Goal: Task Accomplishment & Management: Use online tool/utility

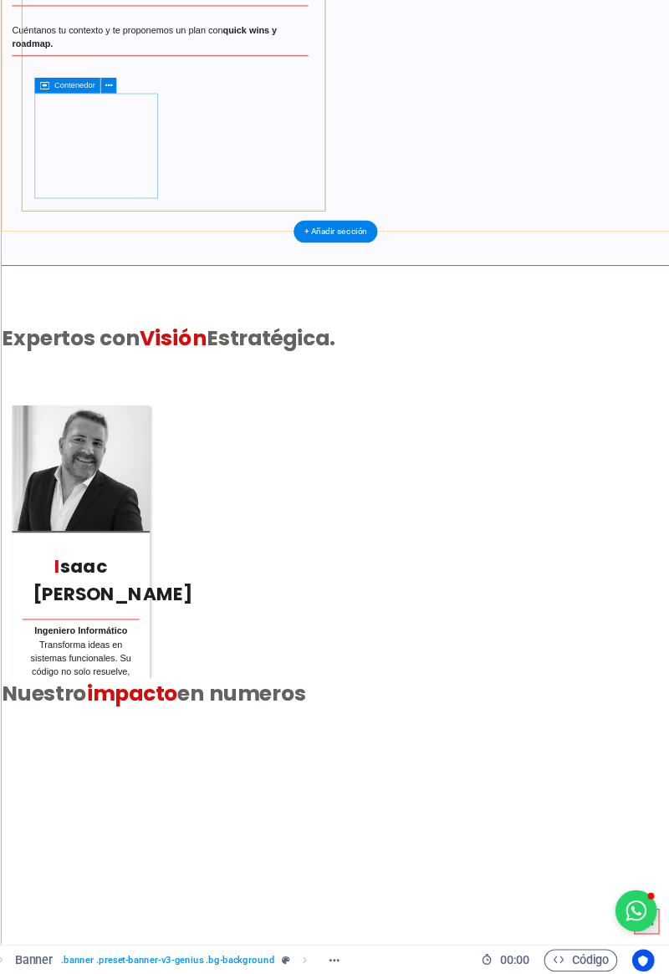
scroll to position [5043, 0]
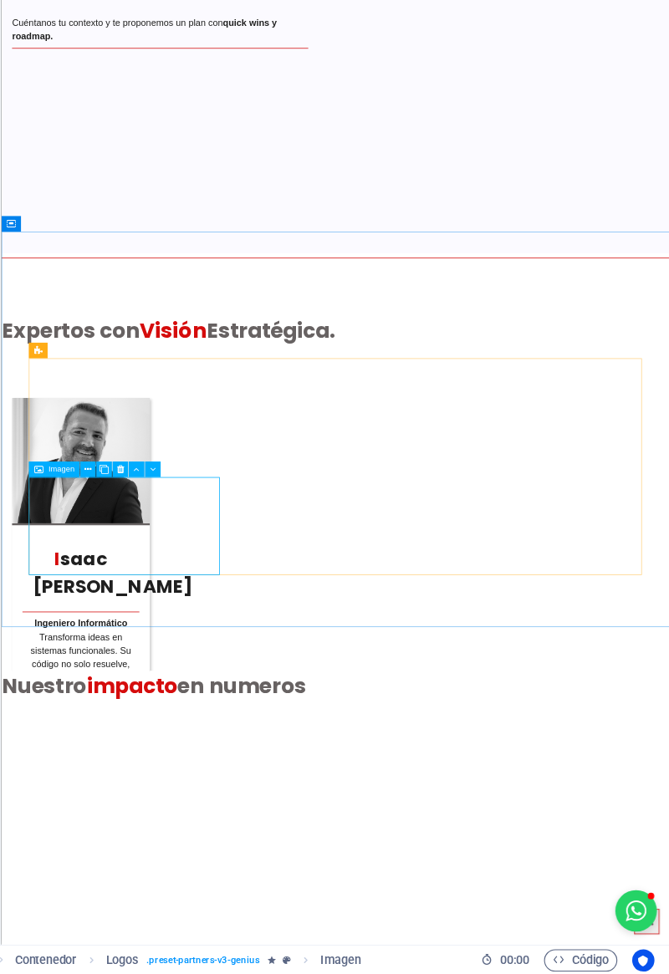
click at [118, 519] on span "Imagen" at bounding box center [121, 518] width 23 height 7
click at [113, 522] on span "Imagen" at bounding box center [121, 518] width 23 height 7
click at [115, 519] on span "Imagen" at bounding box center [121, 518] width 23 height 7
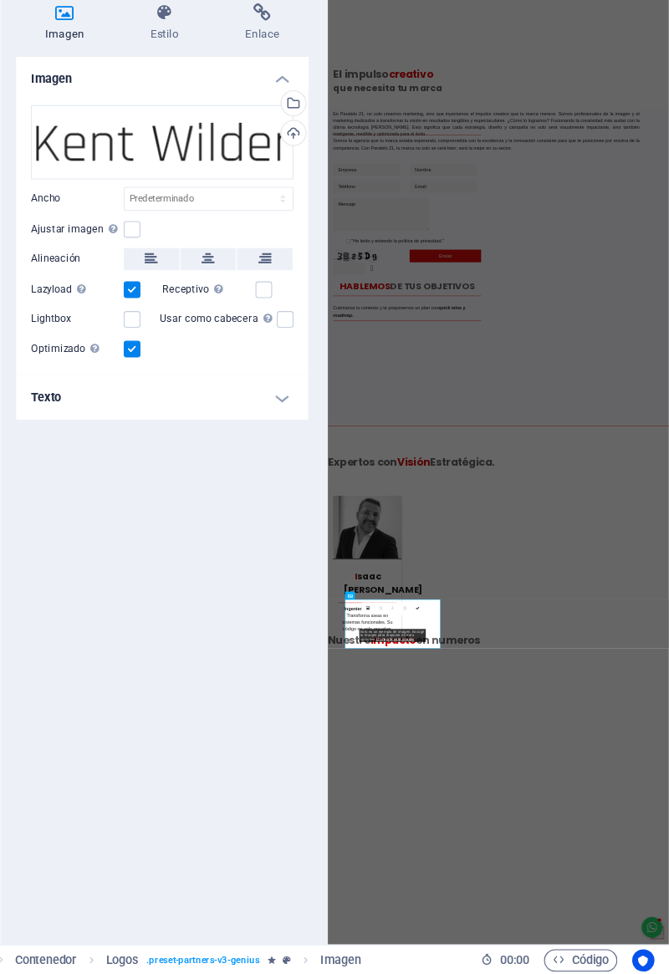
scroll to position [4881, 0]
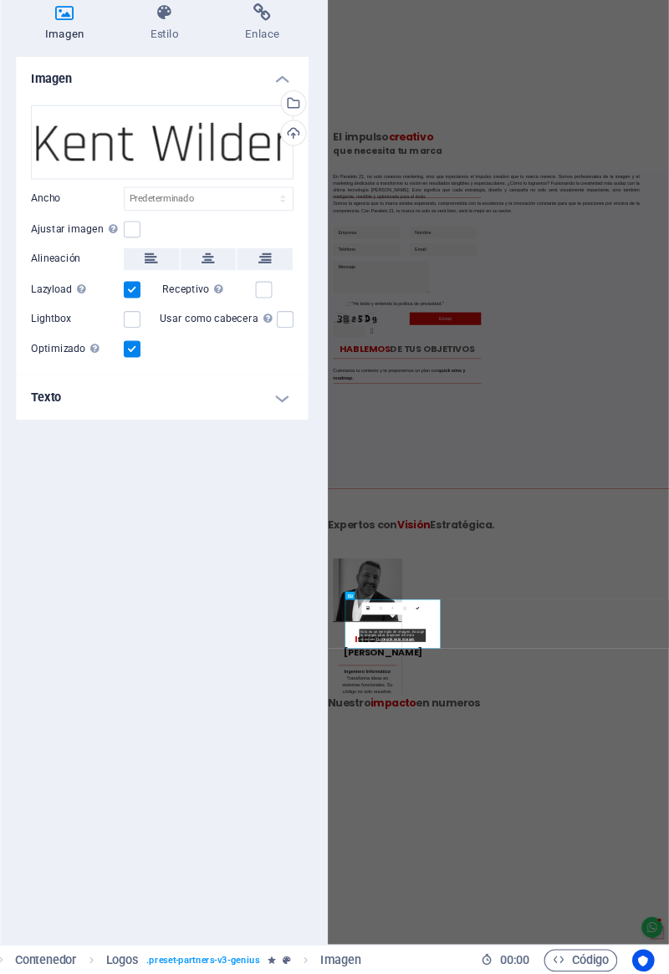
click at [331, 214] on div "Cargar" at bounding box center [328, 217] width 25 height 25
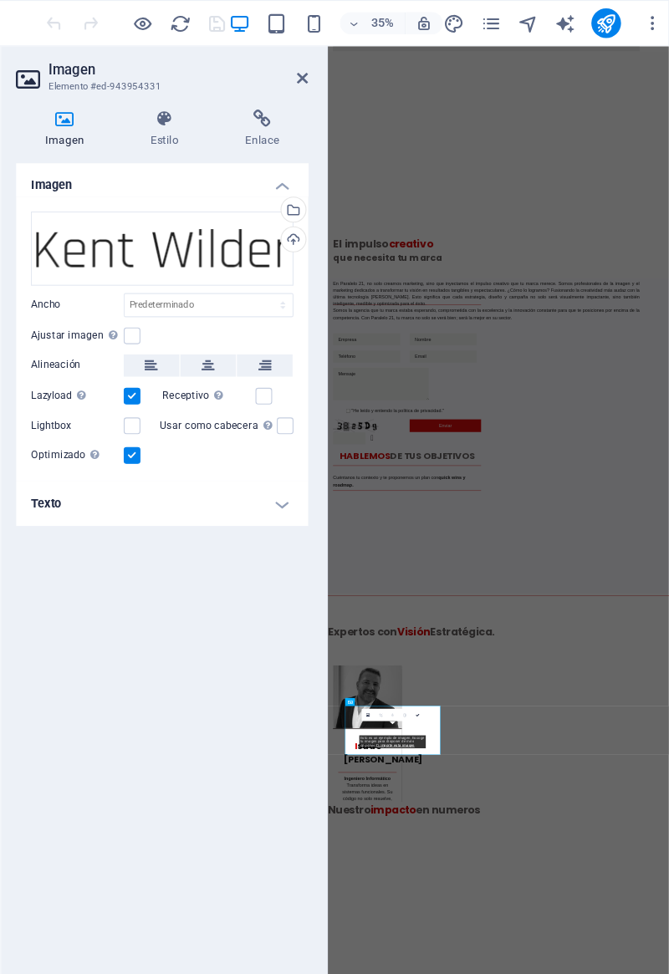
click at [331, 125] on h4 "Enlace" at bounding box center [302, 116] width 84 height 35
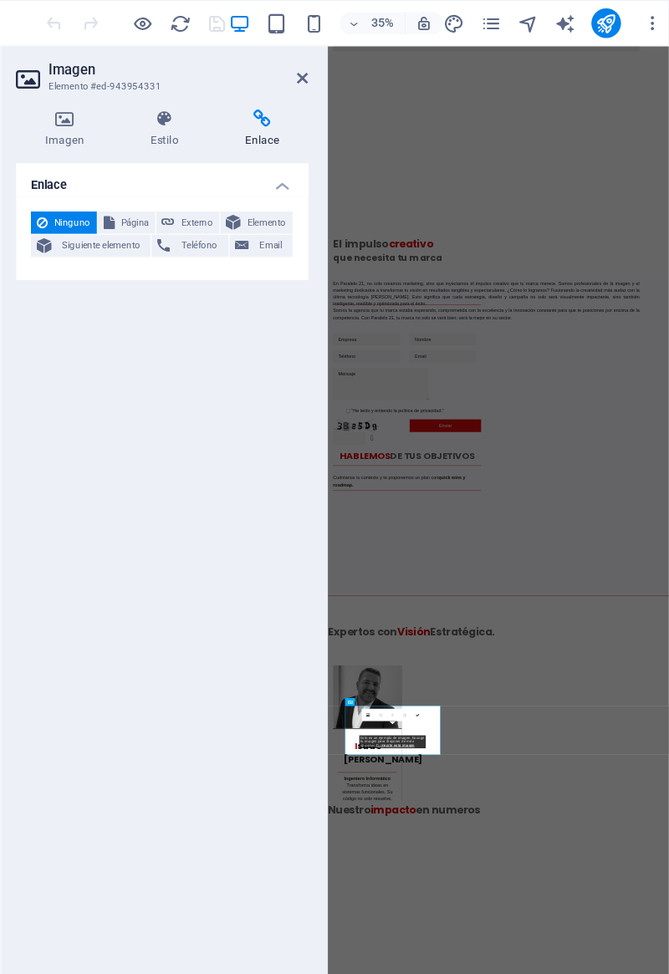
click at [125, 134] on div "Imagen Estilo Enlace Imagen Arrastra archivos aquí, haz clic para escoger archi…" at bounding box center [211, 516] width 263 height 835
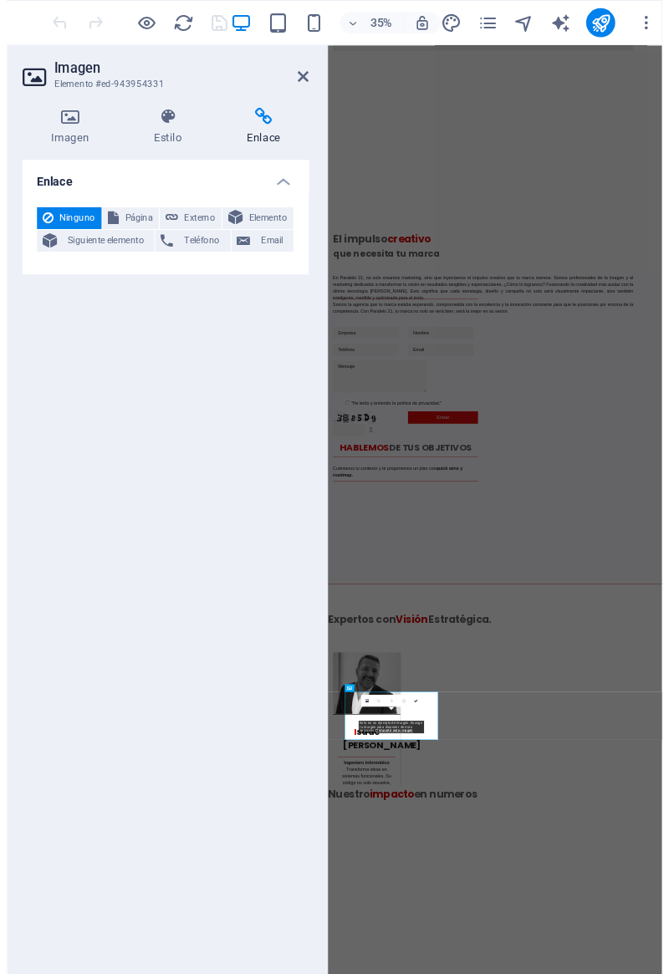
scroll to position [4881, 0]
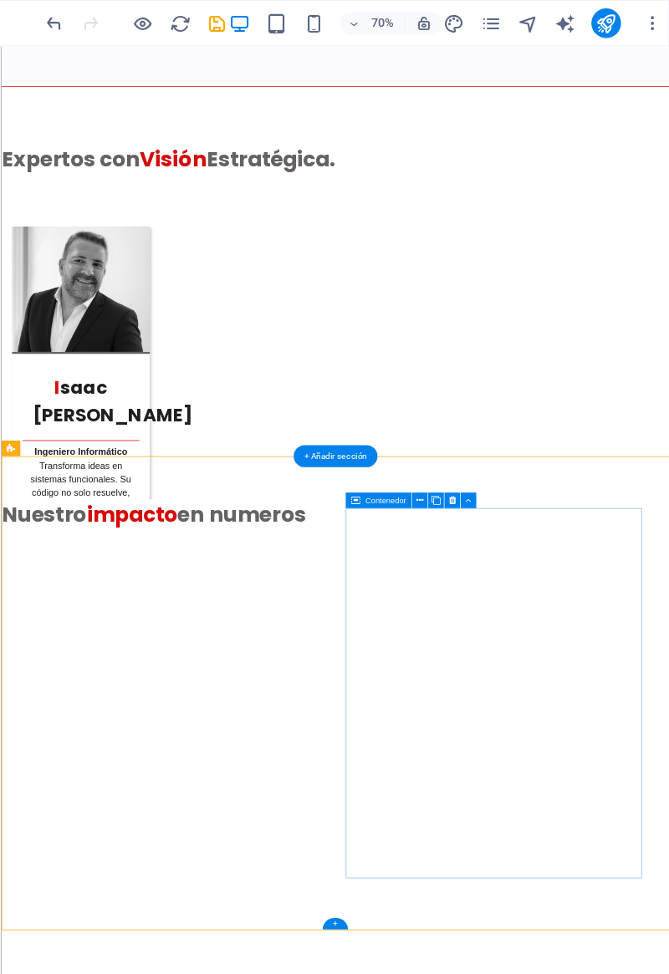
scroll to position [5331, 0]
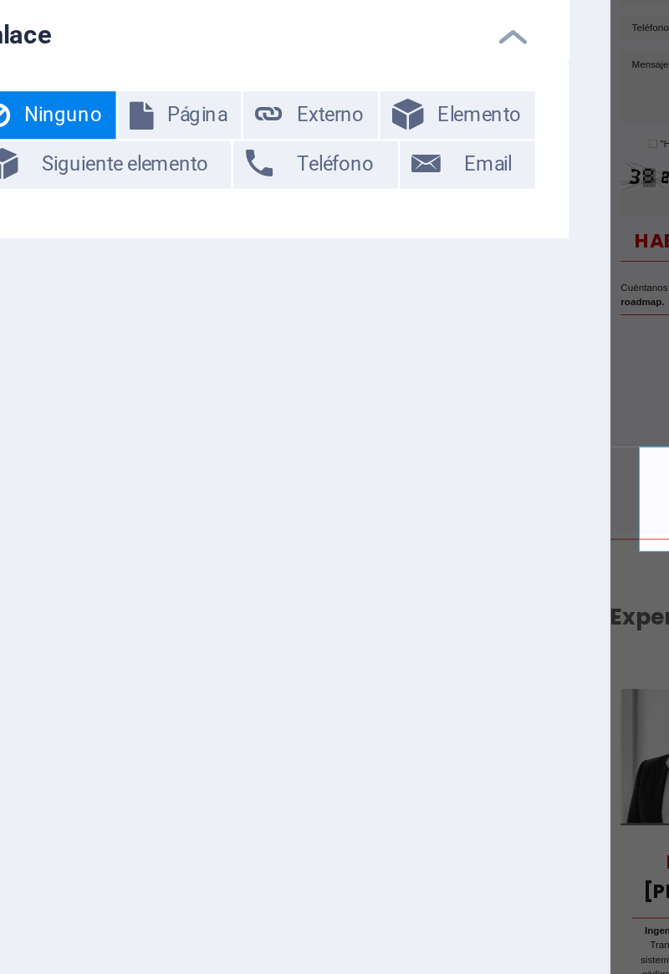
scroll to position [4881, 0]
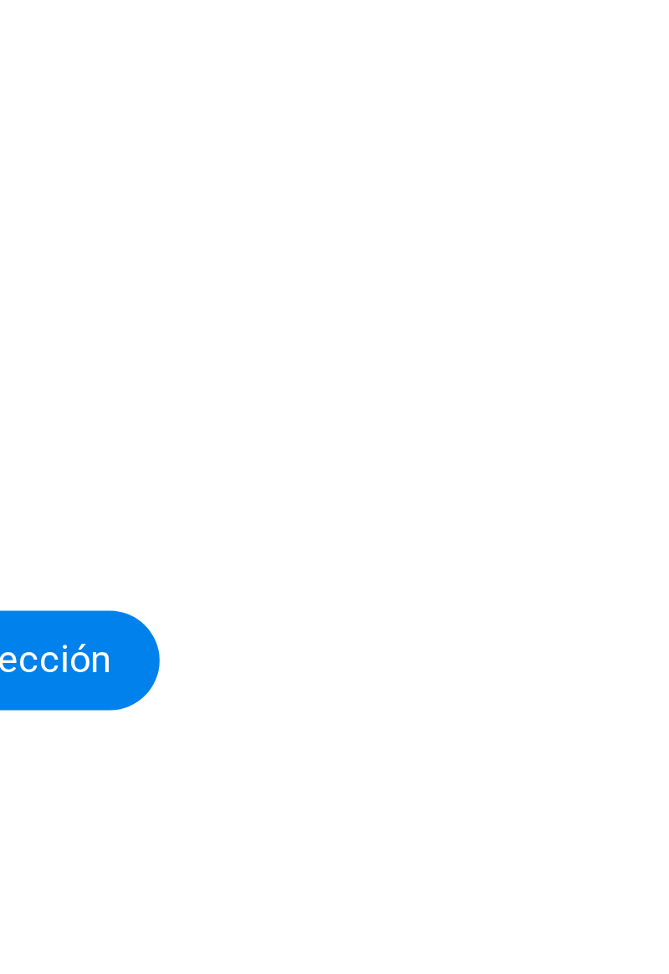
scroll to position [5026, 0]
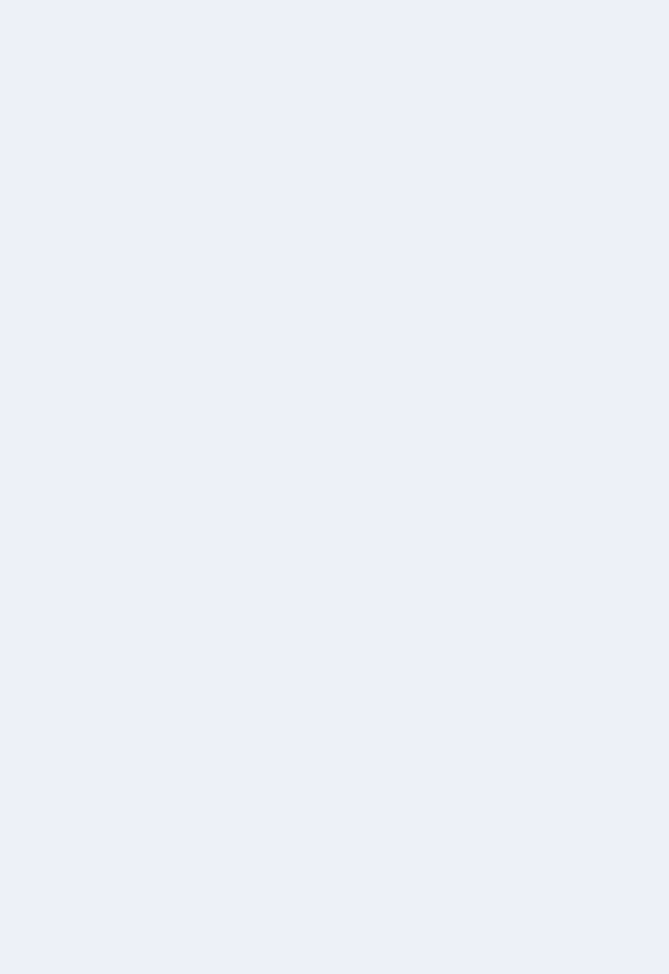
click at [120, 528] on div "Enlace Ninguno Página Externo Elemento Siguiente elemento Teléfono Email Página…" at bounding box center [211, 540] width 263 height 787
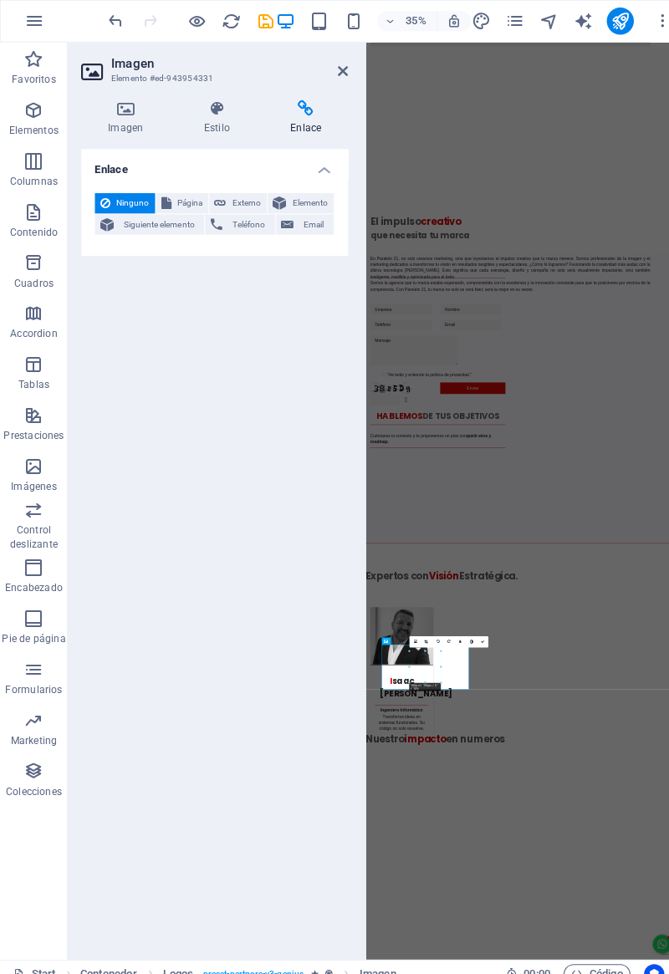
click at [116, 110] on icon at bounding box center [124, 107] width 88 height 17
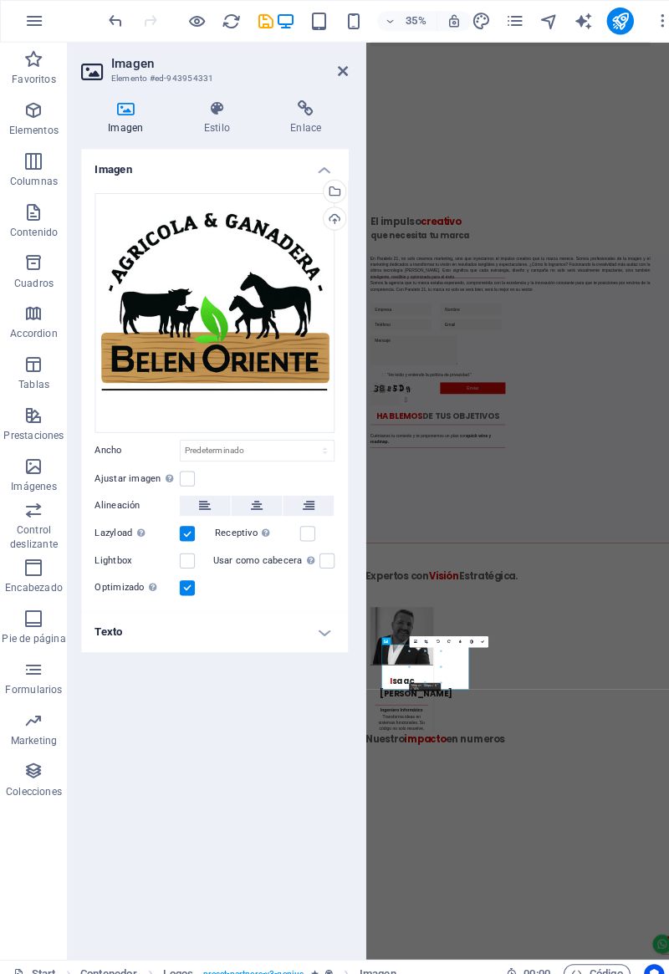
click at [330, 213] on div "Cargar" at bounding box center [328, 217] width 25 height 25
click at [327, 233] on div "Arrastra archivos aquí, haz clic para escoger archivos o selecciona archivos de…" at bounding box center [212, 309] width 237 height 237
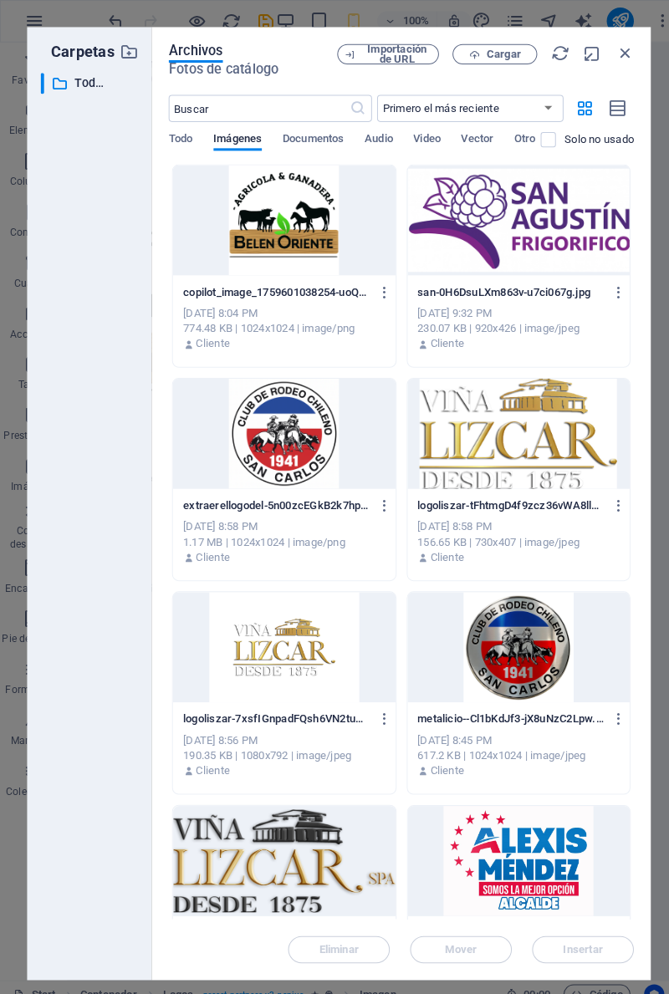
type input "180"
select select "px"
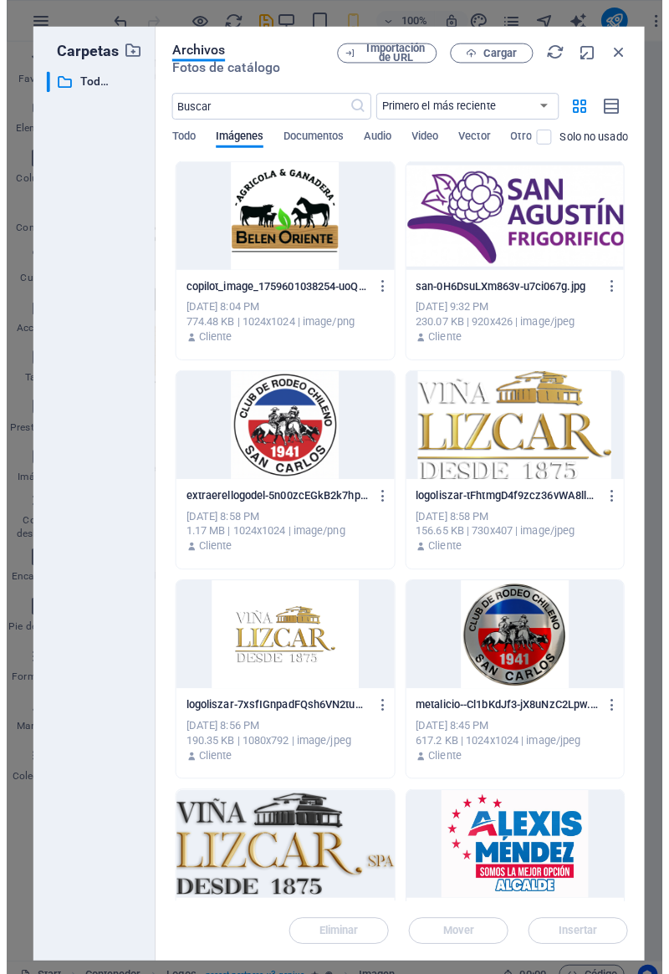
scroll to position [12647, 0]
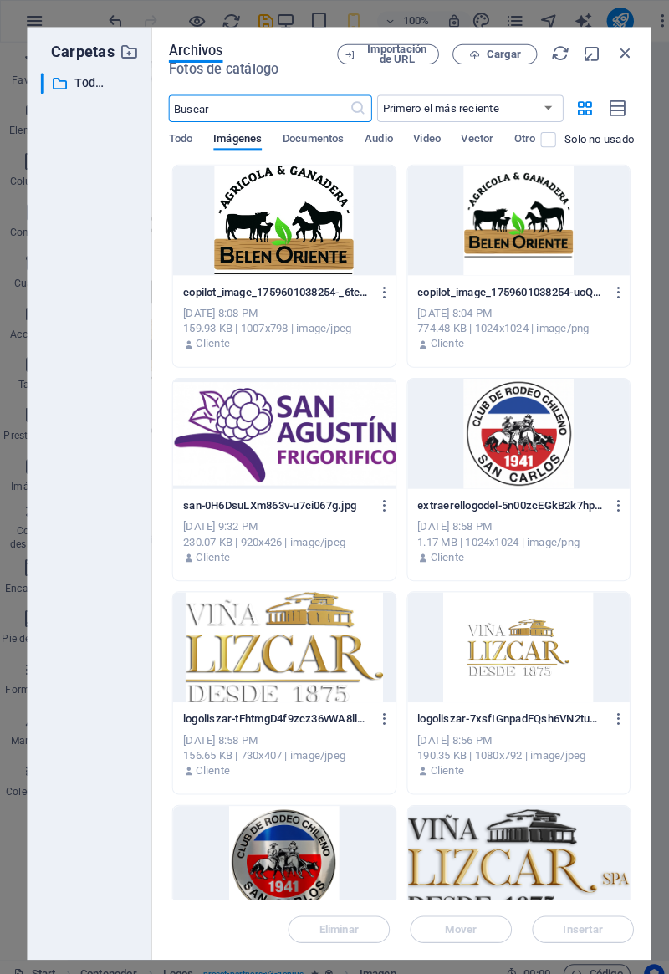
click at [271, 266] on div at bounding box center [280, 217] width 219 height 109
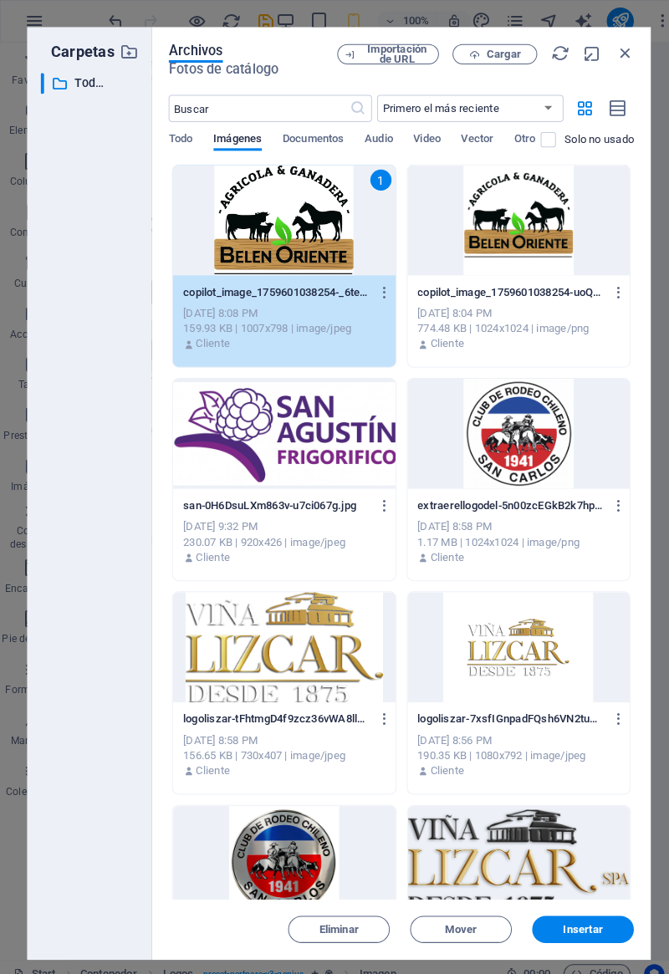
click at [250, 246] on div "1" at bounding box center [280, 217] width 219 height 109
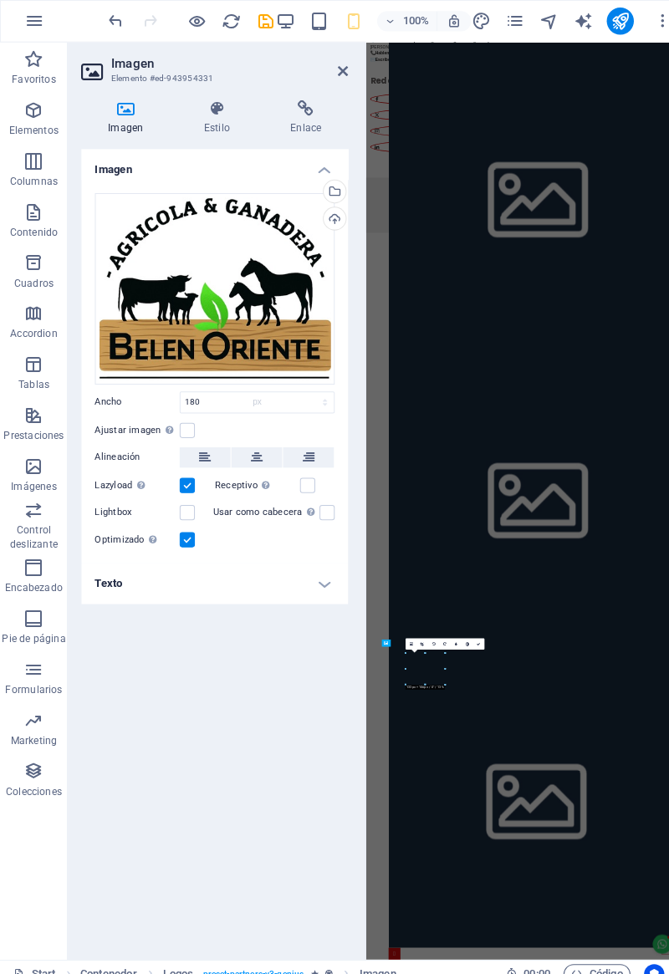
select select "DISABLED_OPTION_VALUE"
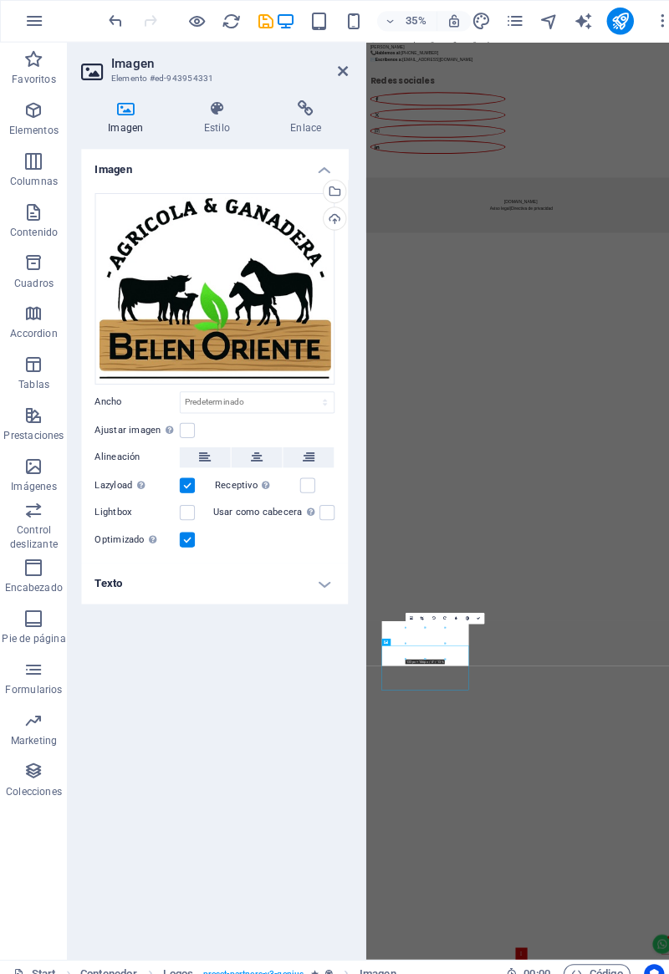
scroll to position [4877, 0]
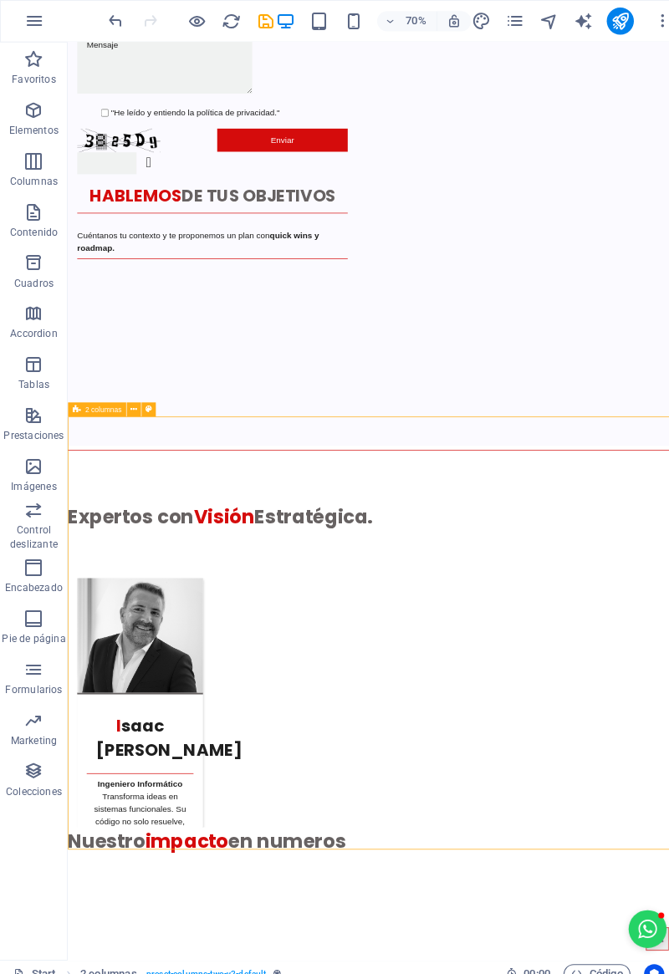
scroll to position [5400, 0]
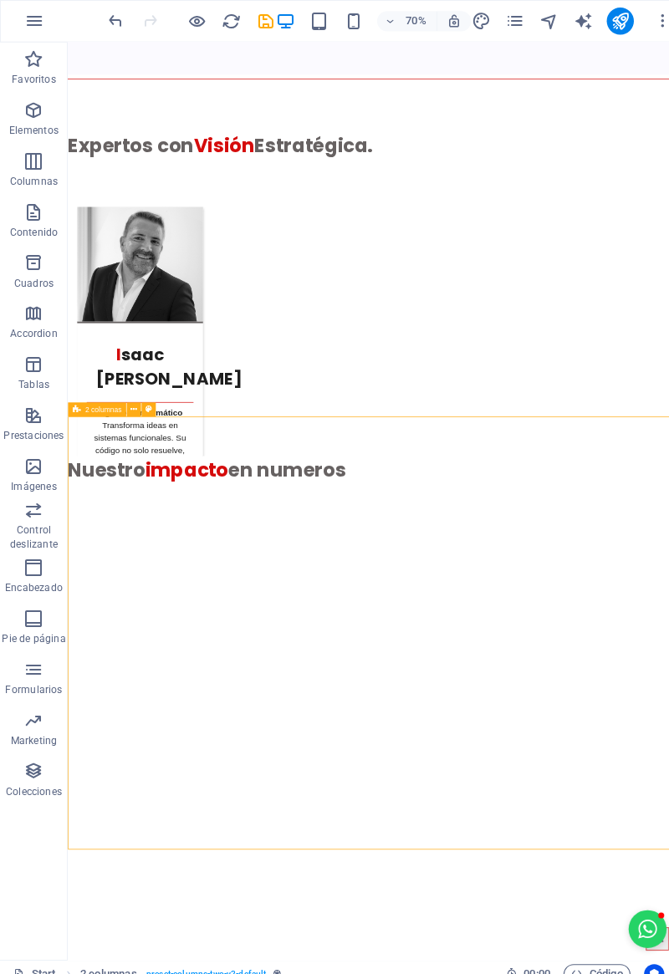
click at [255, 29] on icon "save" at bounding box center [262, 21] width 19 height 19
checkbox input "false"
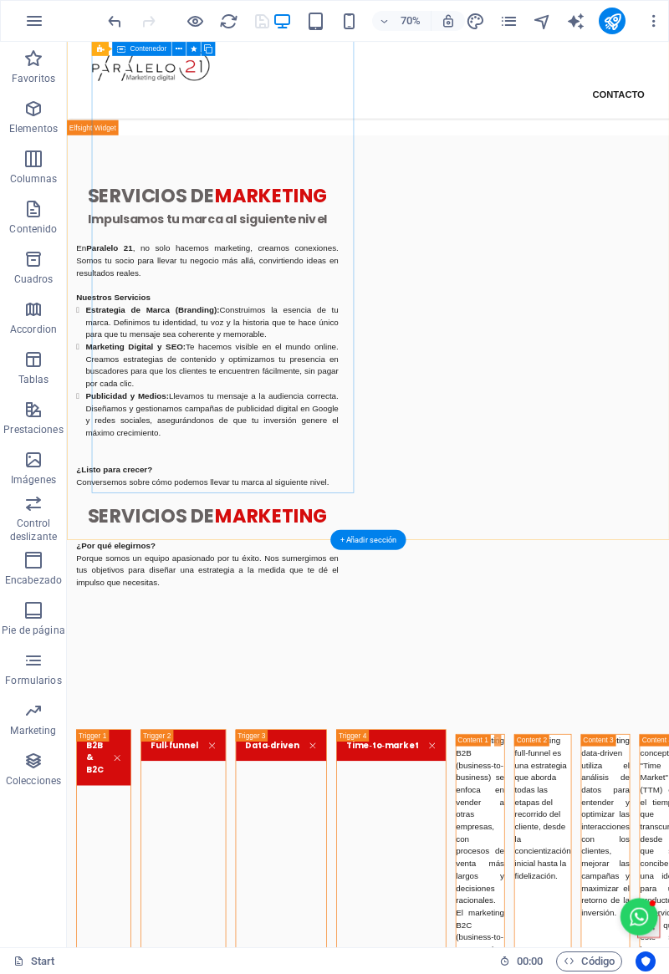
scroll to position [1343, 0]
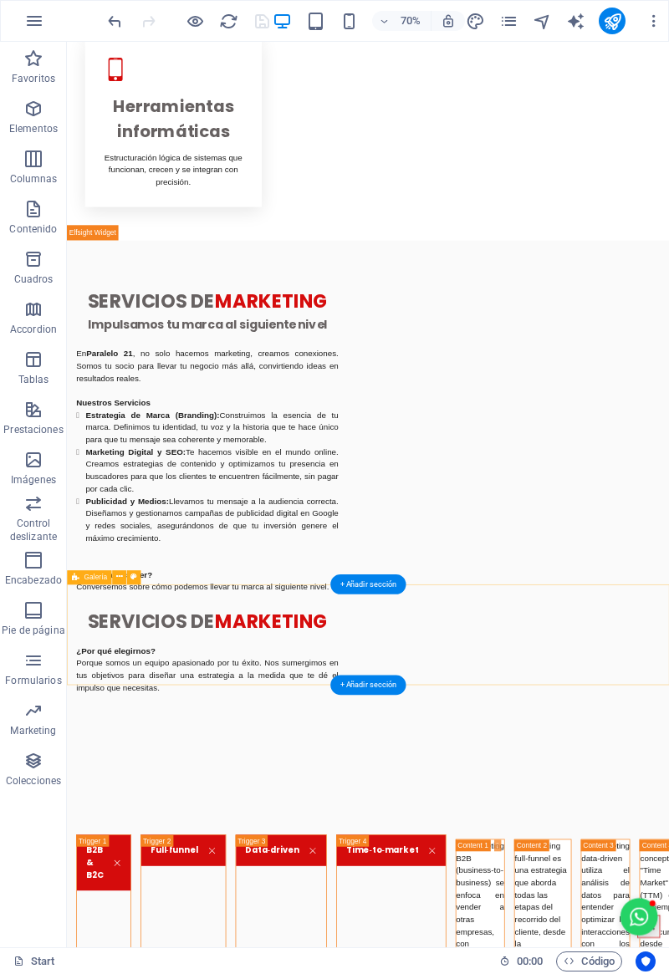
click at [104, 576] on span "Galería" at bounding box center [95, 577] width 23 height 7
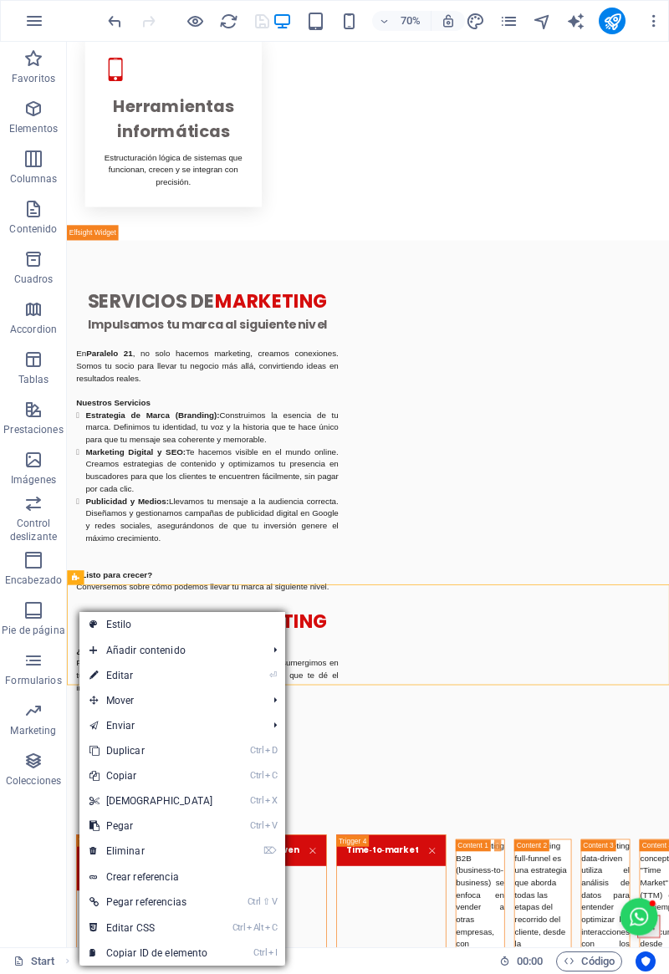
click at [100, 851] on link "⌦ Eliminar" at bounding box center [151, 851] width 144 height 25
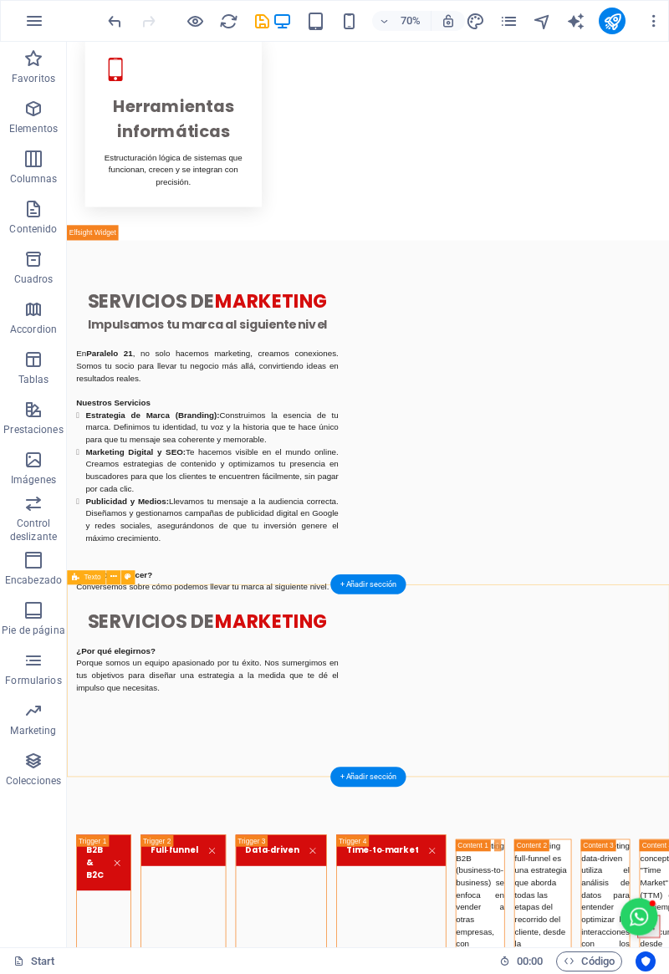
click at [88, 577] on span "Texto" at bounding box center [92, 577] width 17 height 7
click at [95, 580] on span "Texto" at bounding box center [92, 577] width 17 height 7
click at [88, 575] on span "Texto" at bounding box center [92, 577] width 17 height 7
click at [89, 576] on span "Texto" at bounding box center [92, 577] width 17 height 7
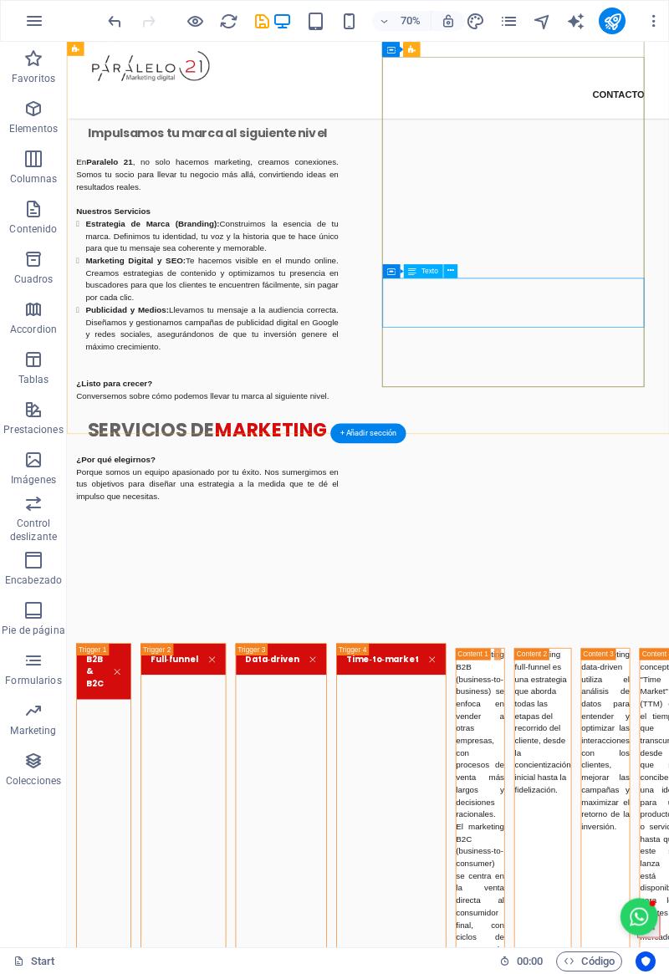
scroll to position [1485, 0]
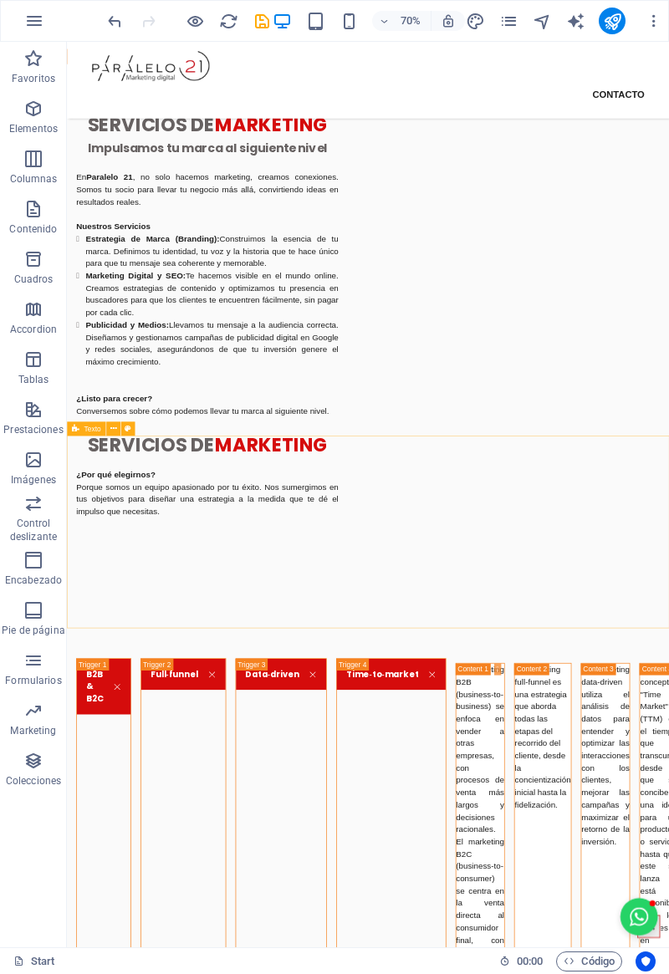
click at [92, 431] on span "Texto" at bounding box center [92, 428] width 17 height 7
click at [77, 431] on icon at bounding box center [76, 428] width 8 height 14
click at [80, 429] on div "Texto" at bounding box center [86, 428] width 38 height 14
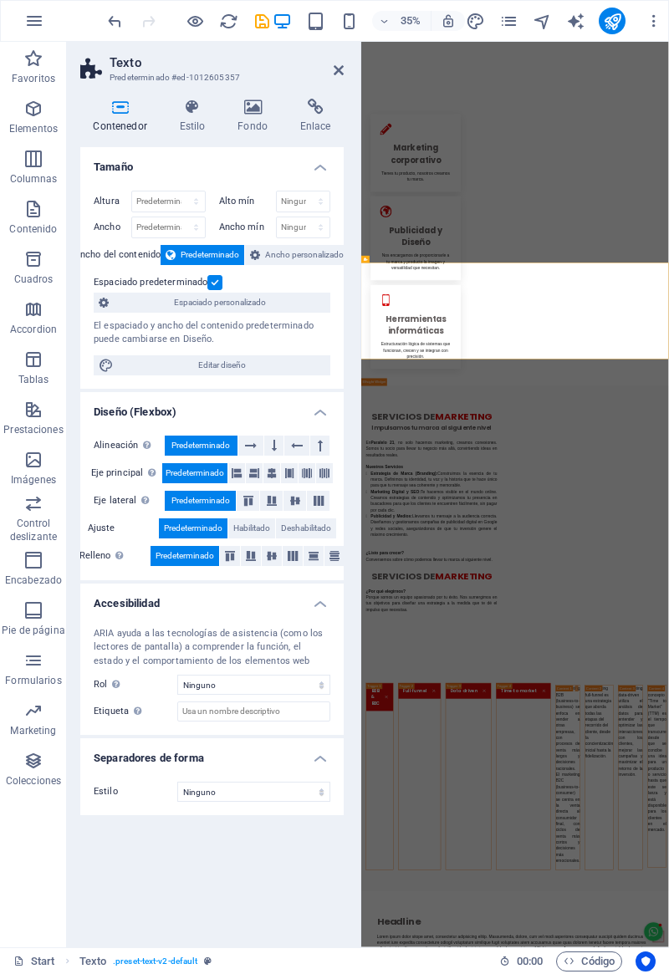
scroll to position [2328, 0]
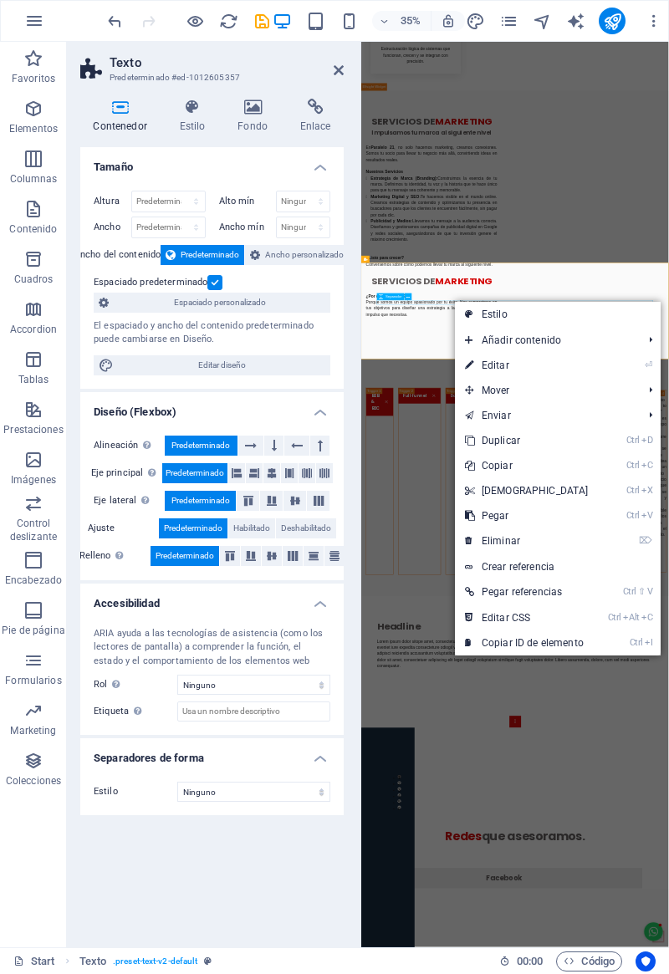
click at [482, 539] on link "⌦ Eliminar" at bounding box center [527, 541] width 144 height 25
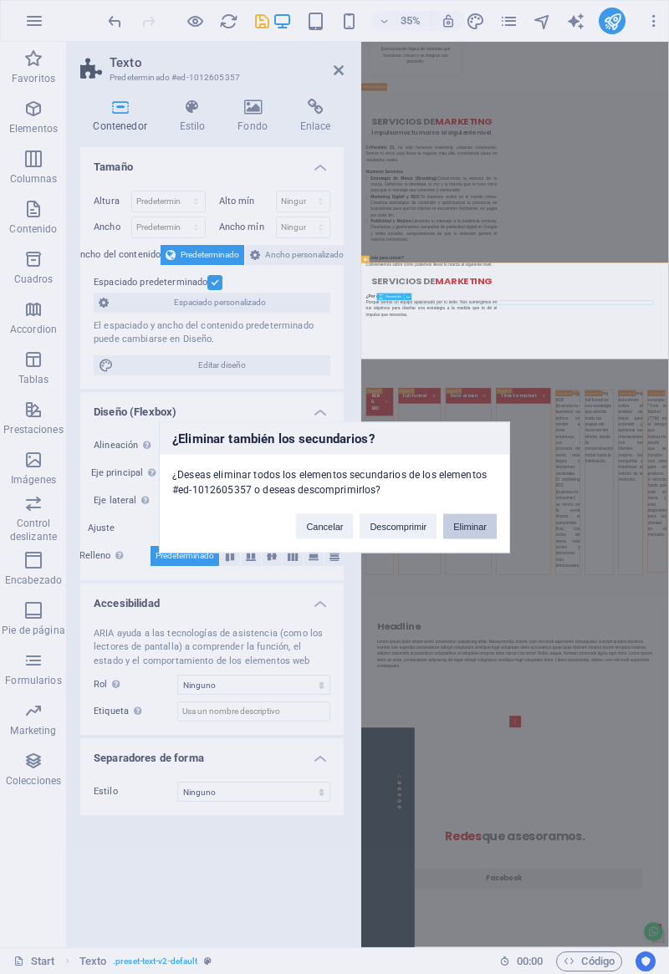
click at [471, 532] on button "Eliminar" at bounding box center [470, 525] width 54 height 25
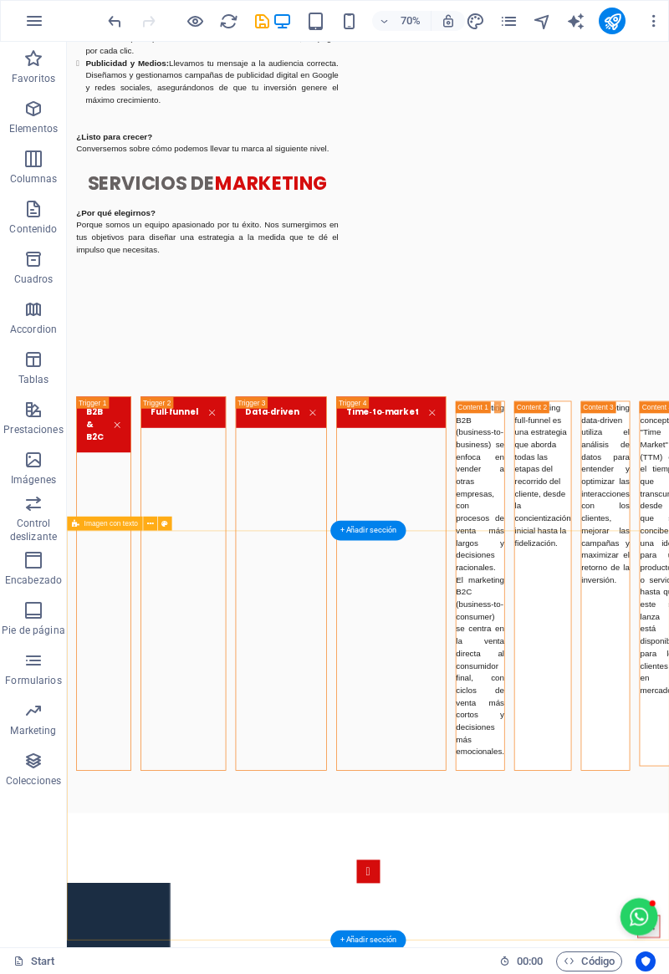
scroll to position [1980, 0]
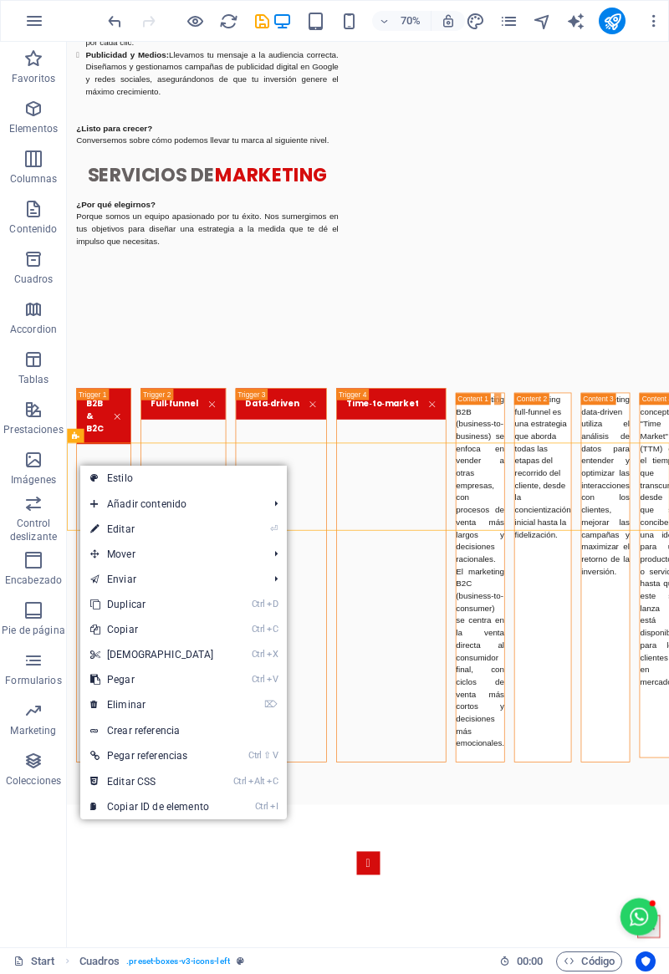
click at [95, 628] on icon at bounding box center [94, 629] width 8 height 25
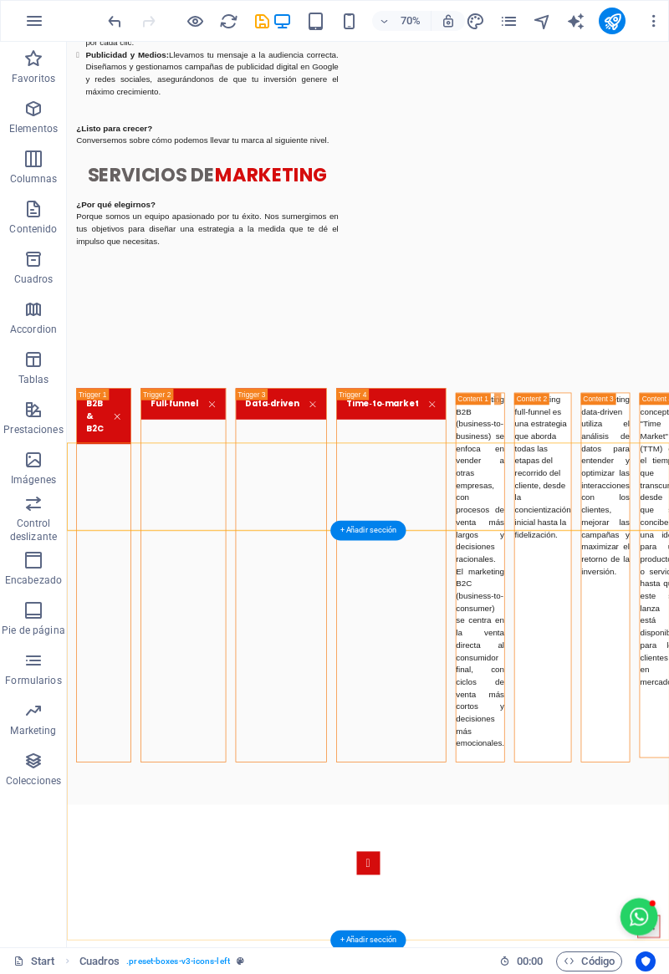
click at [366, 534] on div "+ Añadir sección" at bounding box center [367, 530] width 75 height 20
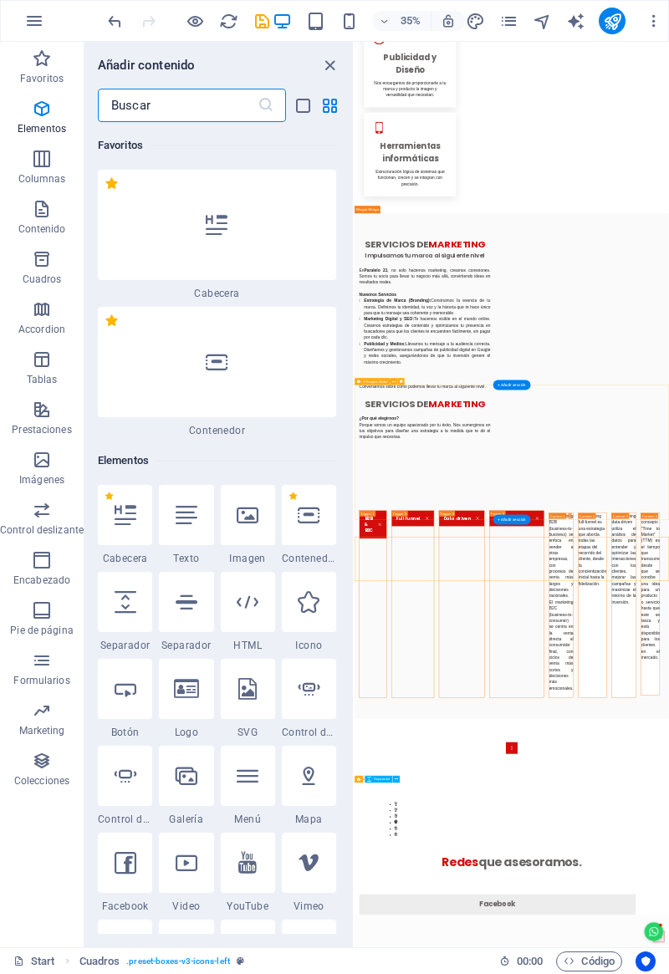
scroll to position [5312, 0]
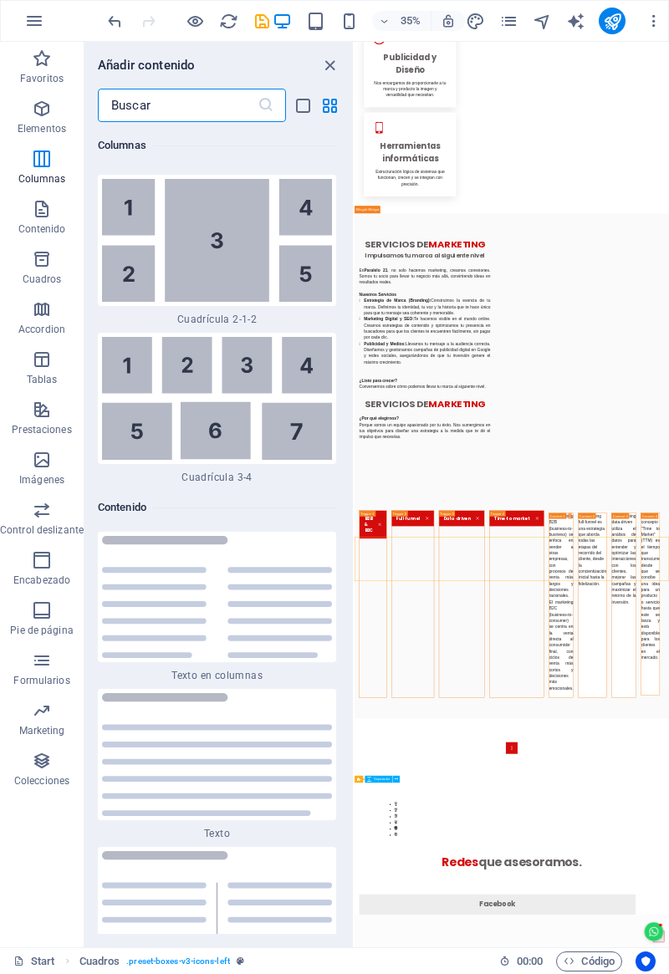
click at [47, 108] on icon "button" at bounding box center [42, 109] width 20 height 20
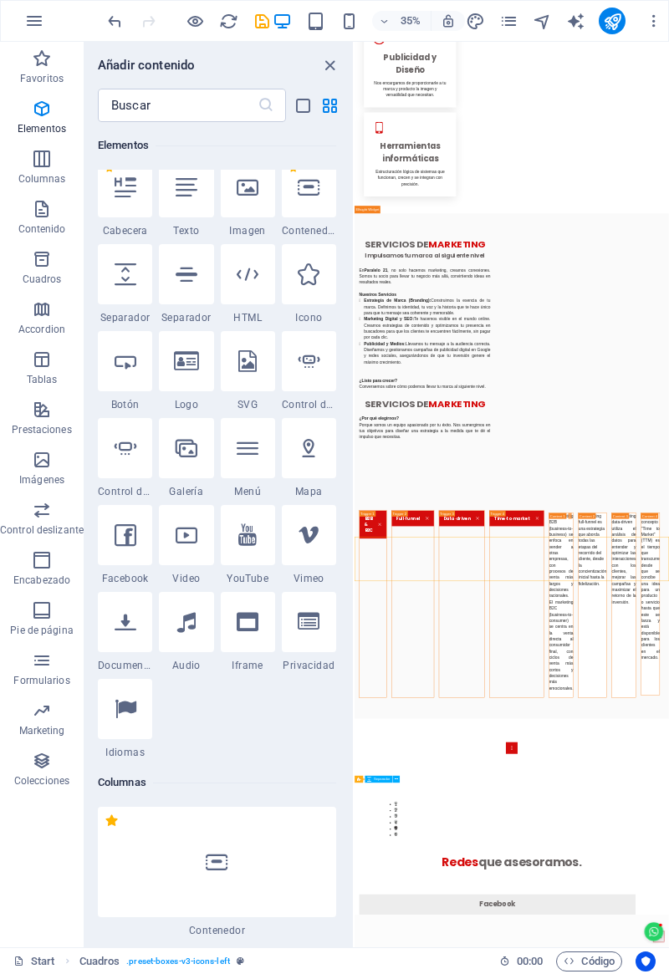
scroll to position [315, 0]
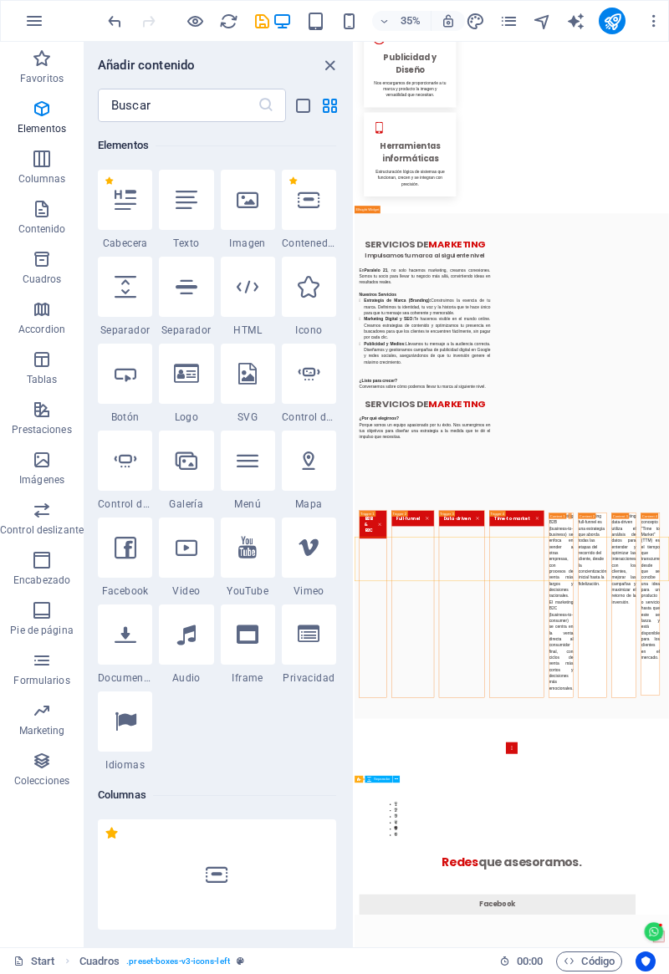
click at [304, 205] on icon at bounding box center [309, 200] width 22 height 22
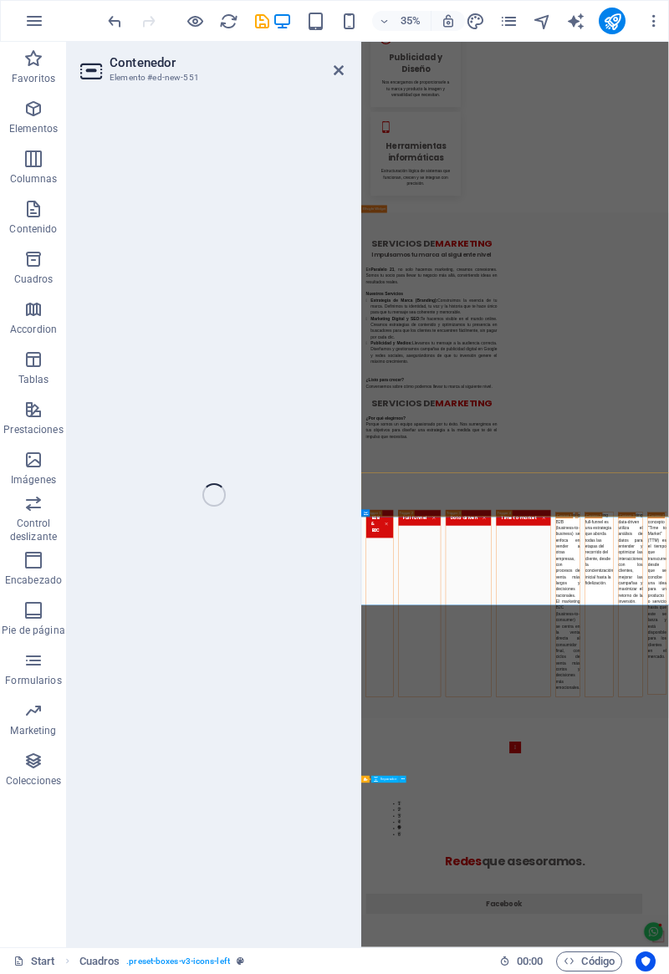
scroll to position [2164, 0]
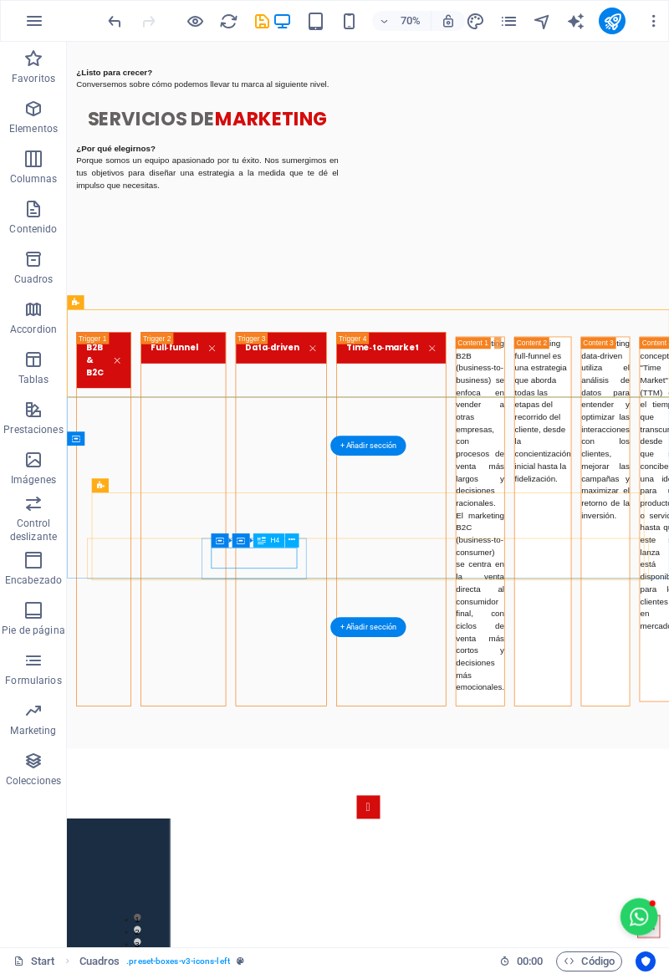
scroll to position [2129, 0]
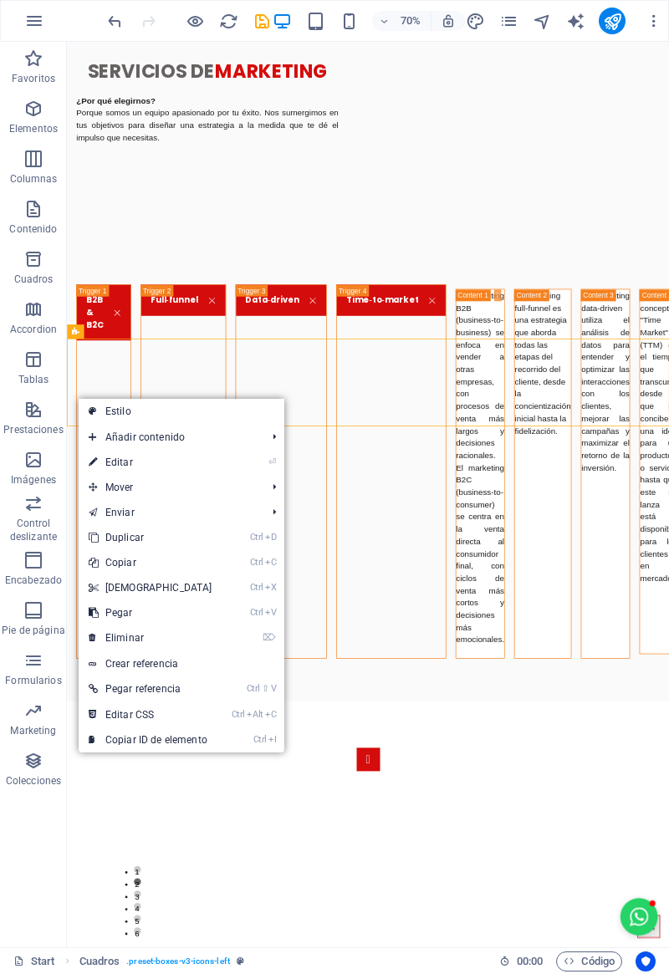
click at [100, 642] on link "⌦ Eliminar" at bounding box center [151, 638] width 144 height 25
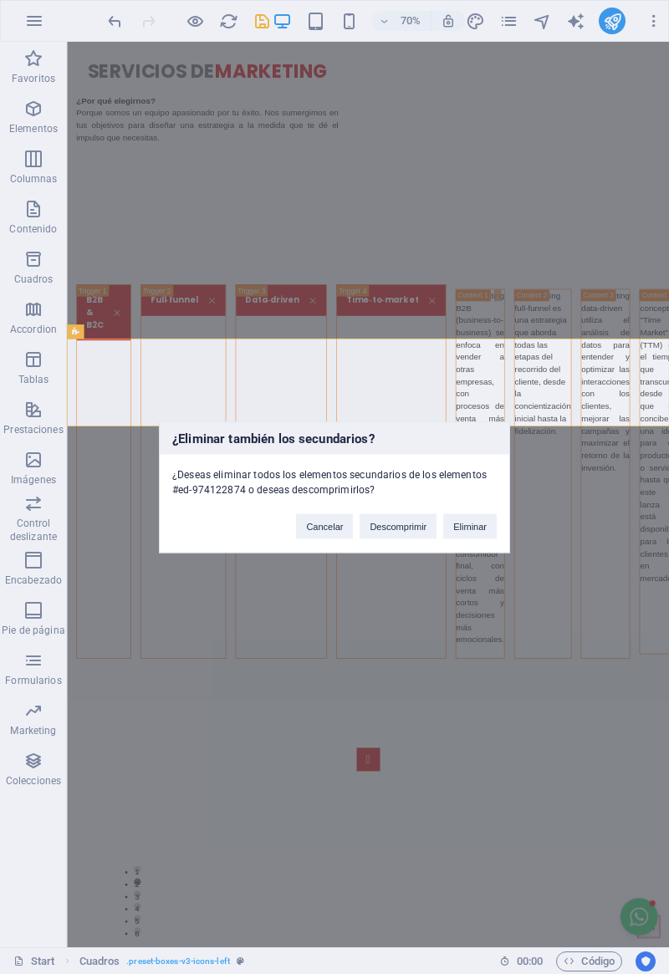
click at [471, 534] on button "Eliminar" at bounding box center [470, 525] width 54 height 25
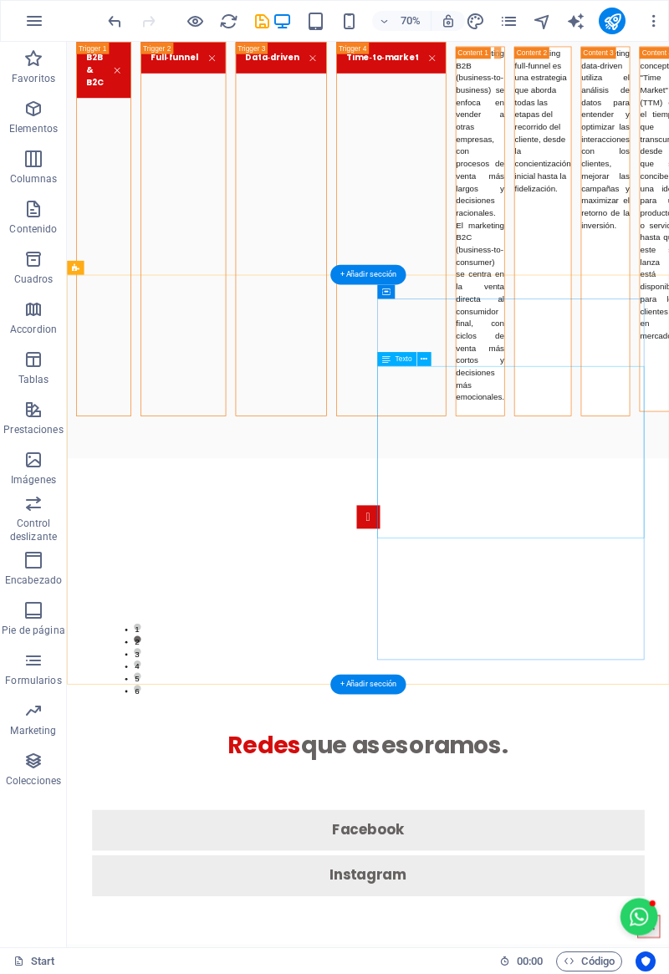
scroll to position [2479, 0]
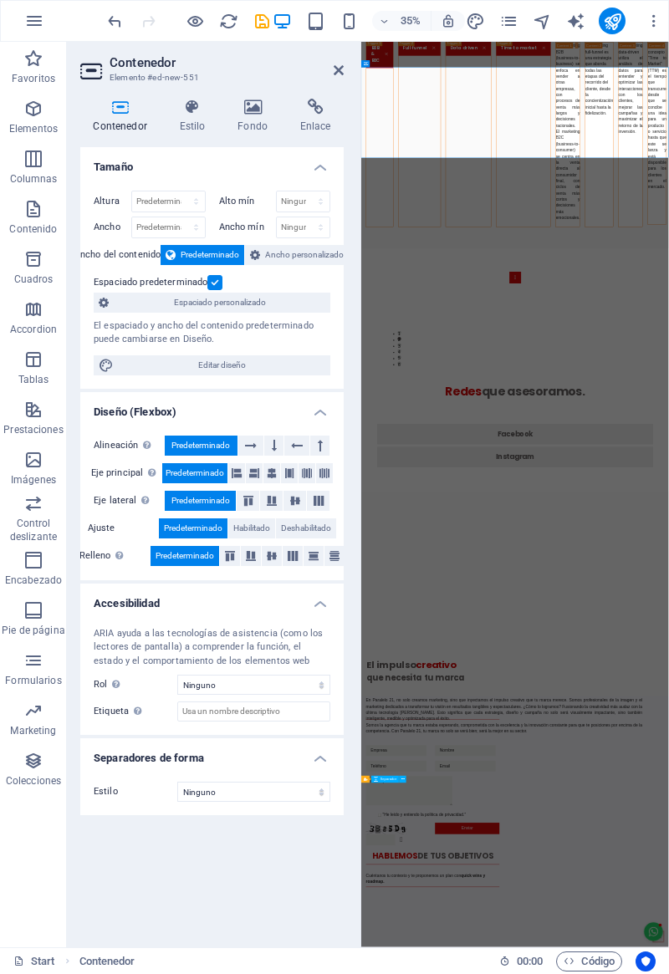
click at [280, 249] on span "Ancho personalizado" at bounding box center [304, 255] width 79 height 20
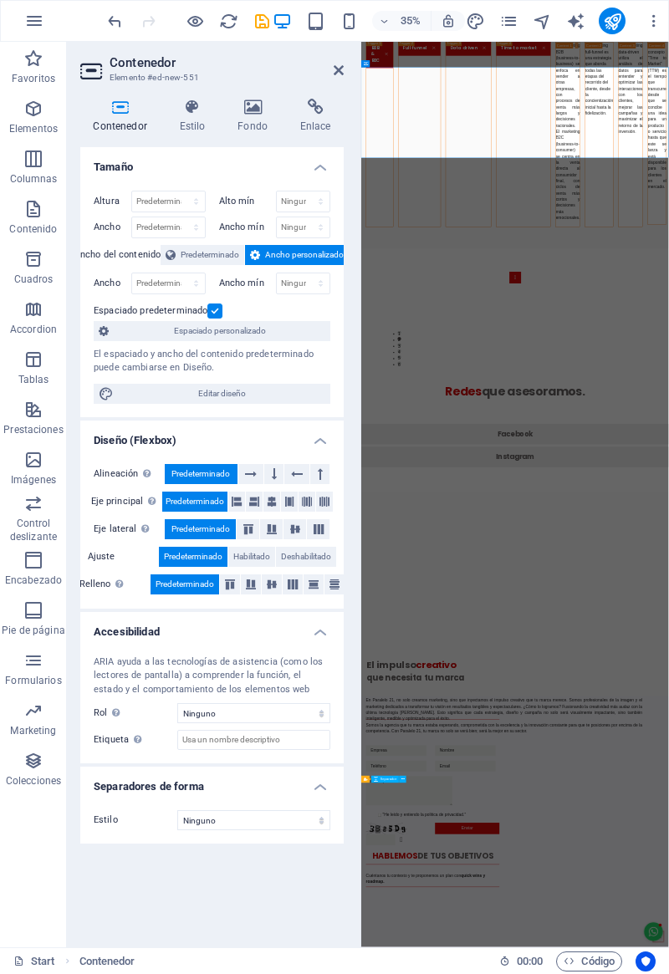
click at [281, 253] on span "Ancho personalizado" at bounding box center [304, 255] width 79 height 20
click at [204, 259] on span "Predeterminado" at bounding box center [210, 255] width 59 height 20
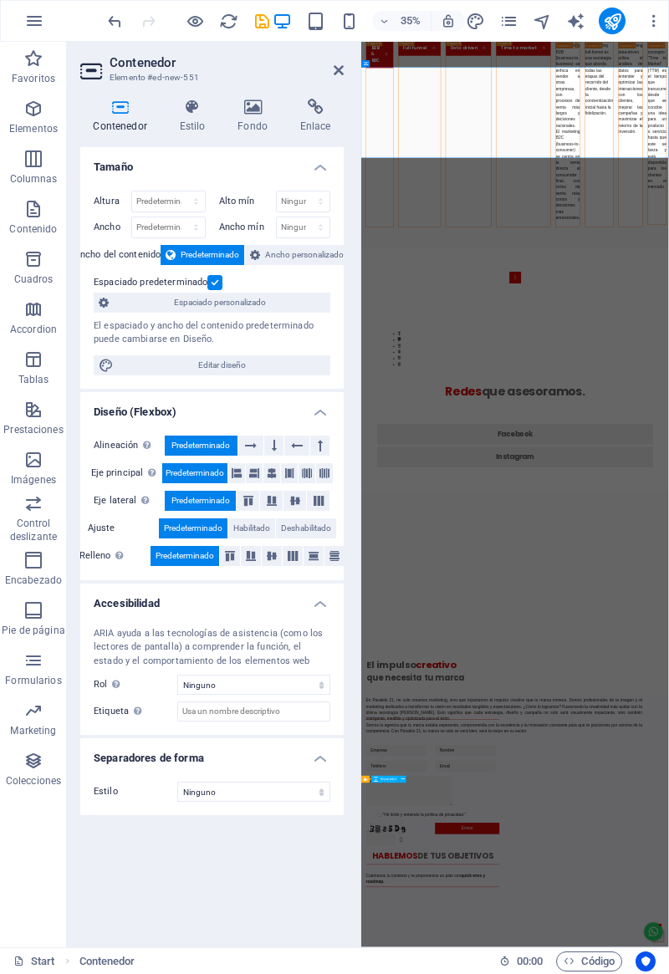
click at [261, 447] on button at bounding box center [251, 446] width 26 height 20
click at [283, 442] on button at bounding box center [273, 446] width 19 height 20
click at [310, 460] on div "Alineación Determina flex-direction. Predeterminado Eje principal Determina la …" at bounding box center [211, 501] width 263 height 158
click at [309, 452] on button at bounding box center [297, 446] width 26 height 20
click at [280, 449] on button at bounding box center [273, 446] width 19 height 20
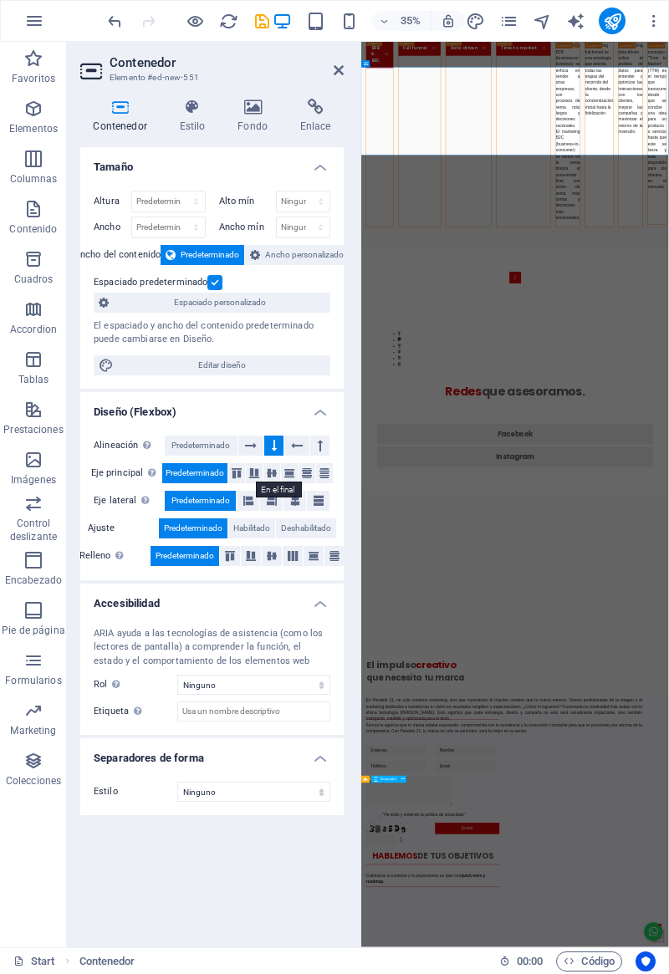
click at [257, 478] on button at bounding box center [254, 473] width 17 height 20
click at [277, 475] on icon at bounding box center [272, 473] width 20 height 10
click at [295, 476] on icon at bounding box center [289, 473] width 20 height 10
click at [309, 473] on icon at bounding box center [307, 473] width 20 height 10
click at [323, 473] on icon at bounding box center [324, 473] width 20 height 10
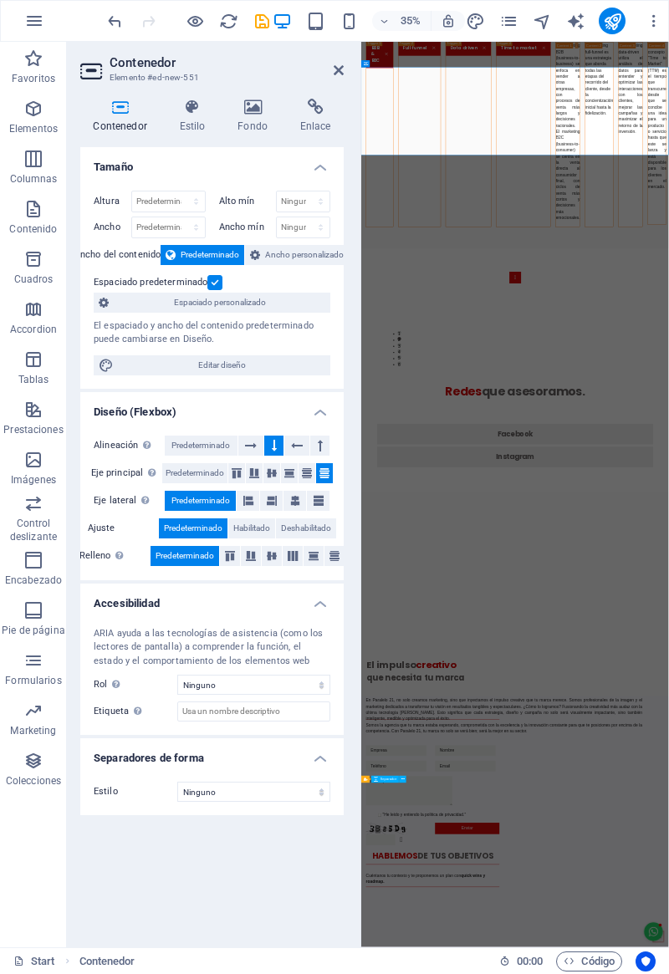
click at [252, 507] on icon at bounding box center [248, 501] width 10 height 20
click at [277, 501] on icon at bounding box center [272, 501] width 10 height 20
click at [298, 502] on icon at bounding box center [295, 501] width 10 height 20
click at [319, 499] on icon at bounding box center [319, 501] width 10 height 20
click at [232, 551] on icon at bounding box center [230, 556] width 20 height 10
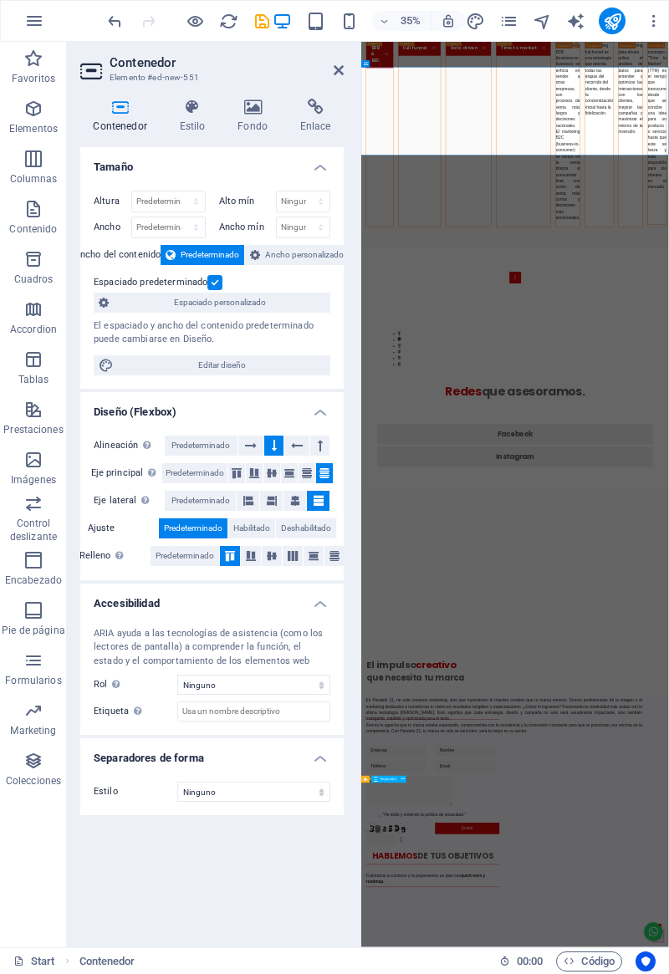
click at [253, 552] on icon at bounding box center [251, 556] width 20 height 10
click at [278, 554] on icon at bounding box center [272, 556] width 20 height 10
click at [287, 556] on icon at bounding box center [293, 556] width 20 height 10
click at [302, 557] on icon at bounding box center [293, 556] width 20 height 10
click at [320, 558] on icon at bounding box center [314, 556] width 20 height 10
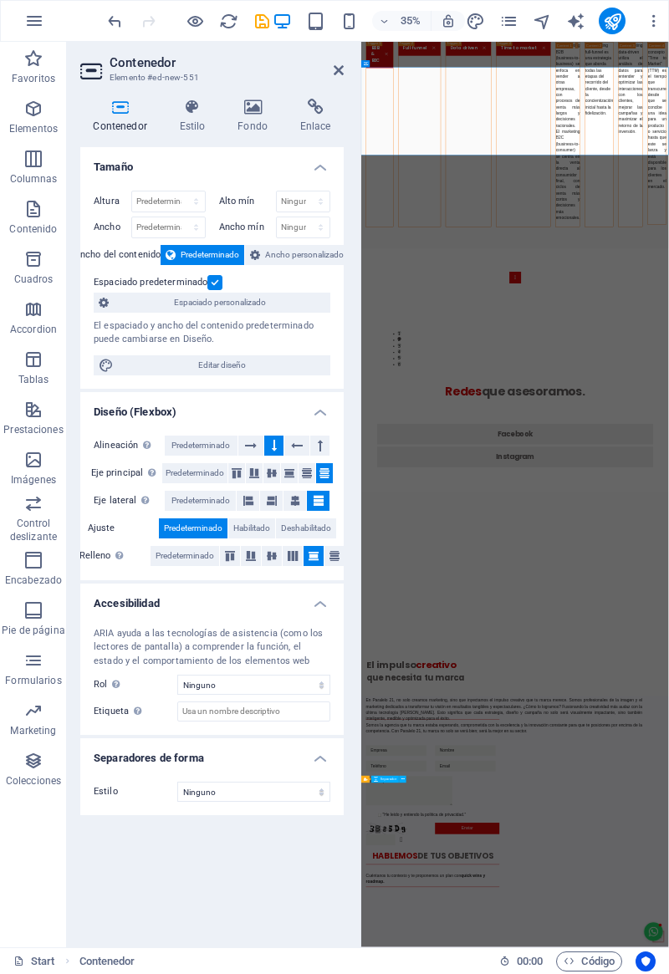
click at [339, 559] on icon at bounding box center [334, 556] width 20 height 10
click at [188, 559] on span "Predeterminado" at bounding box center [185, 556] width 59 height 20
click at [185, 505] on span "Predeterminado" at bounding box center [200, 501] width 59 height 20
click at [189, 478] on span "Predeterminado" at bounding box center [195, 473] width 59 height 20
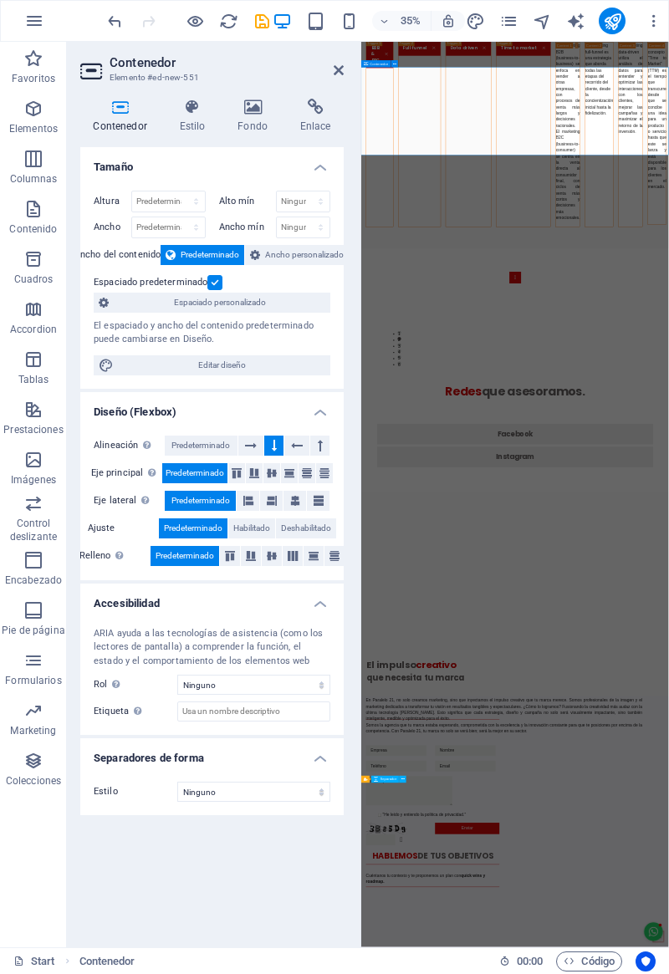
click at [151, 202] on select "Predeterminado px rem % vh vw" at bounding box center [168, 202] width 73 height 20
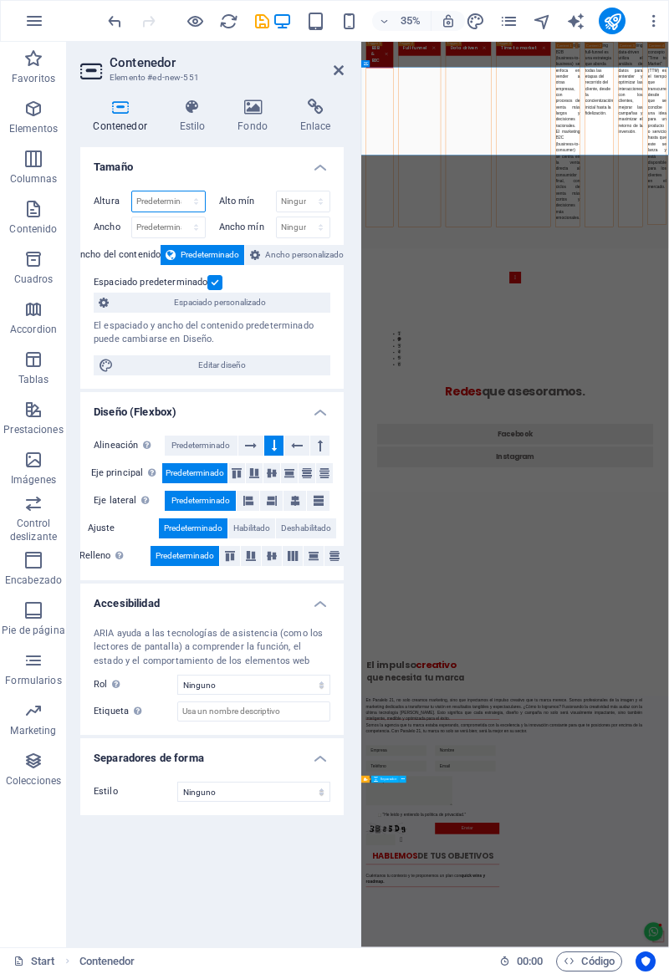
select select "px"
click at [181, 192] on select "Predeterminado px rem % vh vw" at bounding box center [168, 202] width 73 height 20
click at [158, 204] on input "300" at bounding box center [168, 202] width 73 height 20
click at [156, 202] on input "300" at bounding box center [168, 202] width 73 height 20
click at [146, 207] on input "300" at bounding box center [168, 202] width 73 height 20
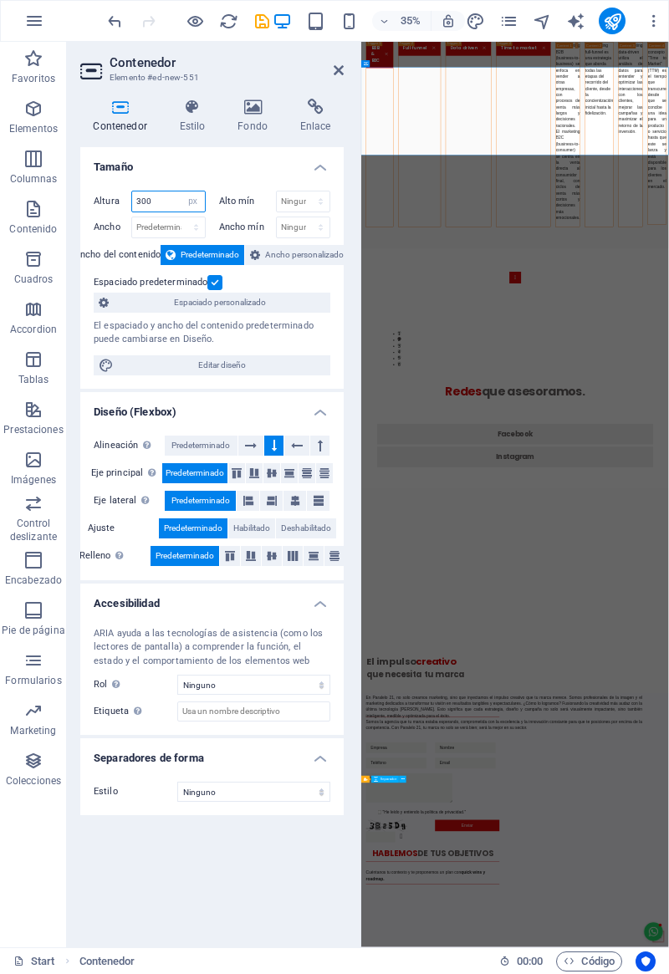
click at [154, 204] on input "300" at bounding box center [168, 202] width 73 height 20
type input "3"
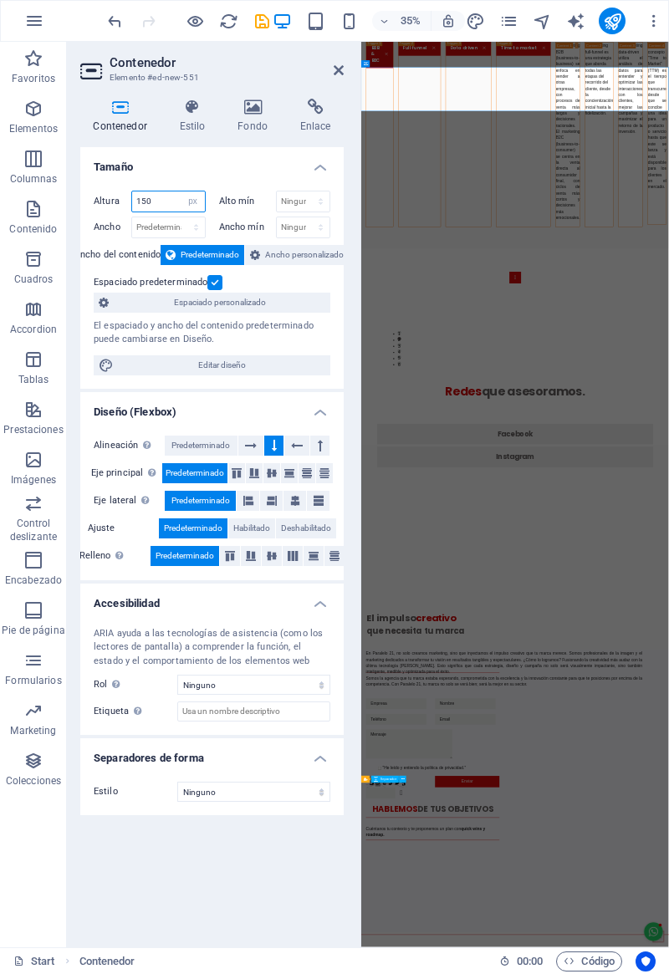
click at [151, 200] on input "150" at bounding box center [168, 202] width 73 height 20
click at [162, 197] on input "150" at bounding box center [168, 202] width 73 height 20
type input "1"
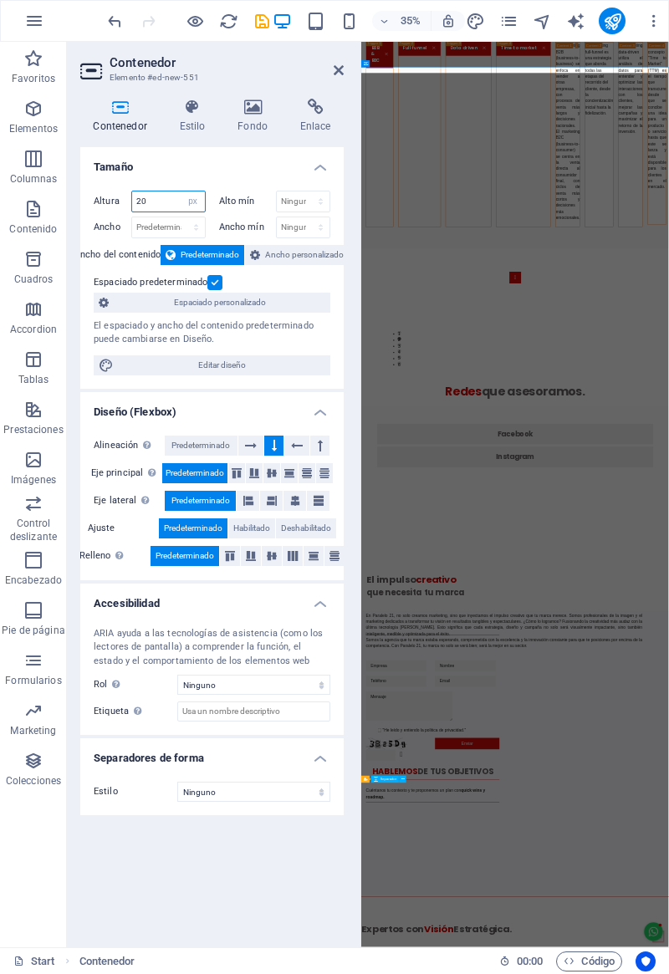
click at [154, 195] on input "20" at bounding box center [168, 202] width 73 height 20
click at [159, 200] on input "20" at bounding box center [168, 202] width 73 height 20
click at [157, 202] on input "20" at bounding box center [168, 202] width 73 height 20
type input "200"
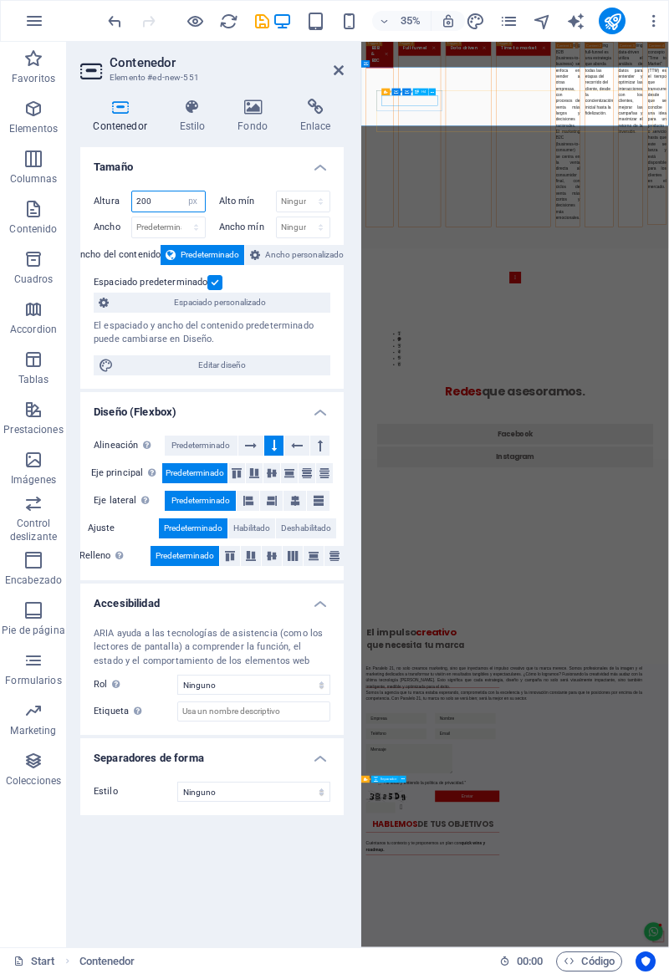
click at [388, 91] on icon at bounding box center [386, 92] width 4 height 7
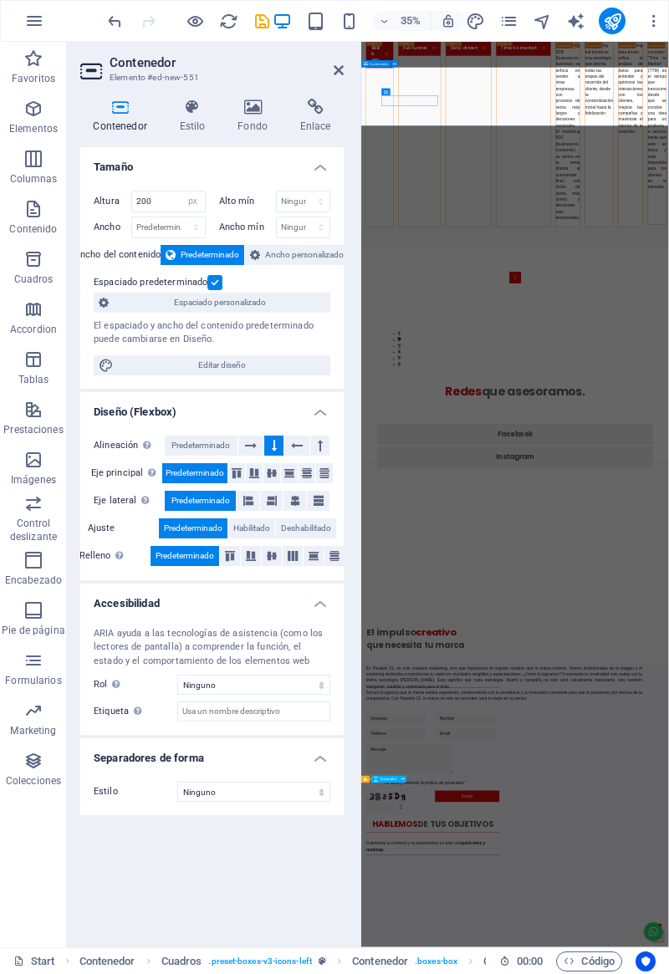
click at [299, 444] on icon at bounding box center [297, 446] width 12 height 20
click at [238, 454] on div "Alineación Determina flex-direction. Predeterminado" at bounding box center [212, 446] width 237 height 21
click at [249, 447] on icon at bounding box center [251, 446] width 12 height 20
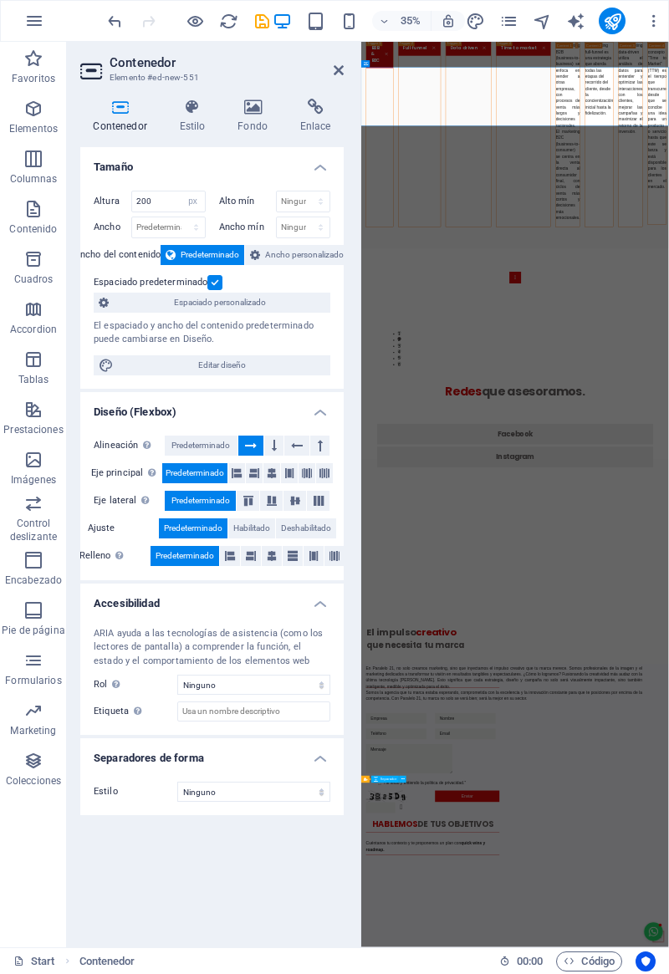
click at [267, 449] on button at bounding box center [273, 446] width 19 height 20
click at [286, 449] on button at bounding box center [297, 446] width 26 height 20
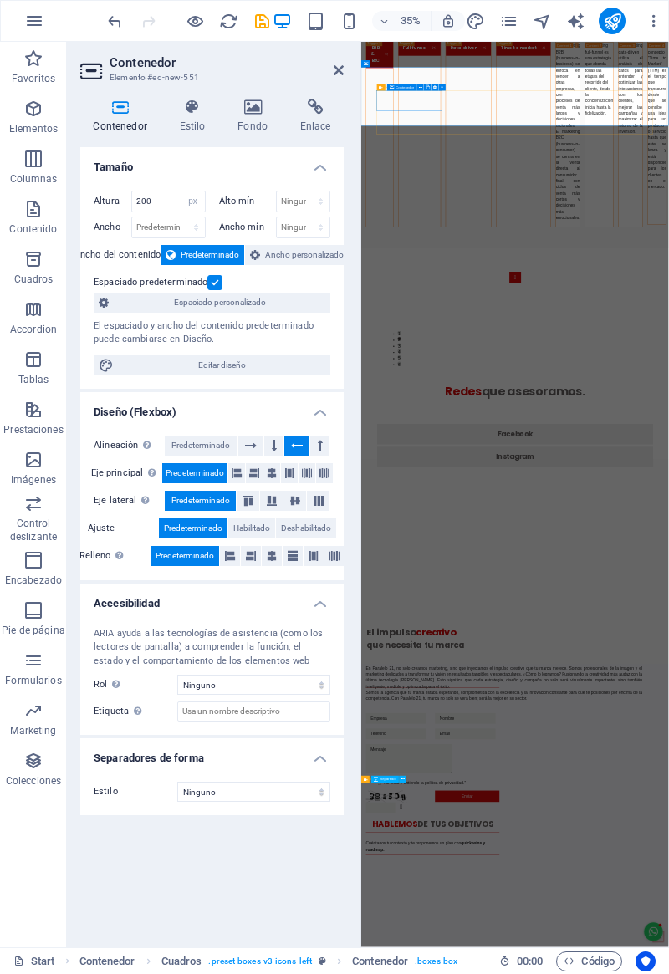
select select "px"
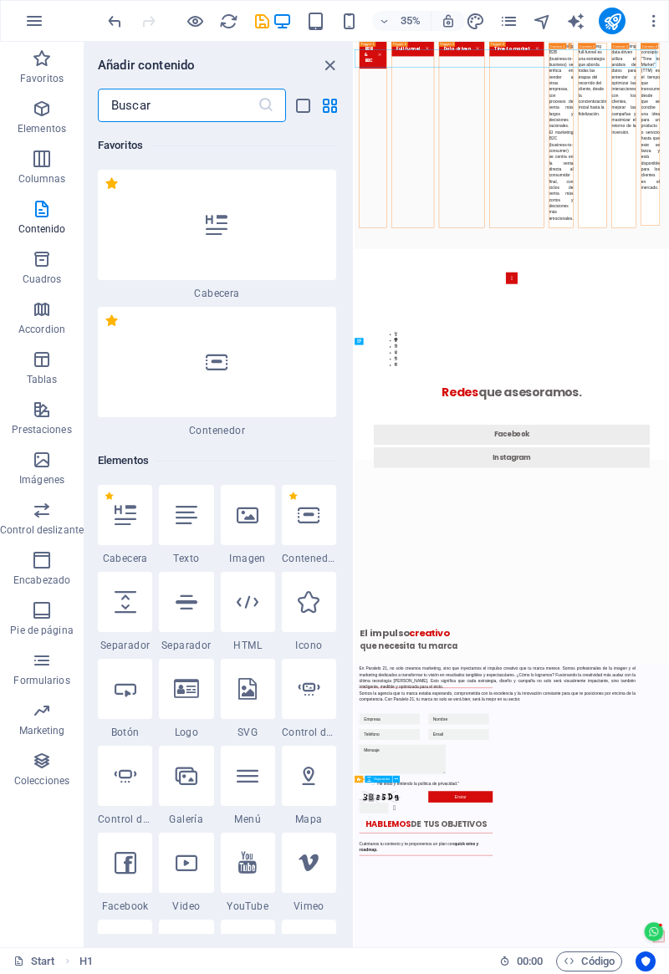
scroll to position [2479, 0]
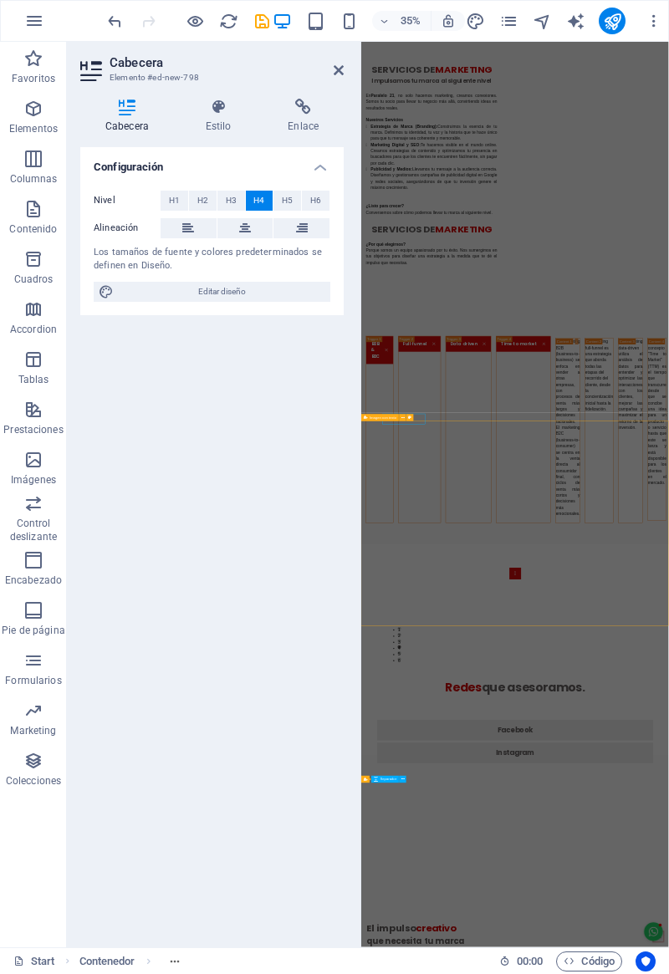
scroll to position [8, 0]
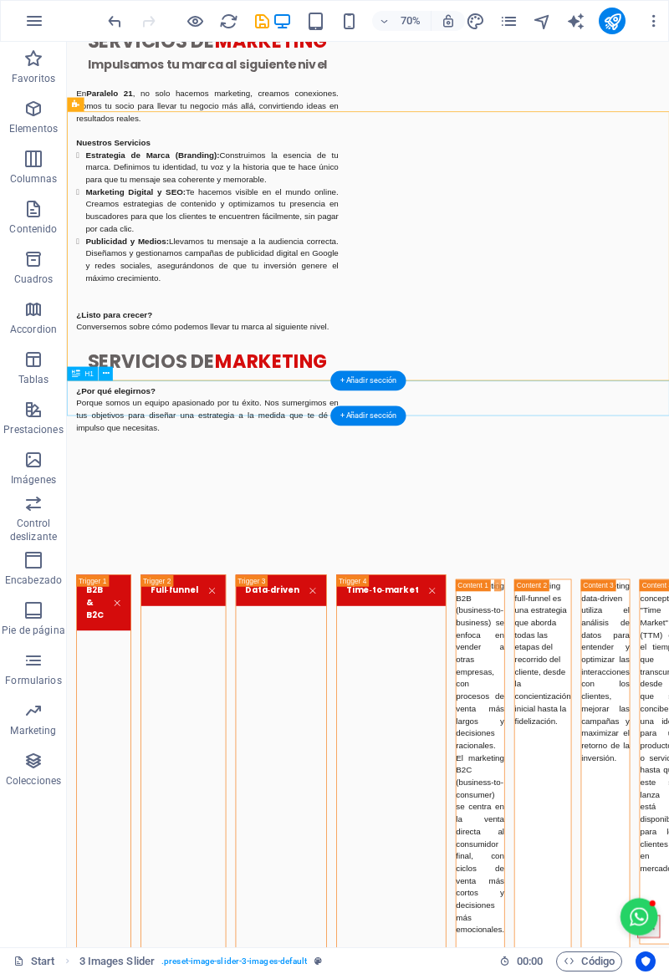
scroll to position [2059, 0]
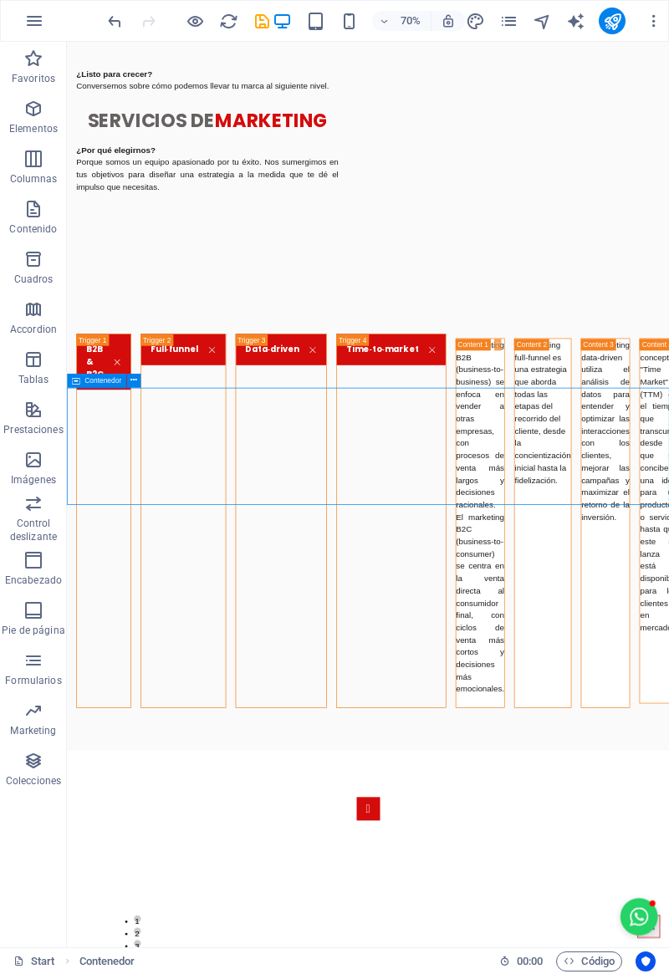
click at [94, 383] on span "Contenedor" at bounding box center [102, 380] width 37 height 7
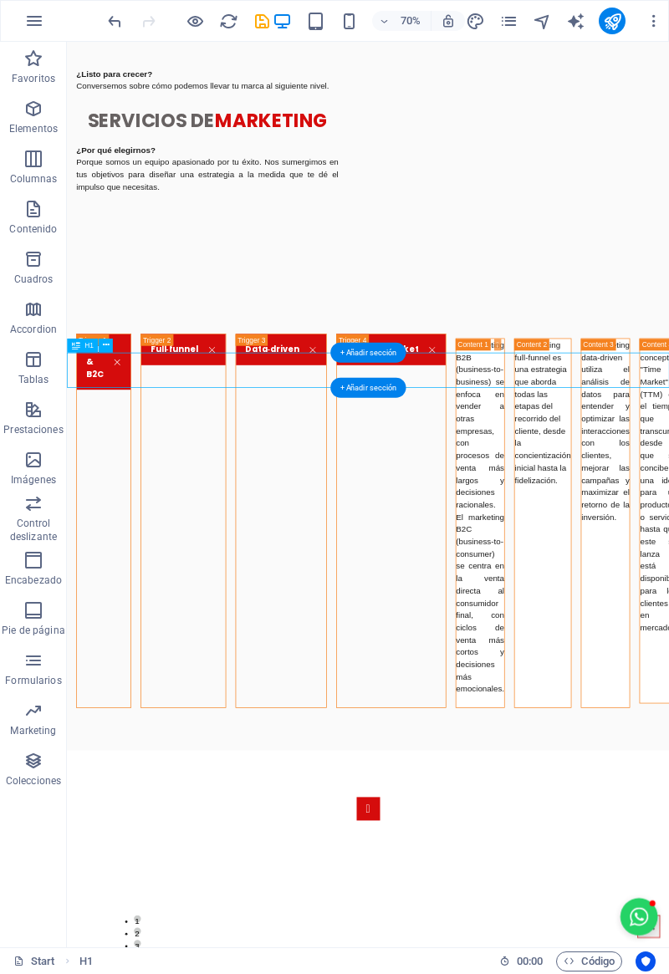
click at [82, 386] on div "Contenedor" at bounding box center [76, 381] width 18 height 14
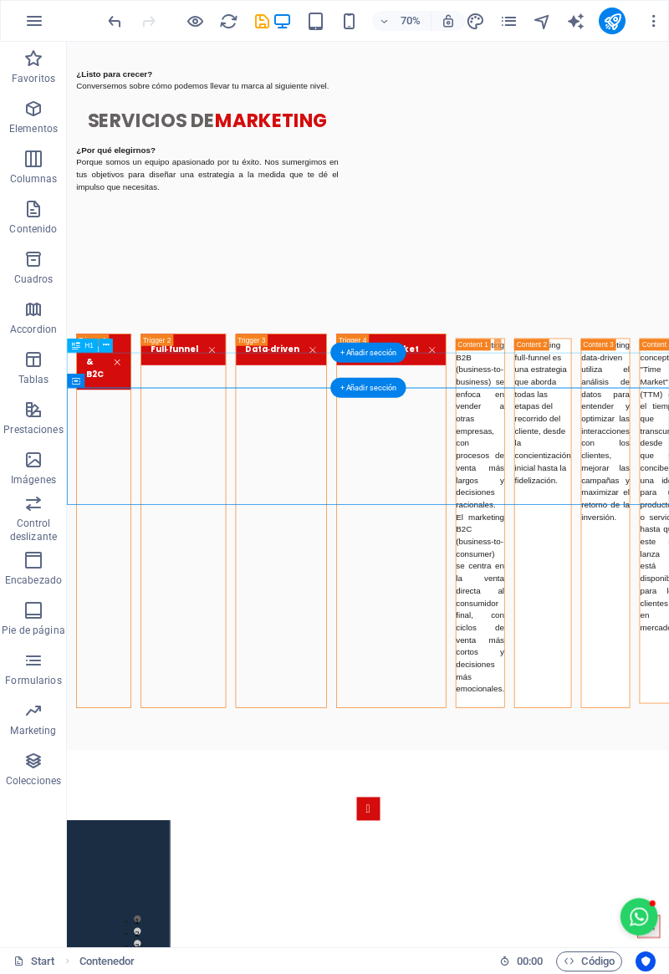
click at [68, 382] on div "Contenedor" at bounding box center [76, 381] width 18 height 14
click at [76, 385] on icon at bounding box center [76, 381] width 8 height 14
click at [78, 383] on icon at bounding box center [76, 381] width 8 height 14
click at [75, 383] on icon at bounding box center [76, 381] width 8 height 14
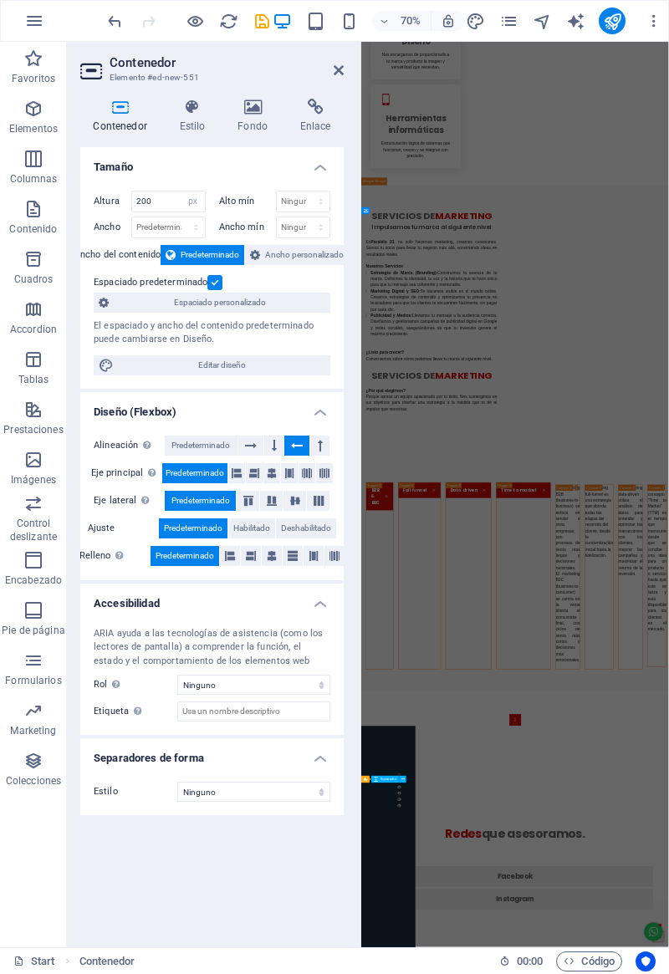
click at [74, 384] on div "Contenedor Estilo Fondo Enlace Tamaño Altura 200 Predeterminado px rem % vh vw …" at bounding box center [212, 516] width 290 height 862
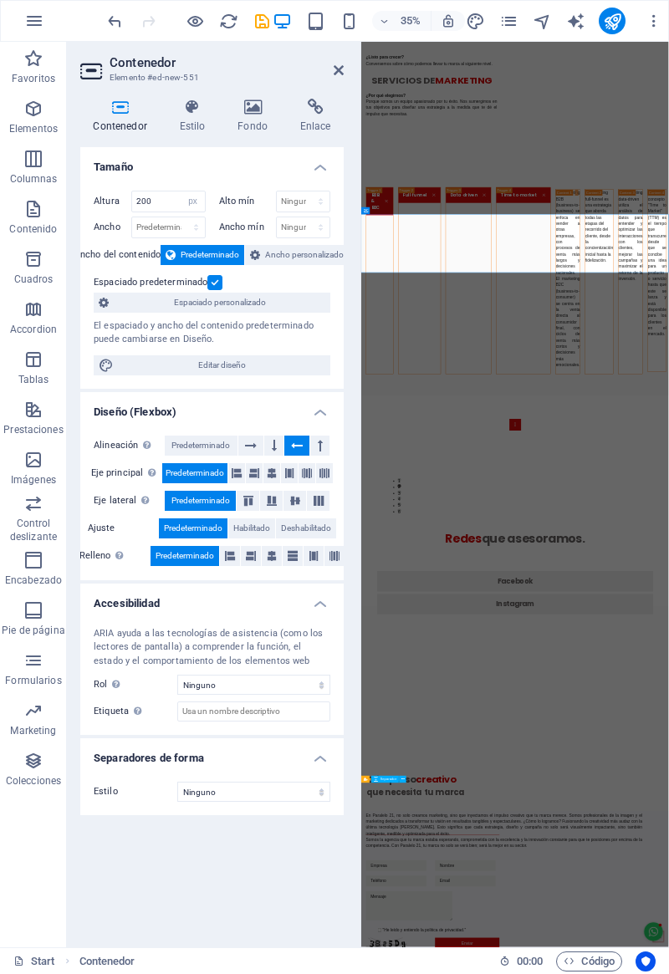
click at [278, 259] on span "Ancho personalizado" at bounding box center [304, 255] width 79 height 20
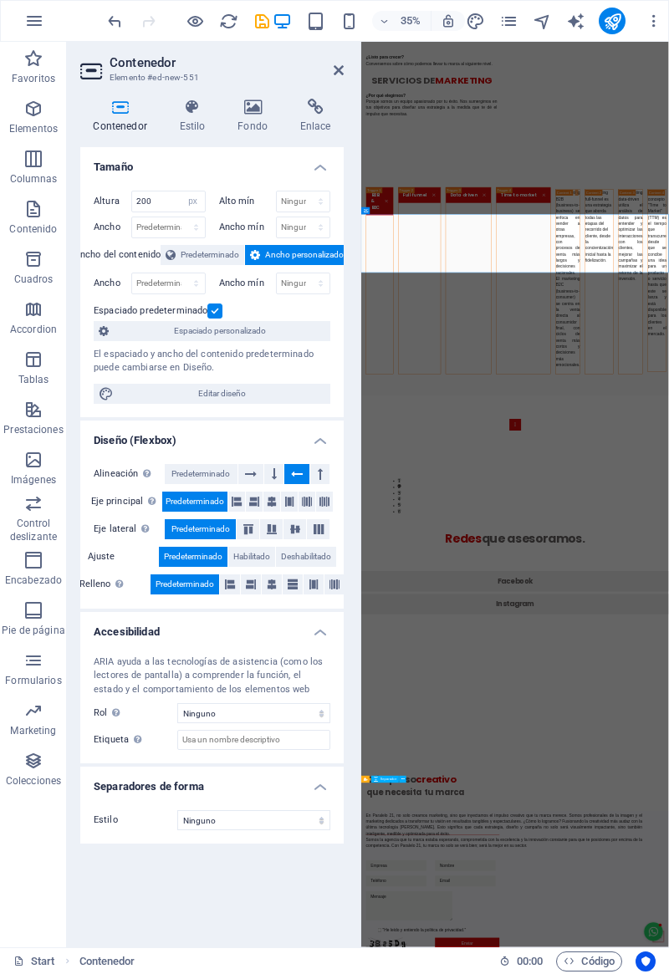
click at [206, 254] on span "Predeterminado" at bounding box center [210, 255] width 59 height 20
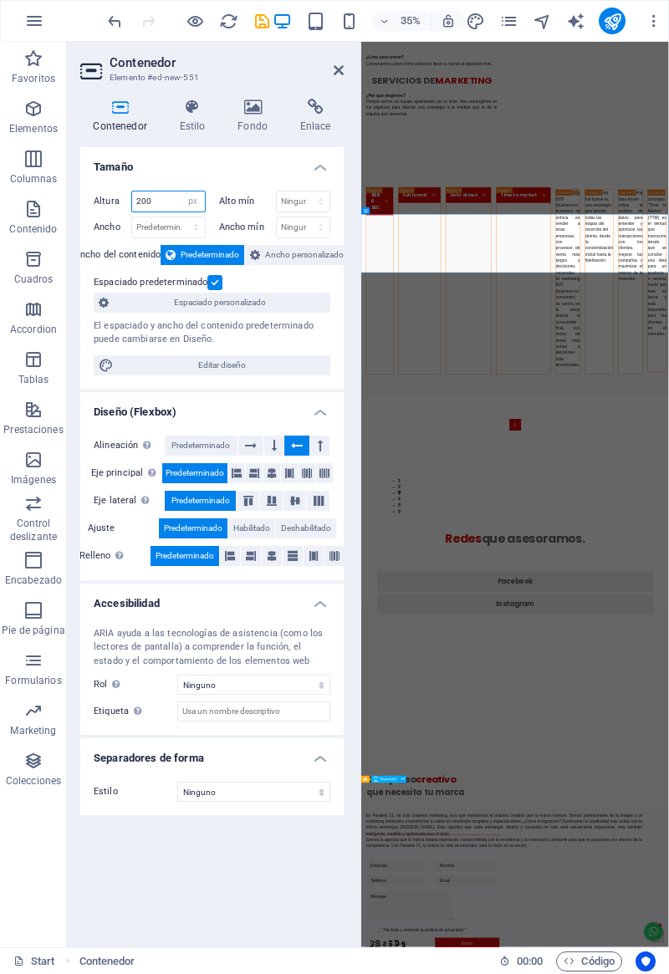
click at [161, 206] on input "200" at bounding box center [168, 202] width 73 height 20
click at [195, 201] on select "Predeterminado px rem % vh vw" at bounding box center [192, 202] width 23 height 20
select select "default"
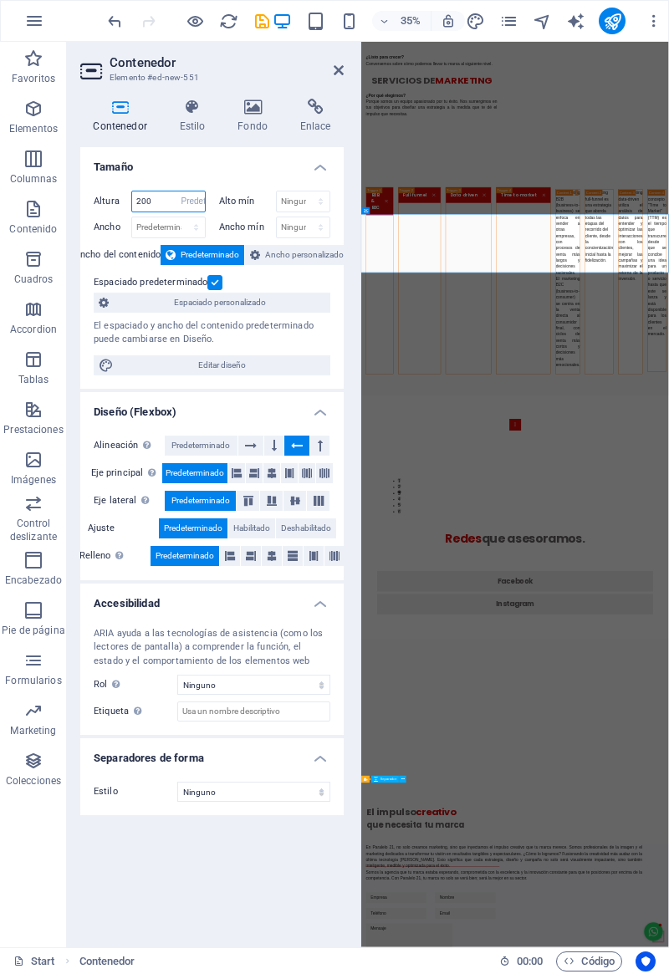
click at [181, 192] on select "Predeterminado px rem % vh vw" at bounding box center [192, 202] width 23 height 20
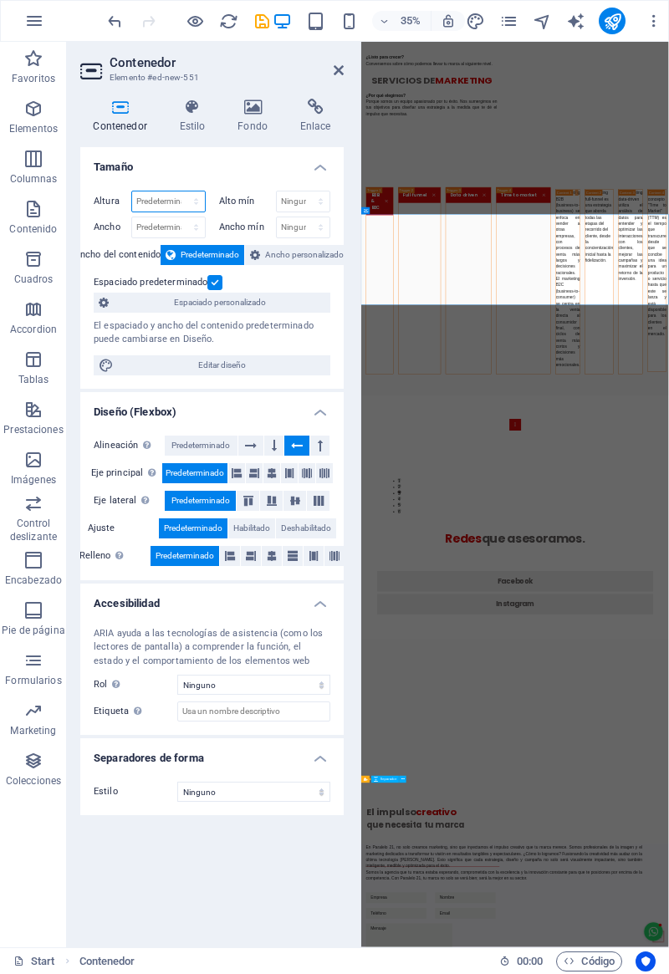
scroll to position [0, 0]
click at [258, 442] on button at bounding box center [251, 446] width 26 height 20
click at [277, 444] on button at bounding box center [273, 446] width 19 height 20
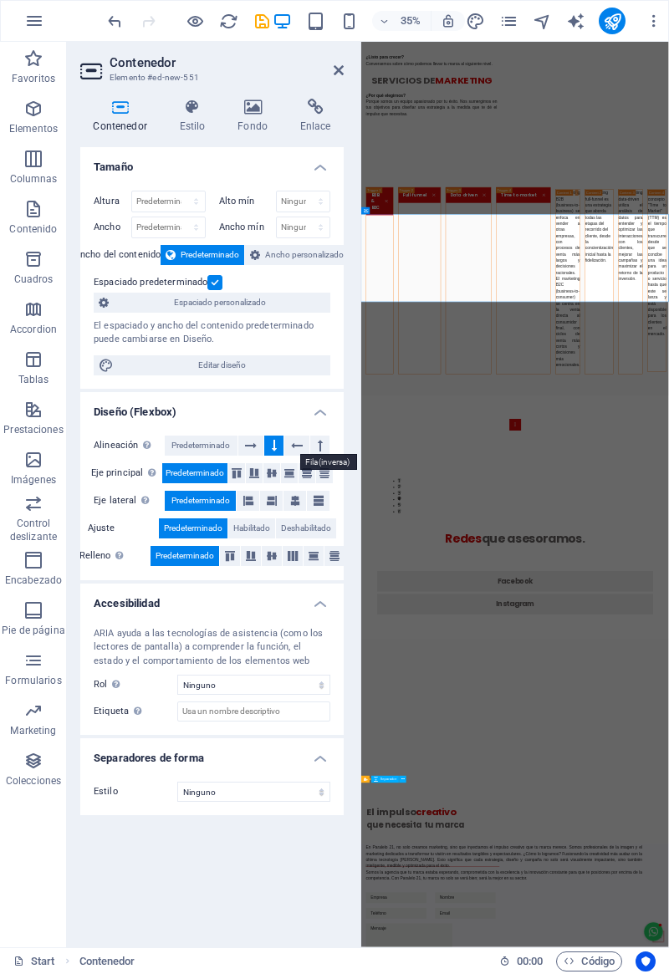
click at [299, 442] on icon at bounding box center [297, 446] width 12 height 20
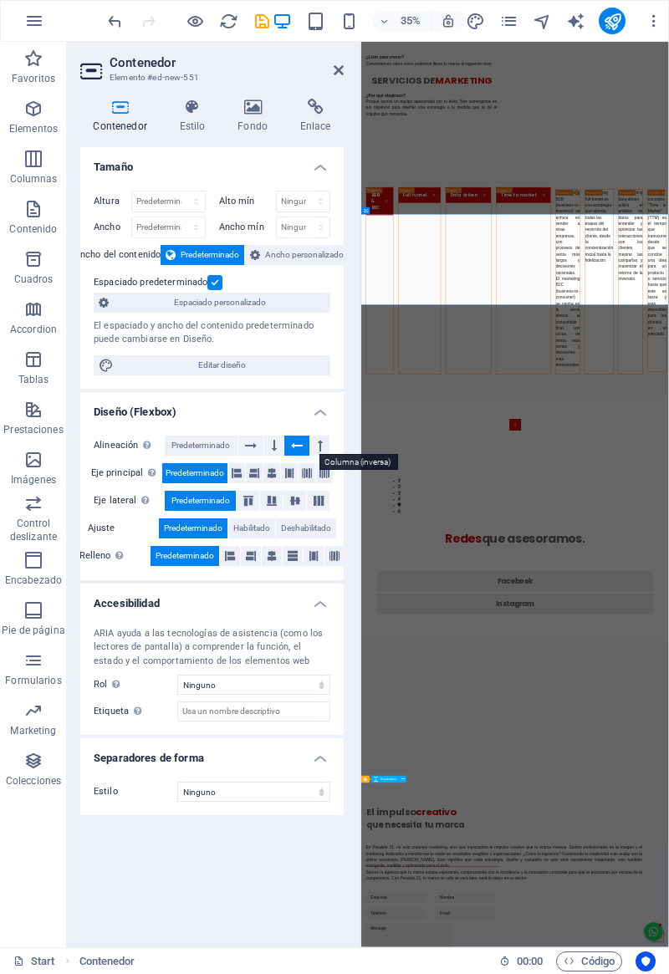
click at [319, 445] on icon at bounding box center [320, 446] width 5 height 20
click at [316, 447] on button at bounding box center [319, 446] width 19 height 20
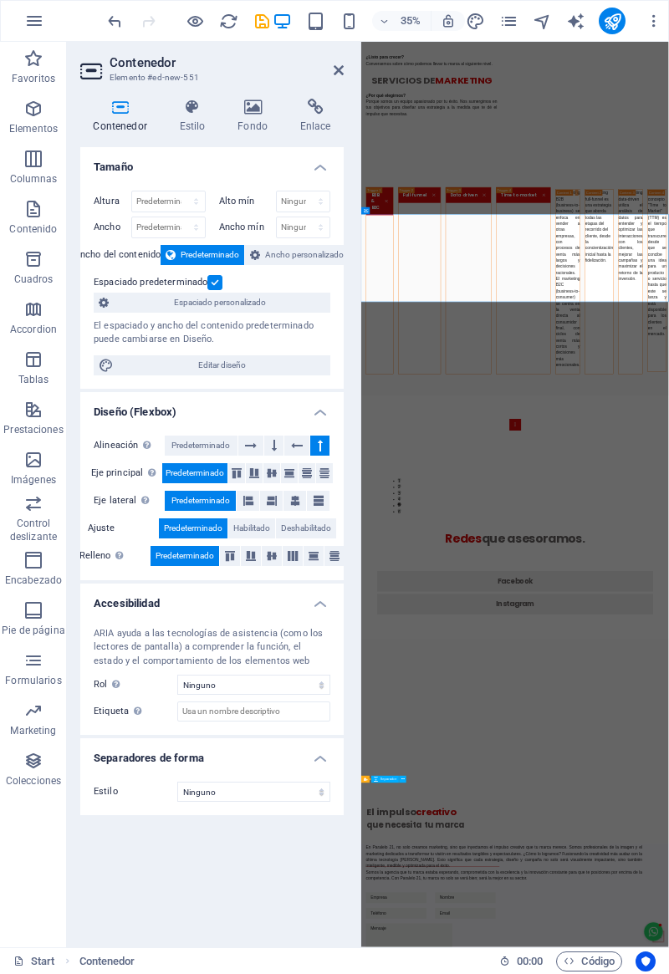
click at [250, 525] on span "Habilitado" at bounding box center [251, 529] width 37 height 20
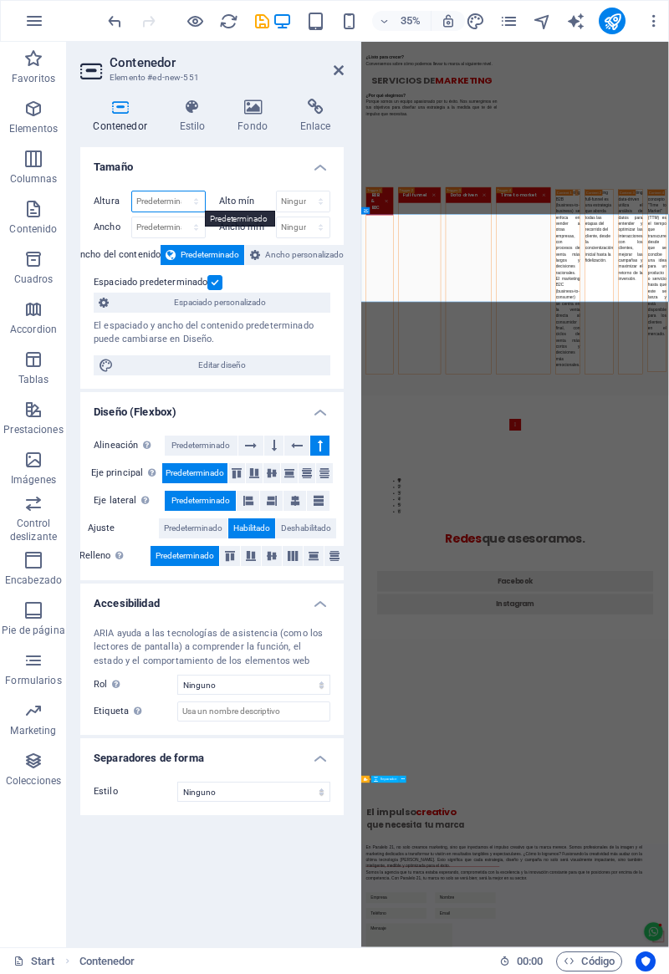
click at [192, 200] on select "Predeterminado px rem % vh vw" at bounding box center [168, 202] width 73 height 20
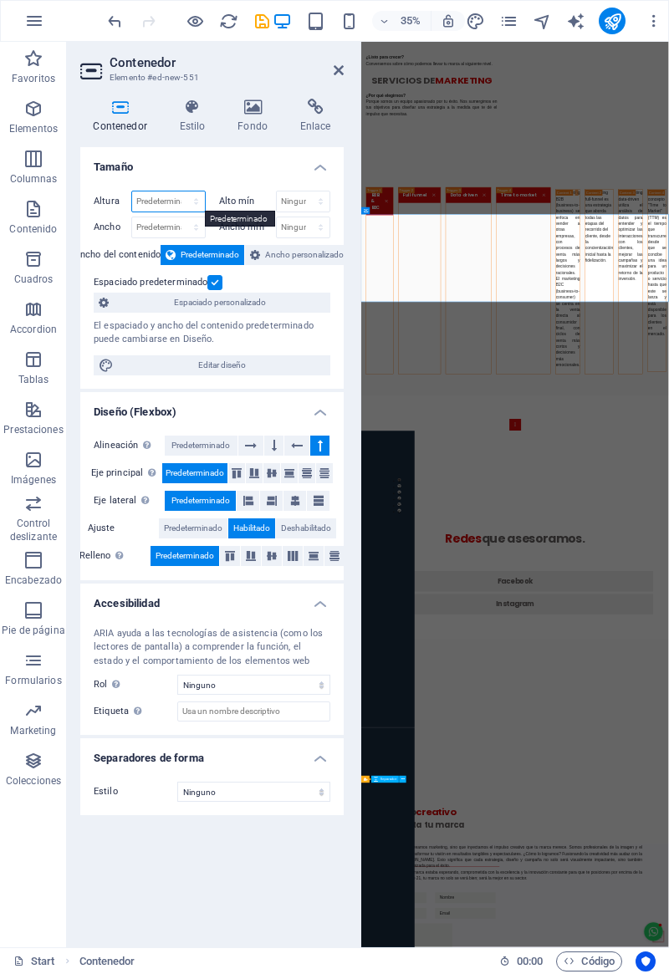
select select "px"
click at [181, 192] on select "Predeterminado px rem % vh vw" at bounding box center [168, 202] width 73 height 20
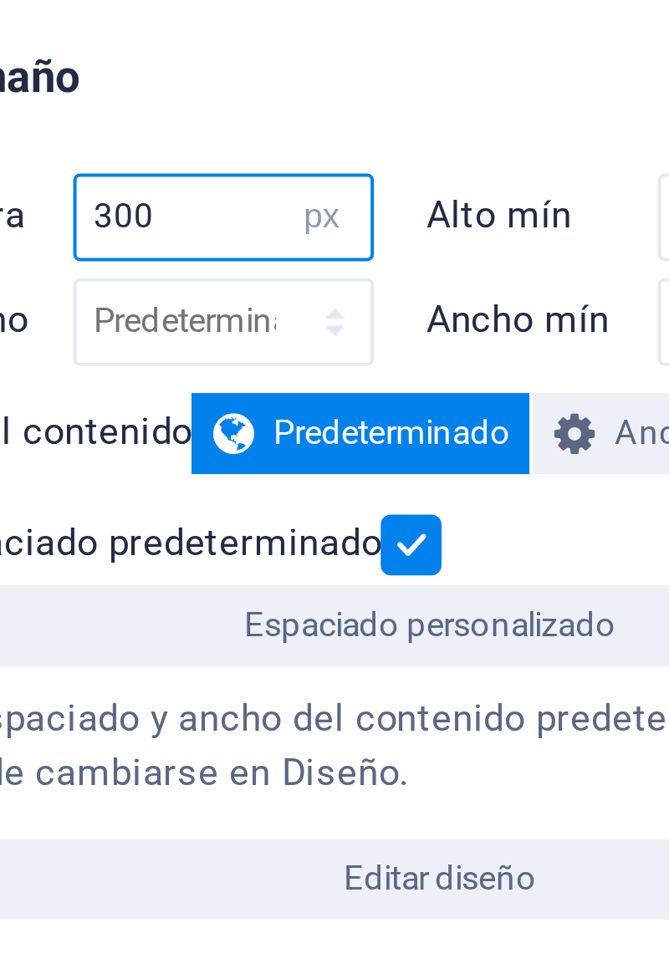
click at [141, 204] on input "300" at bounding box center [168, 202] width 73 height 20
click at [140, 204] on input "300" at bounding box center [168, 202] width 73 height 20
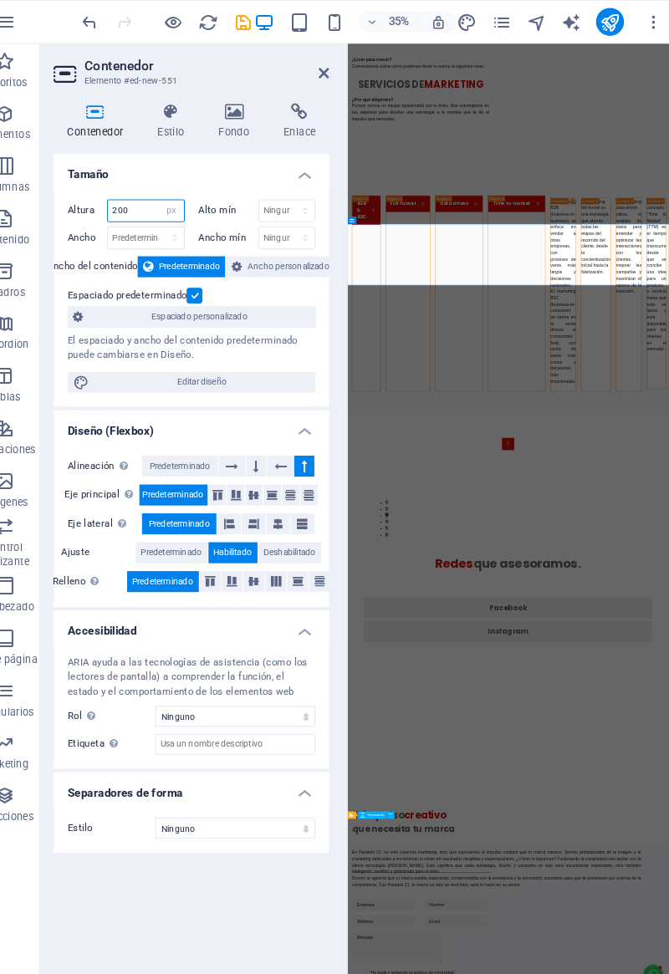
click at [157, 201] on input "200" at bounding box center [168, 202] width 73 height 20
type input "2"
type input "1"
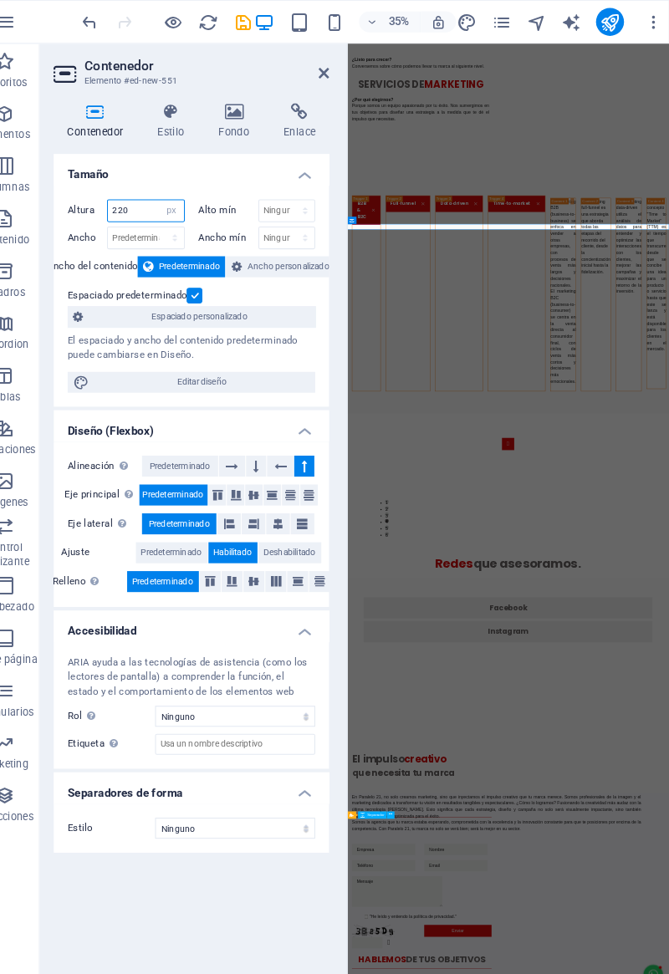
type input "220"
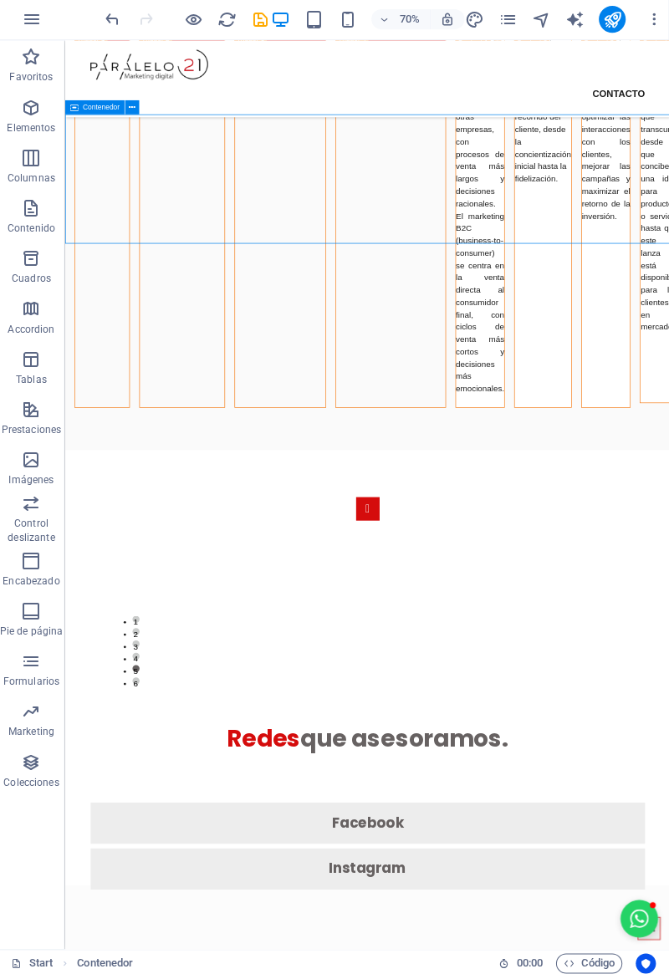
click at [140, 105] on button at bounding box center [133, 109] width 14 height 14
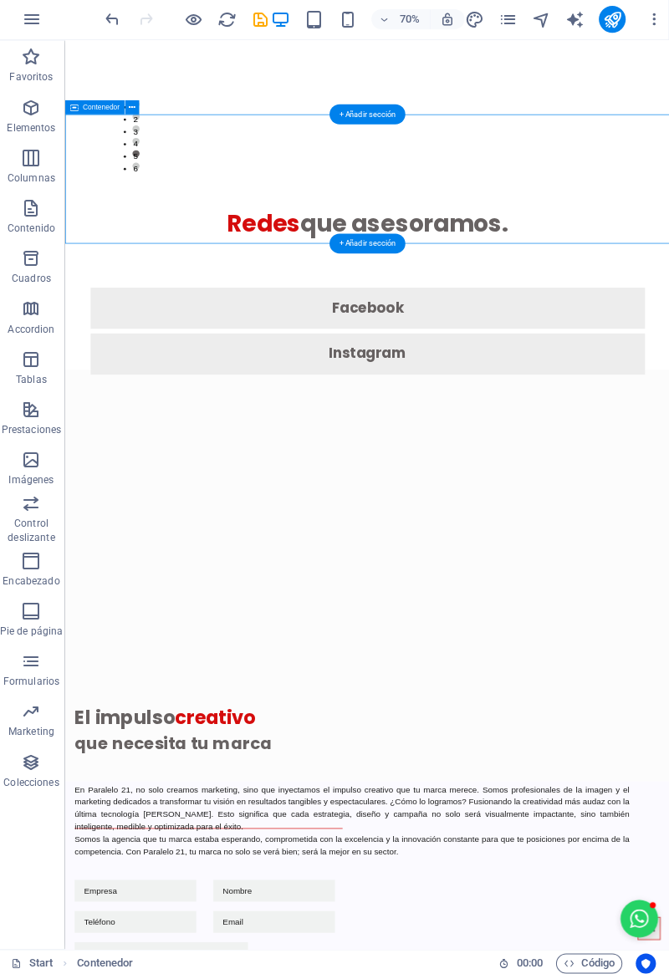
select select "px"
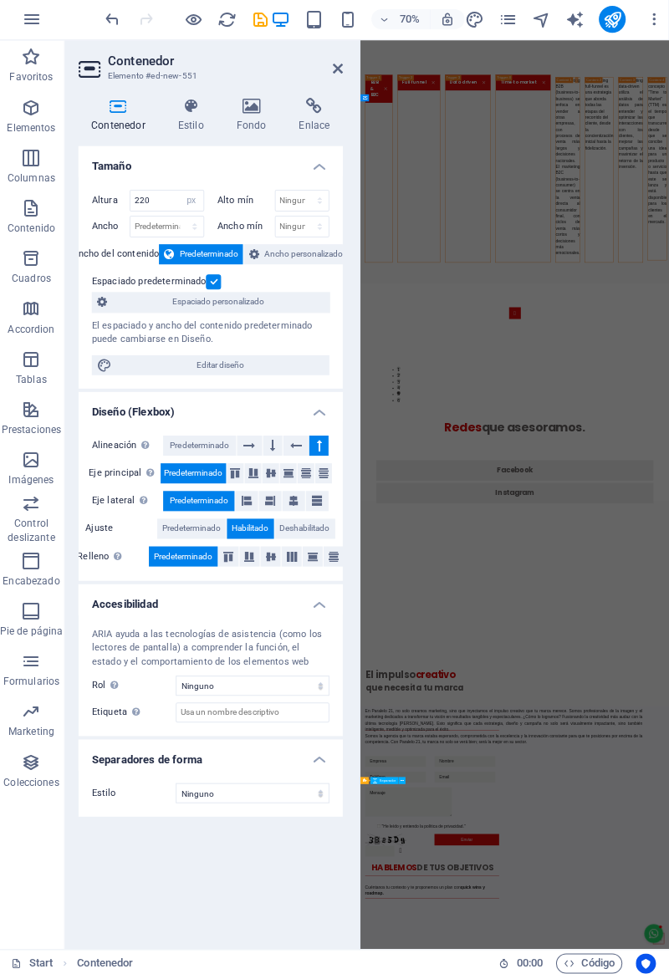
click at [95, 201] on label "Altura" at bounding box center [113, 201] width 38 height 9
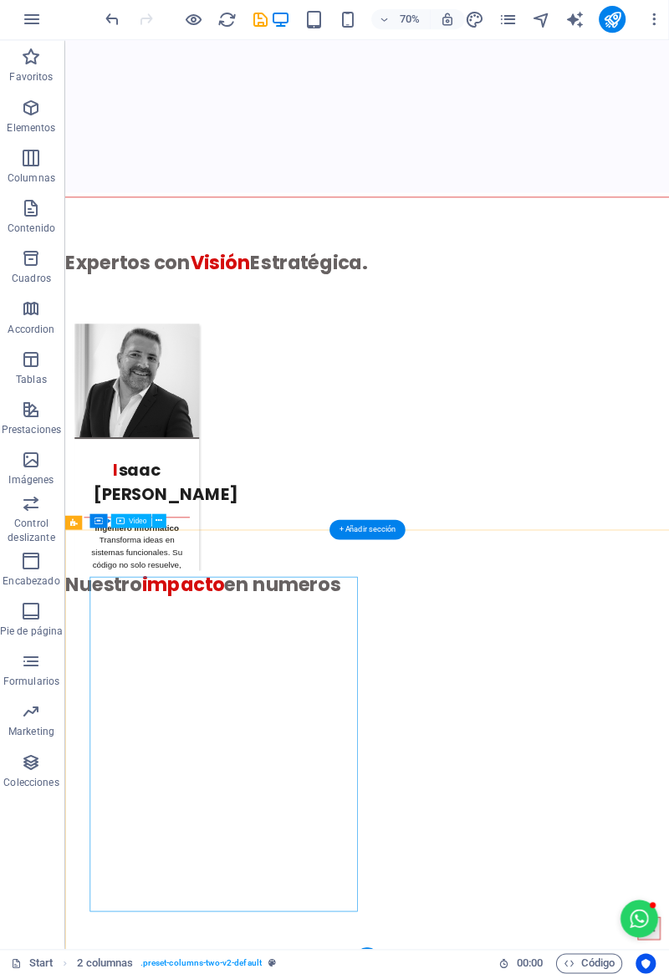
scroll to position [4878, 0]
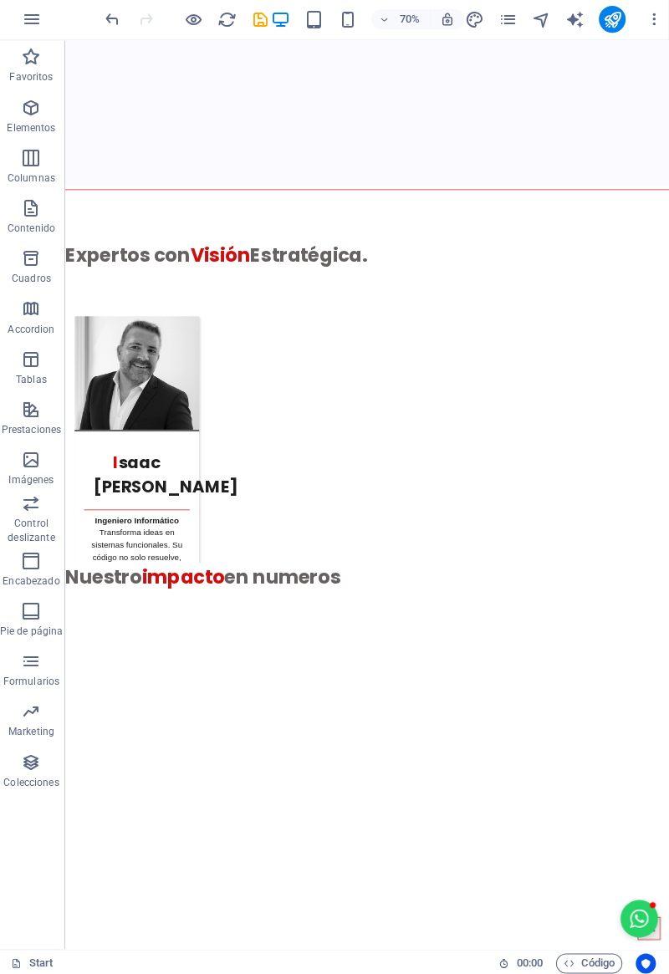
click at [261, 26] on icon "save" at bounding box center [262, 21] width 19 height 19
checkbox input "false"
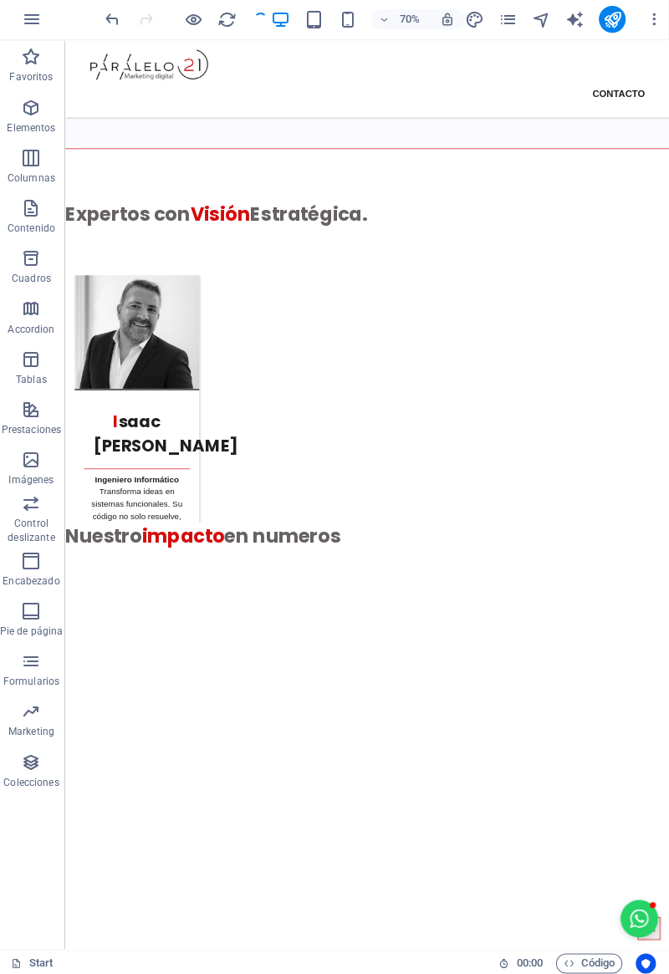
scroll to position [3272, 0]
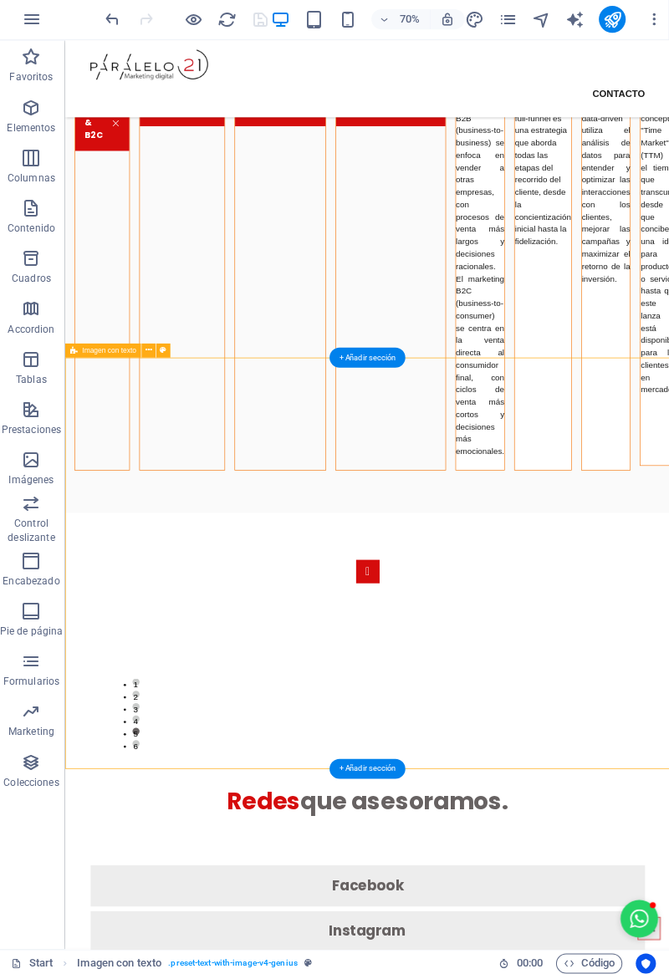
scroll to position [2285, 0]
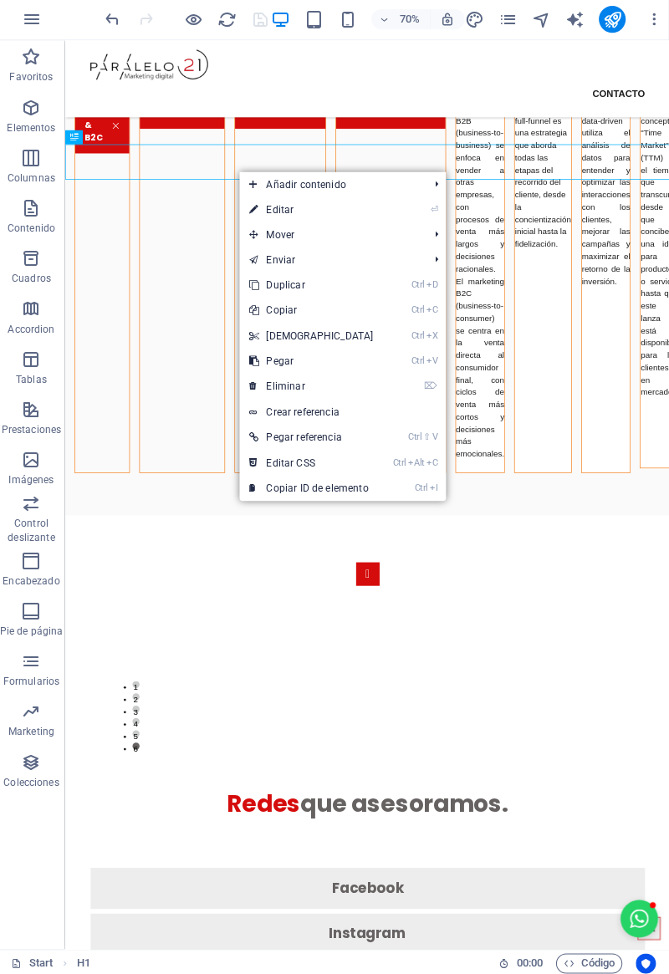
click at [254, 361] on icon at bounding box center [255, 361] width 8 height 25
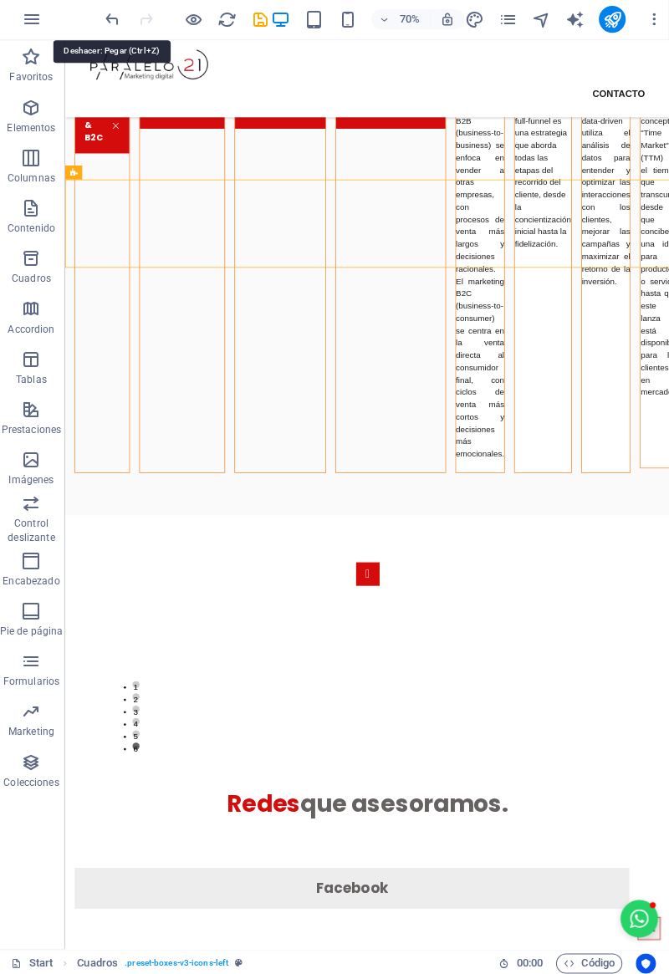
click at [116, 24] on icon "undo" at bounding box center [114, 21] width 19 height 19
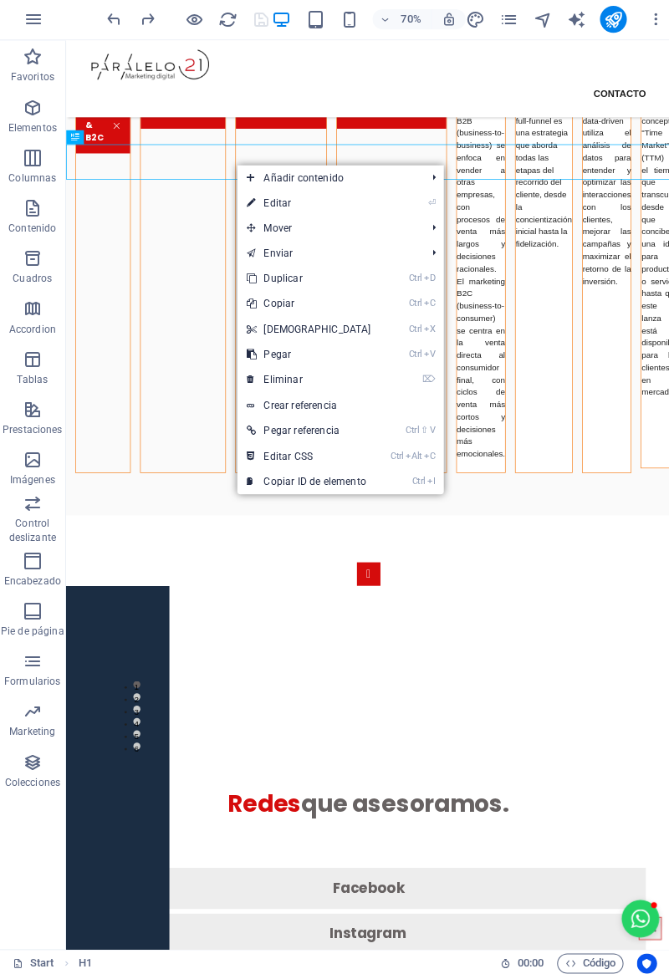
click at [255, 305] on icon at bounding box center [252, 304] width 8 height 25
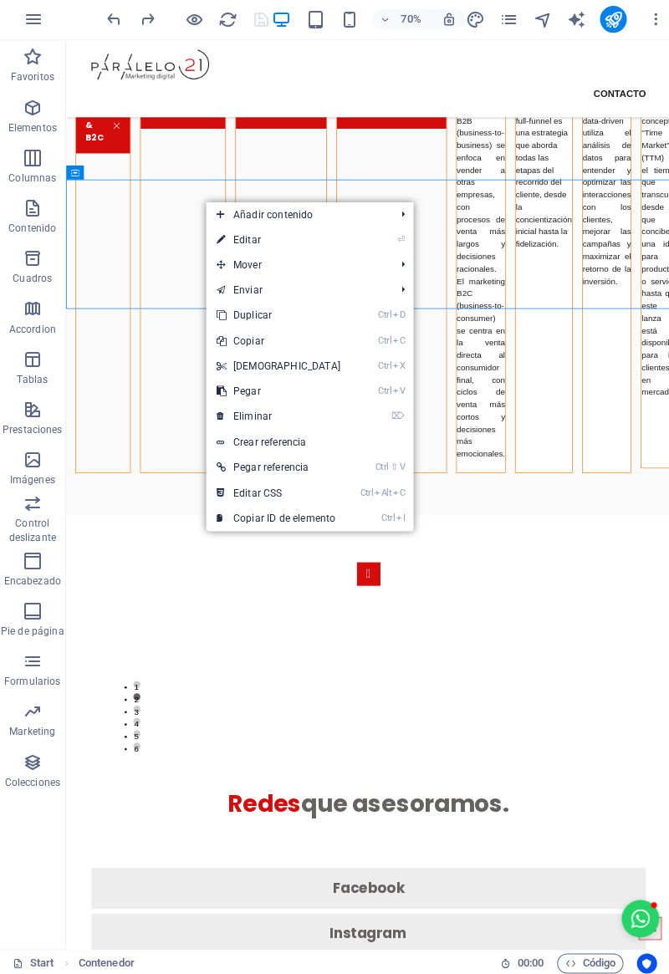
click at [224, 393] on icon at bounding box center [221, 391] width 8 height 25
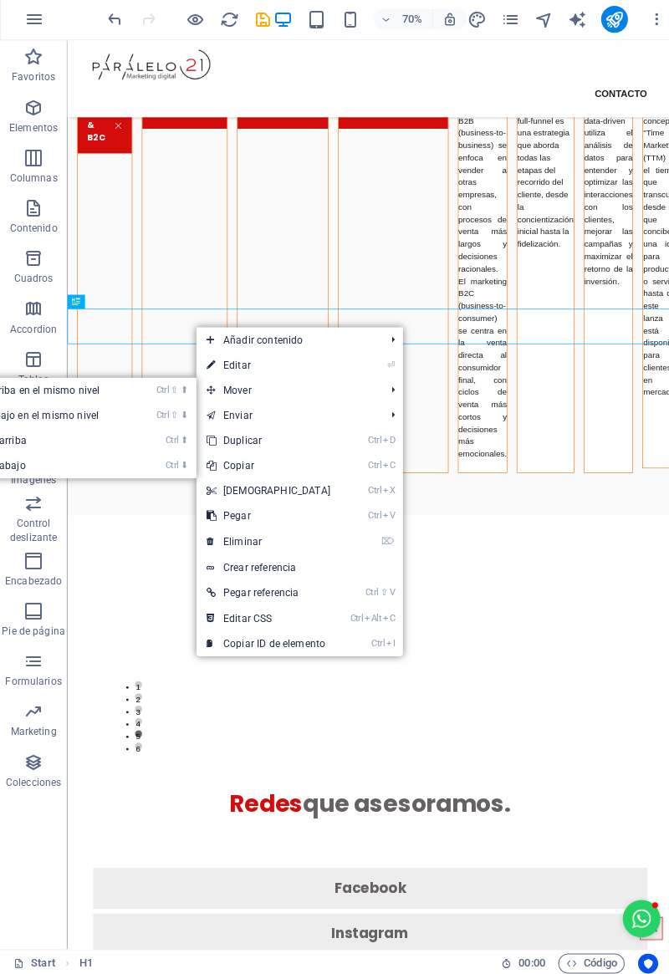
click at [35, 391] on link "Ctrl ⇧ ⬆ Mover elemento arriba en el mismo nivel" at bounding box center [8, 390] width 247 height 25
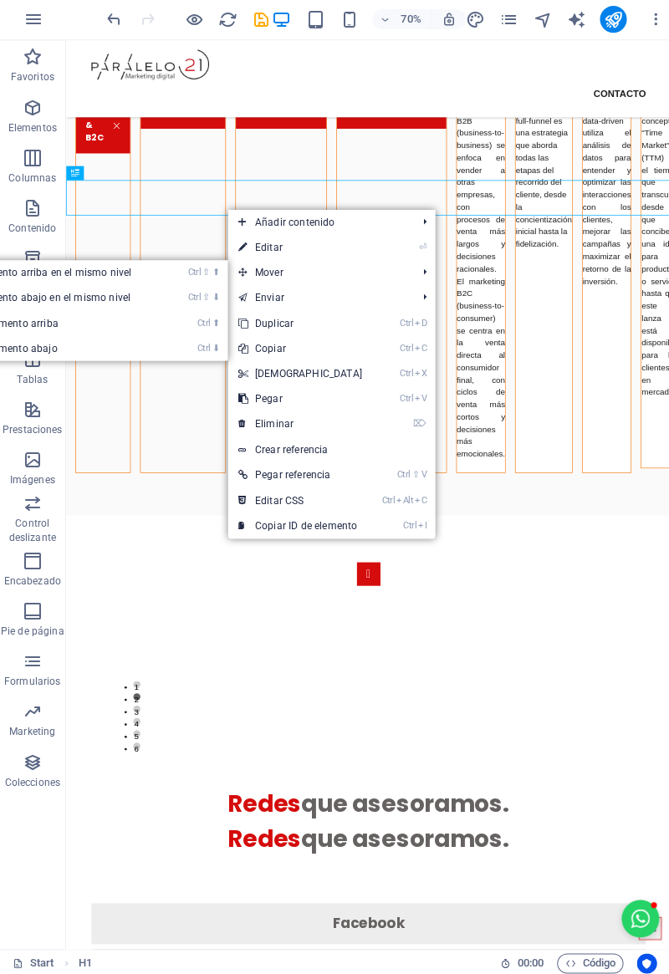
click at [244, 272] on icon at bounding box center [242, 273] width 8 height 25
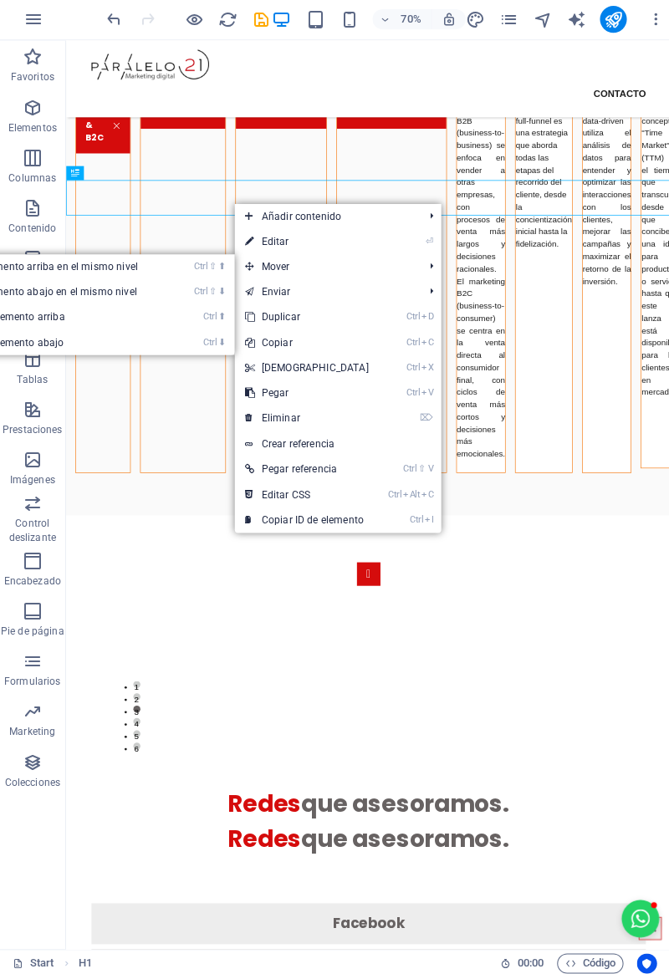
click at [24, 341] on link "Ctrl ⬇ Mover el elemento abajo" at bounding box center [48, 342] width 247 height 25
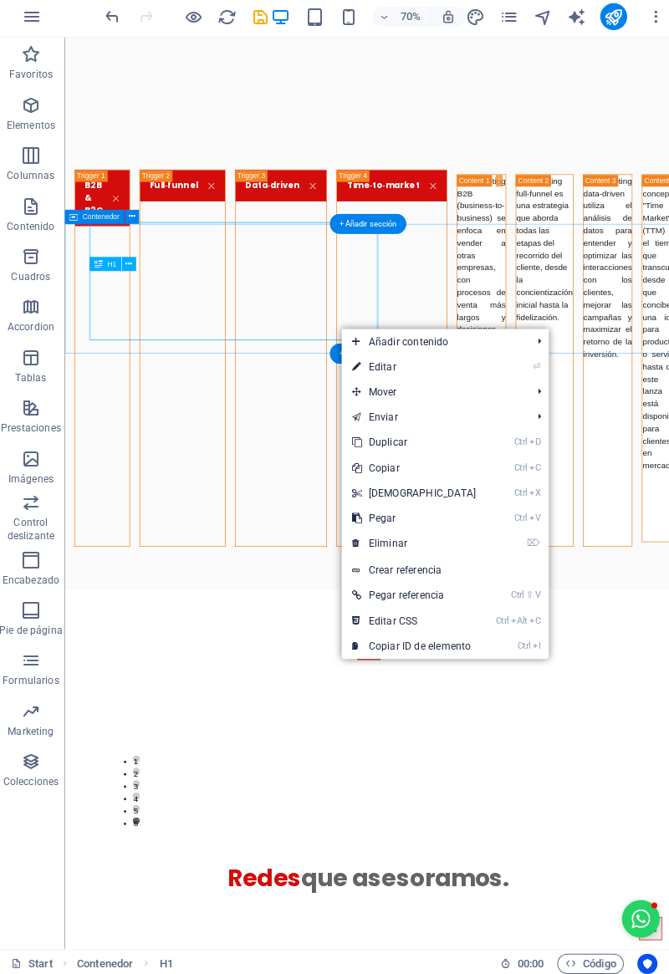
scroll to position [0, 0]
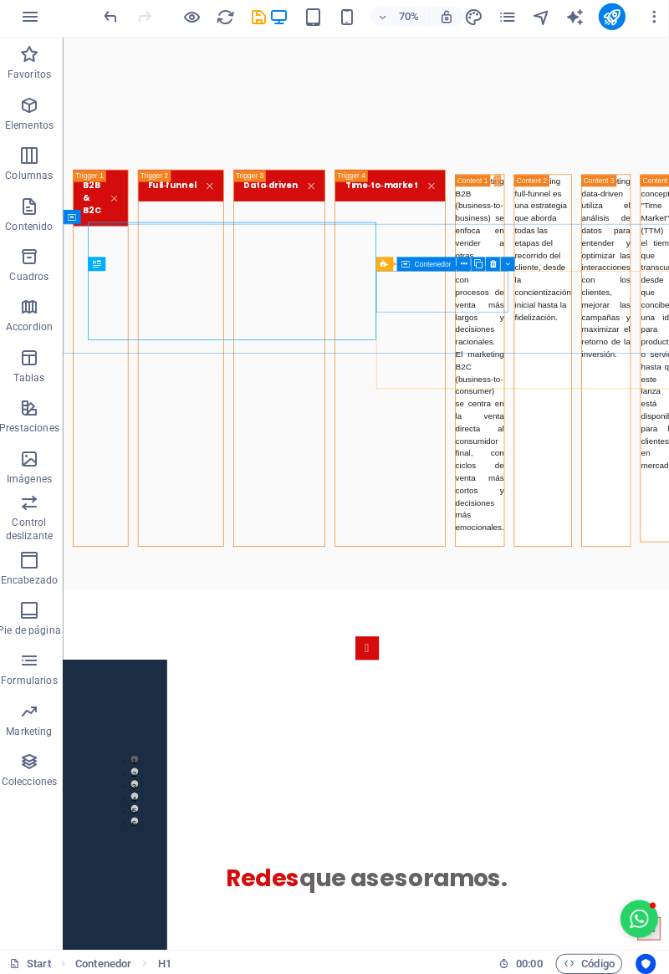
click at [420, 267] on span "Contenedor" at bounding box center [434, 266] width 37 height 7
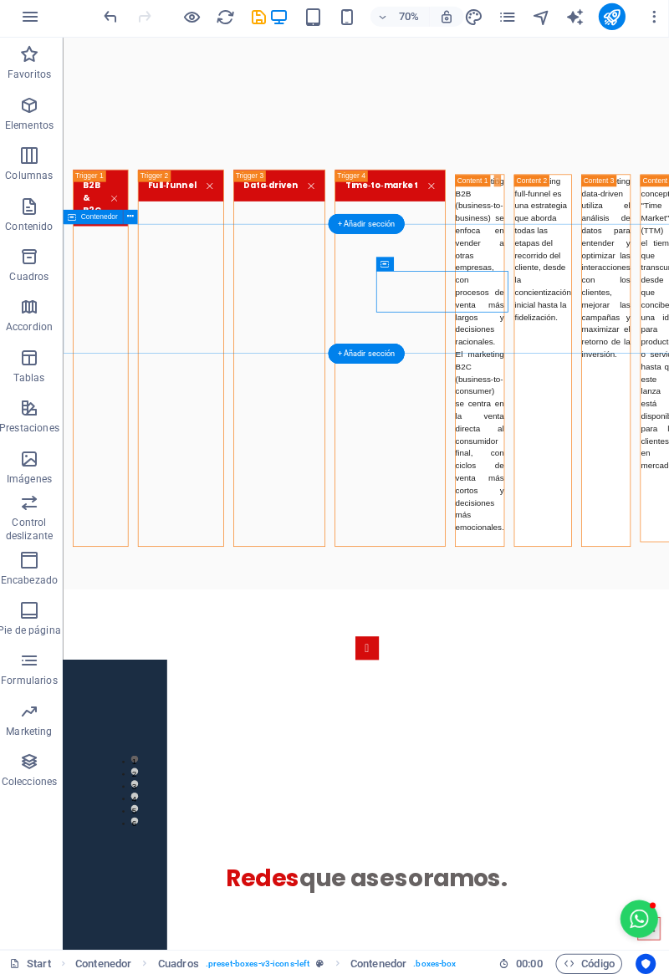
select select "px"
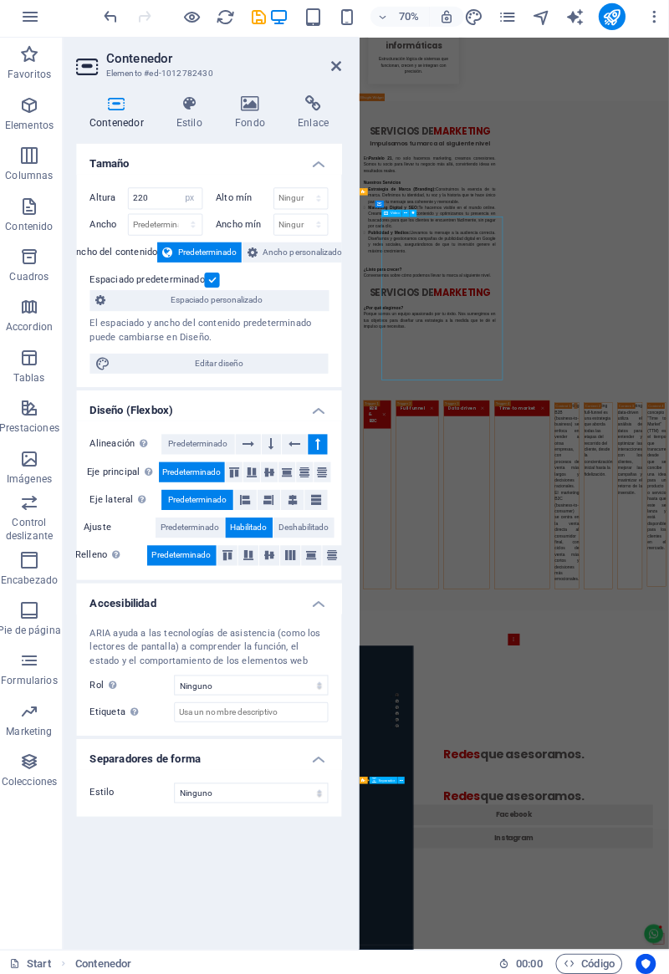
scroll to position [3131, 0]
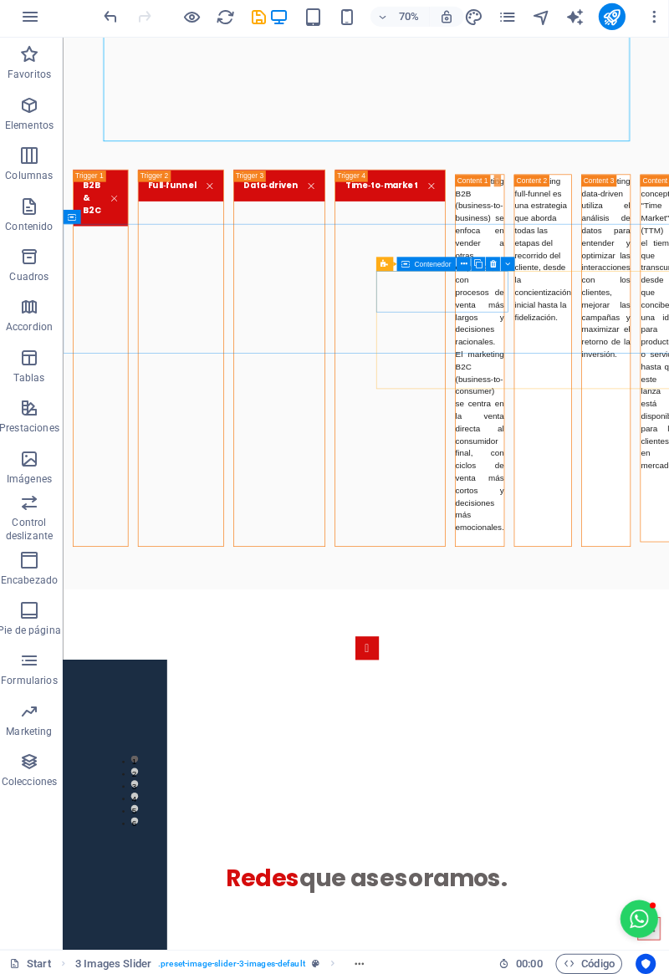
click at [409, 265] on icon at bounding box center [406, 266] width 8 height 14
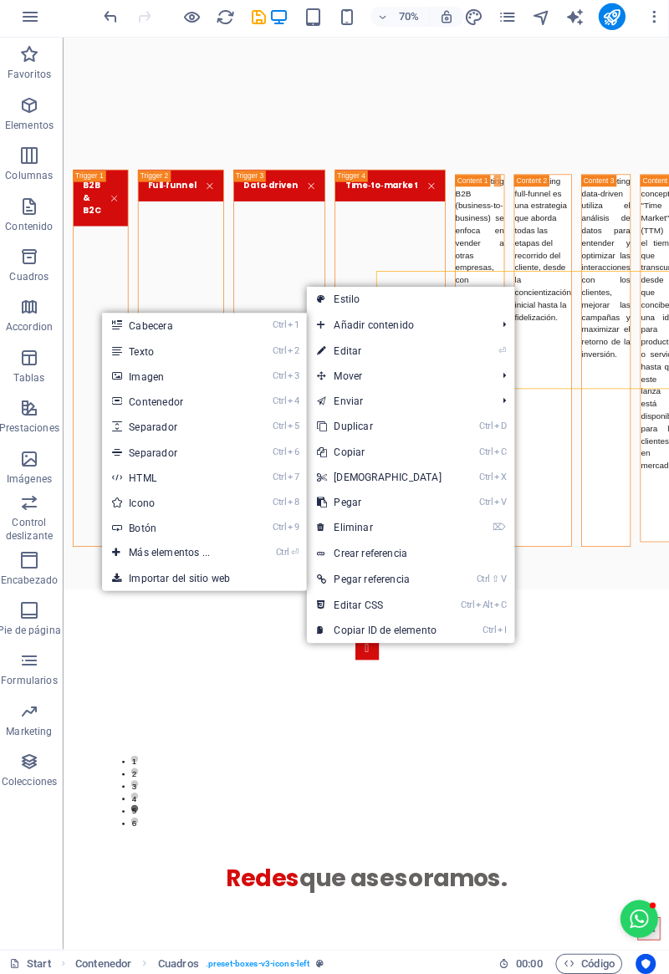
click at [122, 433] on icon at bounding box center [119, 428] width 8 height 25
select select "px"
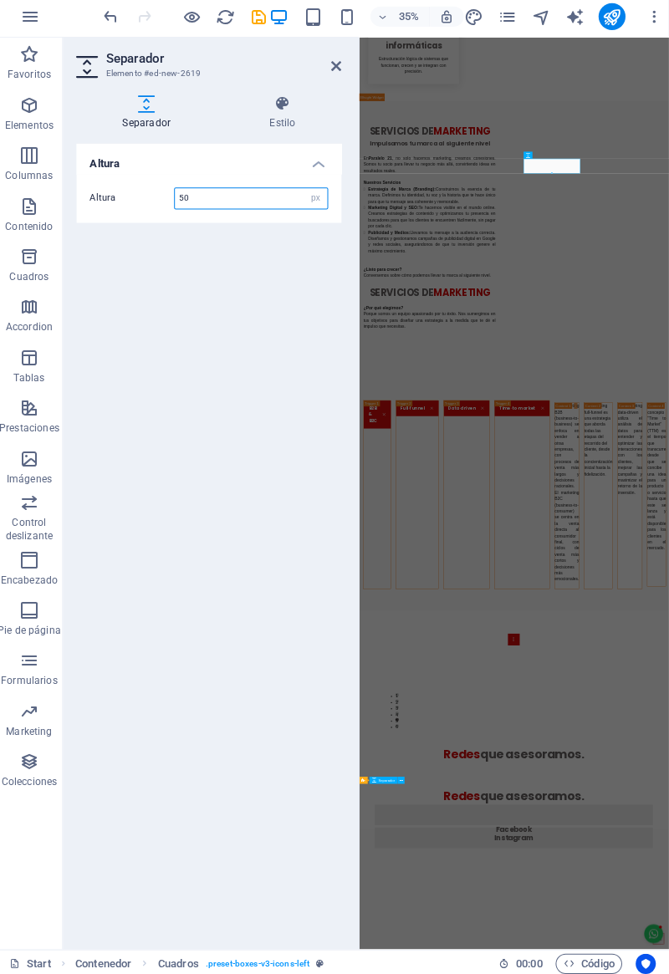
scroll to position [3131, 0]
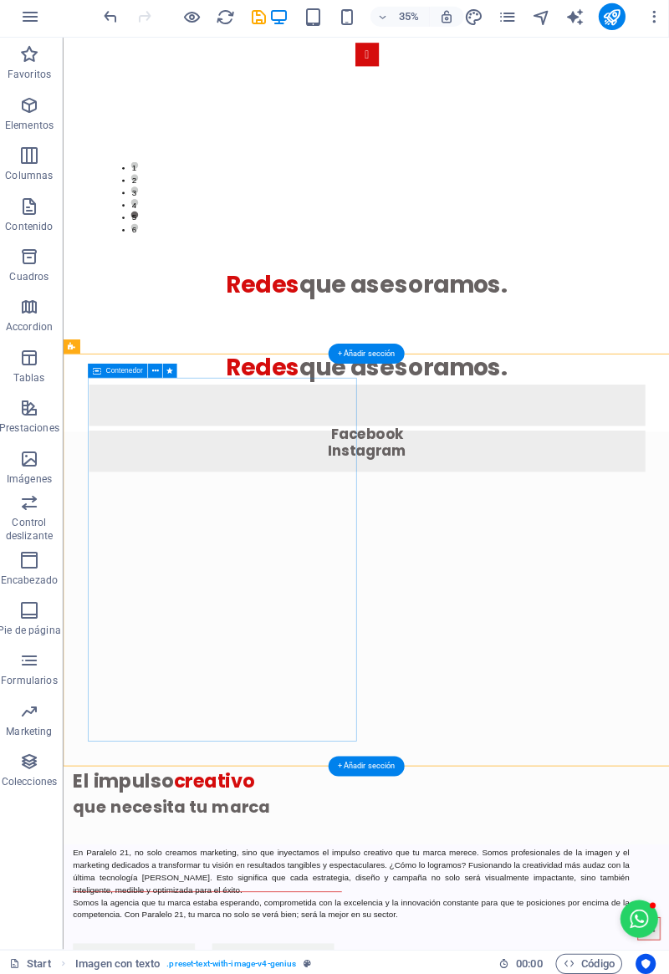
scroll to position [2288, 0]
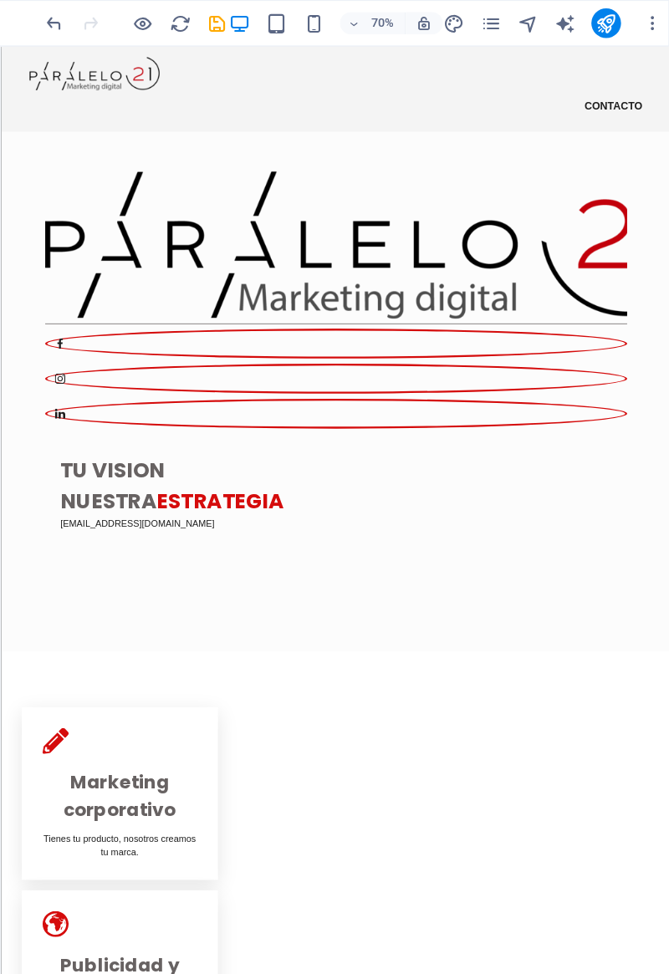
click at [117, 30] on div at bounding box center [188, 21] width 167 height 27
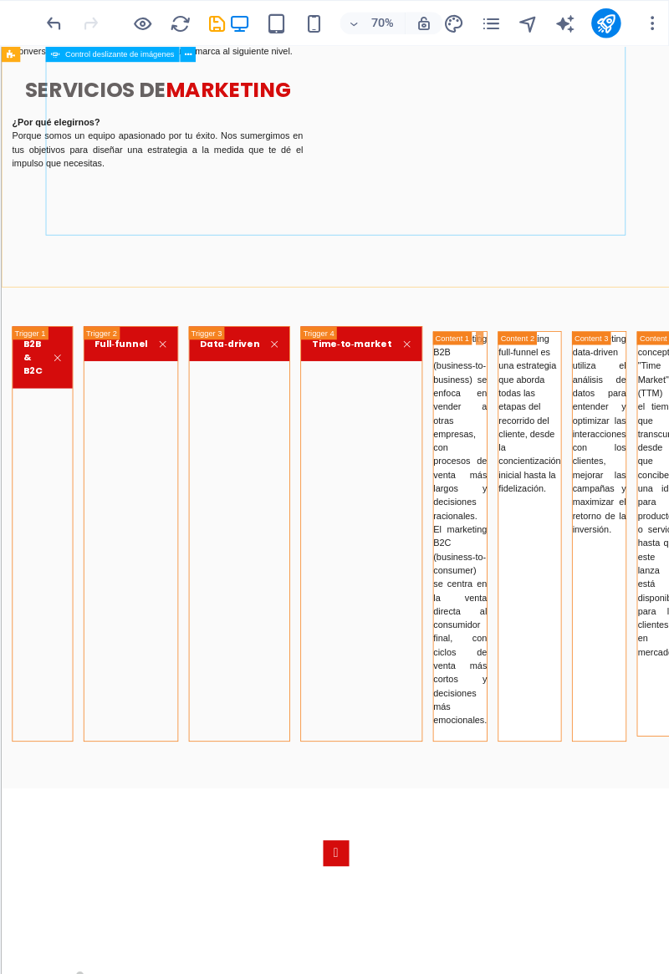
scroll to position [2215, 0]
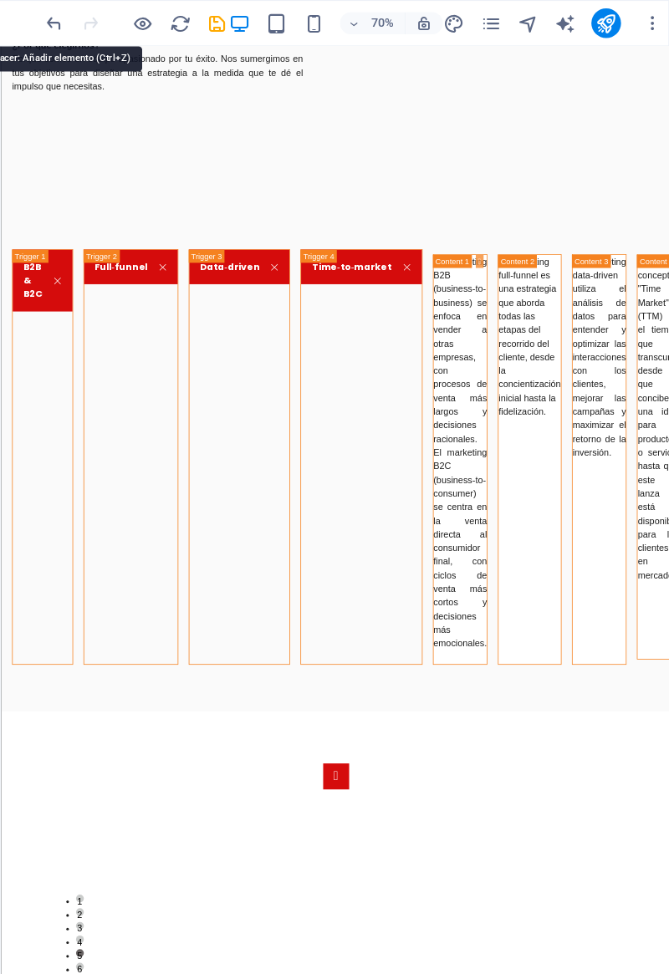
click at [115, 23] on icon "undo" at bounding box center [114, 21] width 19 height 19
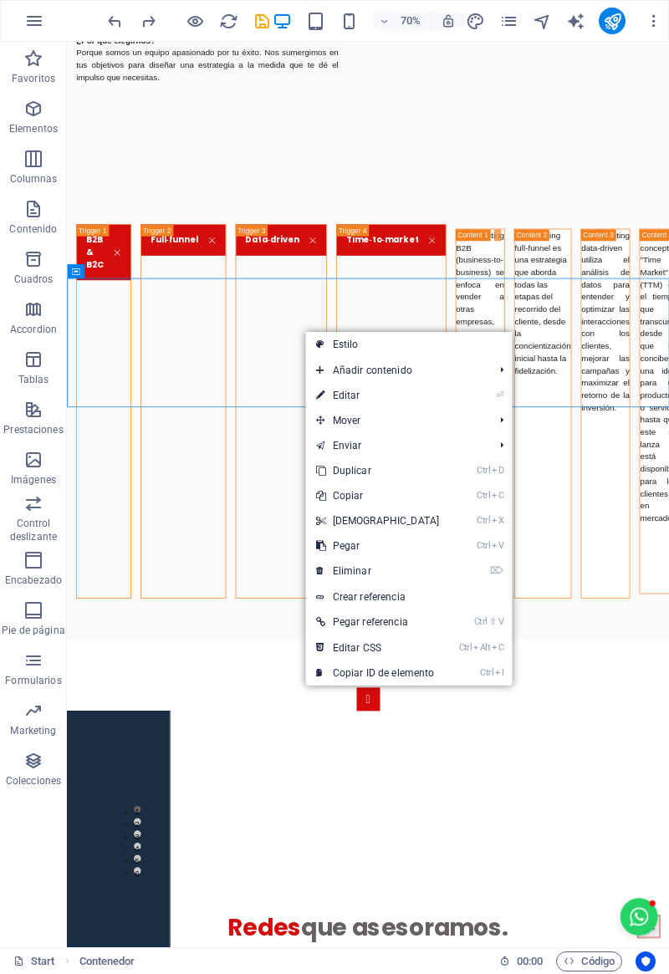
click at [324, 499] on icon at bounding box center [320, 495] width 8 height 25
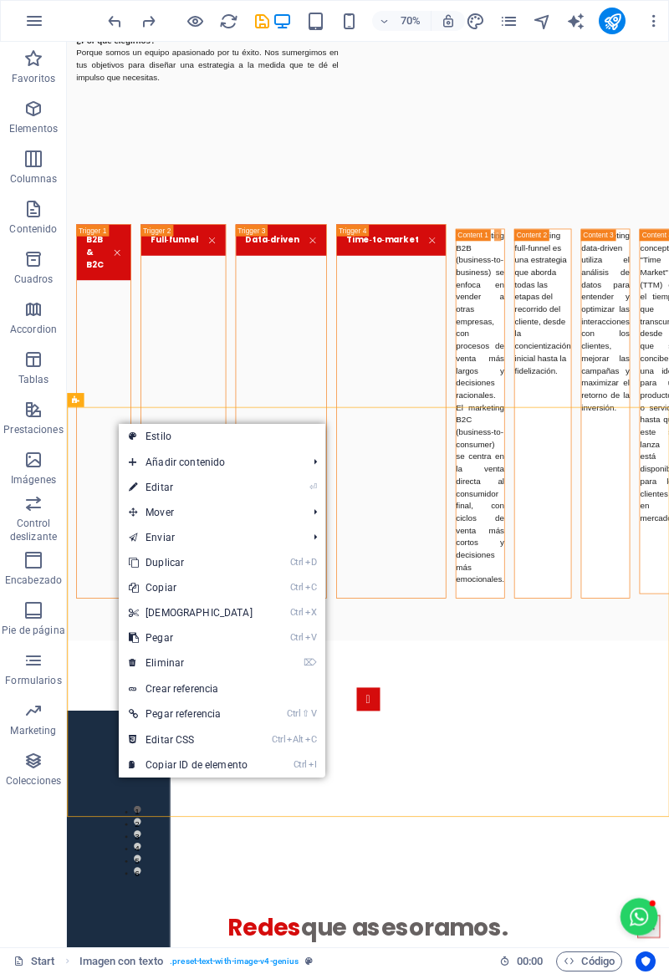
click at [147, 641] on link "Ctrl V Pegar" at bounding box center [191, 638] width 144 height 25
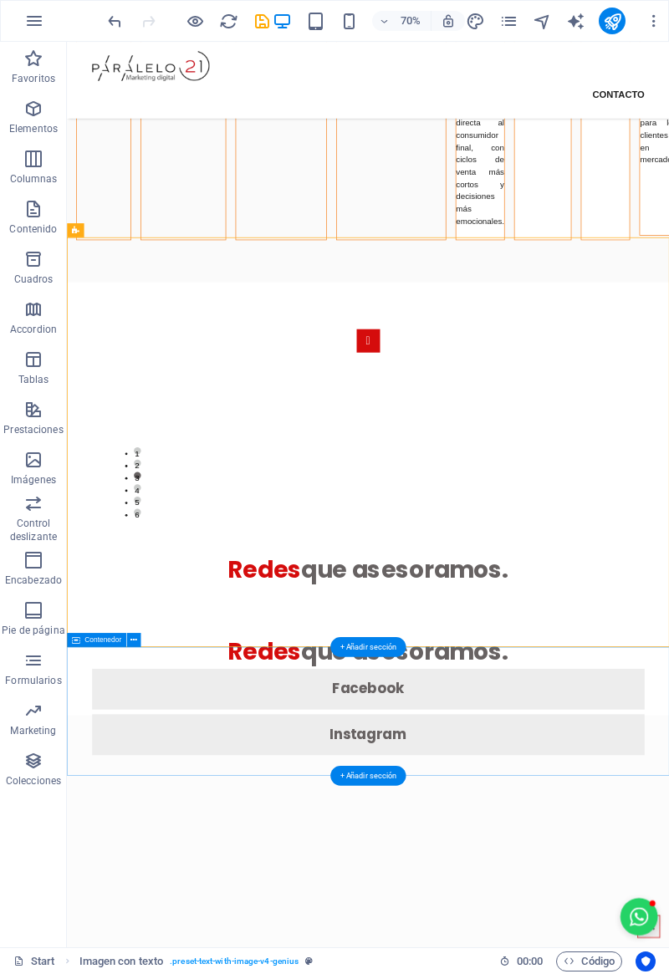
scroll to position [2388, 0]
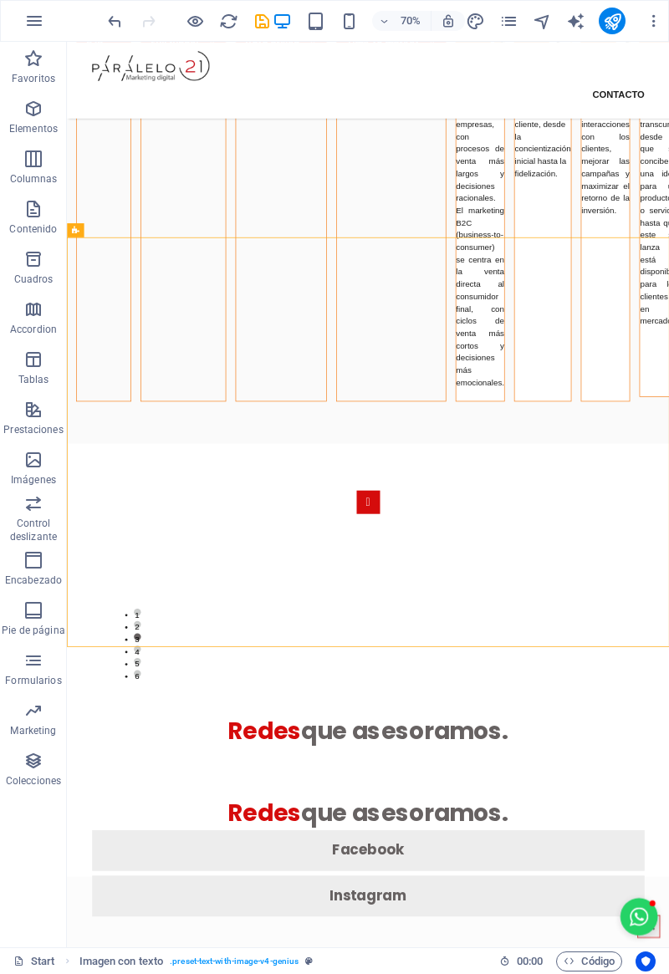
click at [114, 24] on icon "undo" at bounding box center [114, 21] width 19 height 19
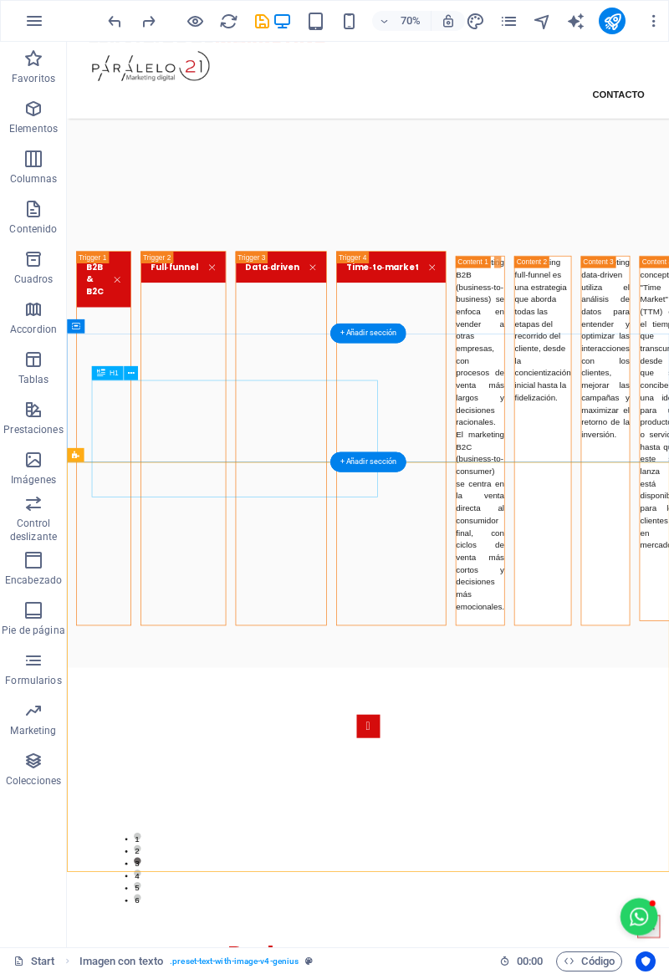
scroll to position [1951, 0]
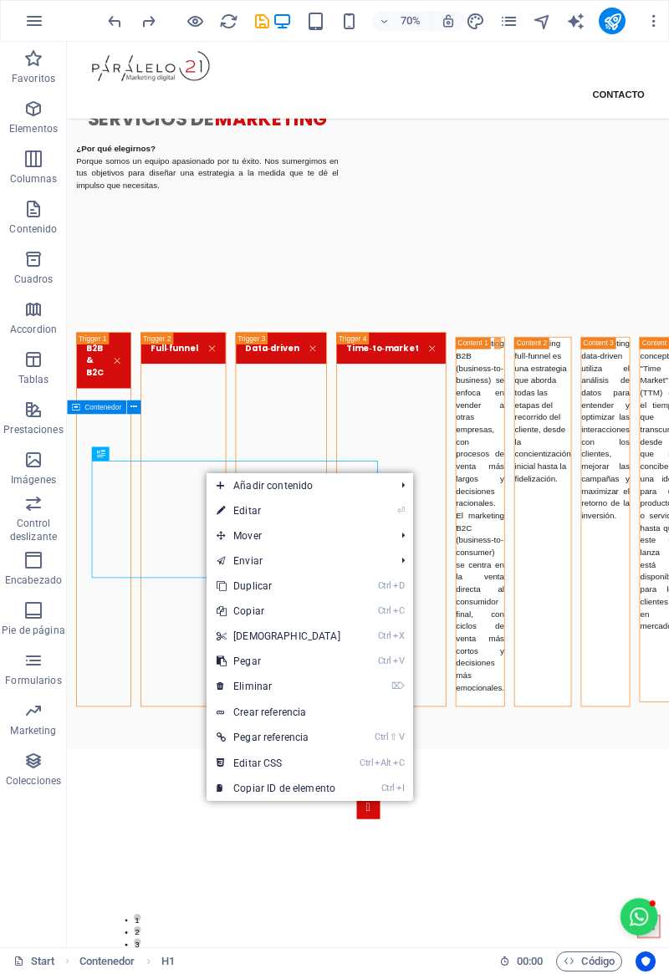
click at [232, 681] on link "⌦ Eliminar" at bounding box center [279, 686] width 144 height 25
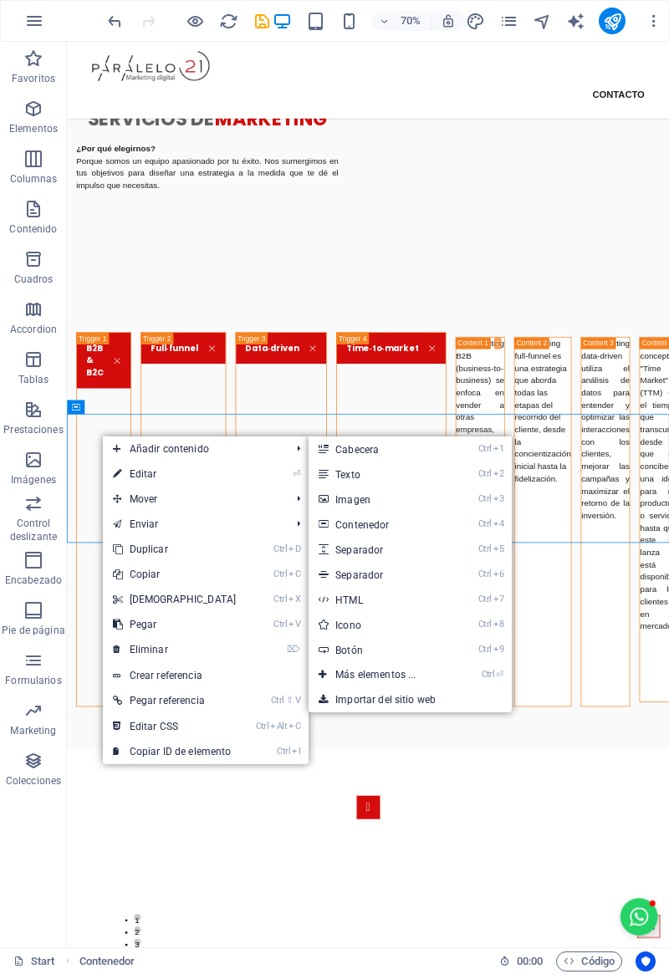
click at [327, 483] on link "Ctrl 2 Texto" at bounding box center [379, 474] width 140 height 25
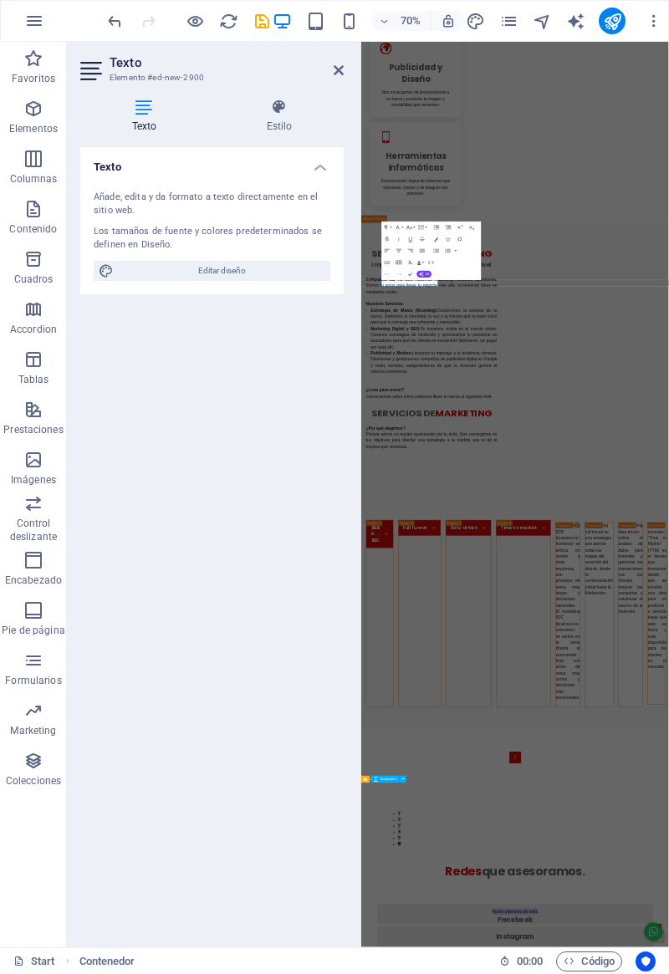
scroll to position [2793, 0]
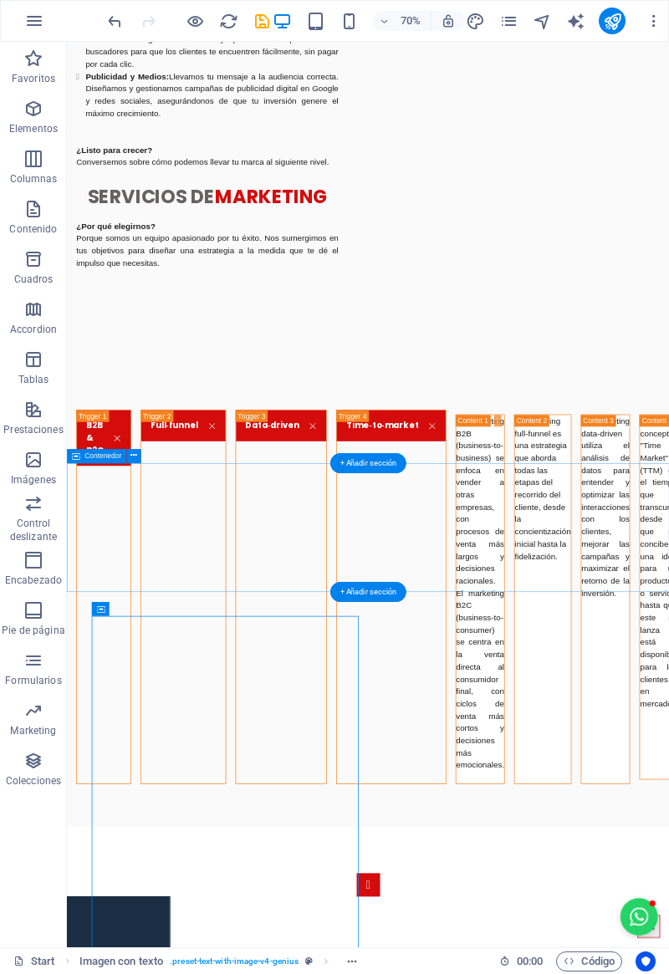
scroll to position [1954, 0]
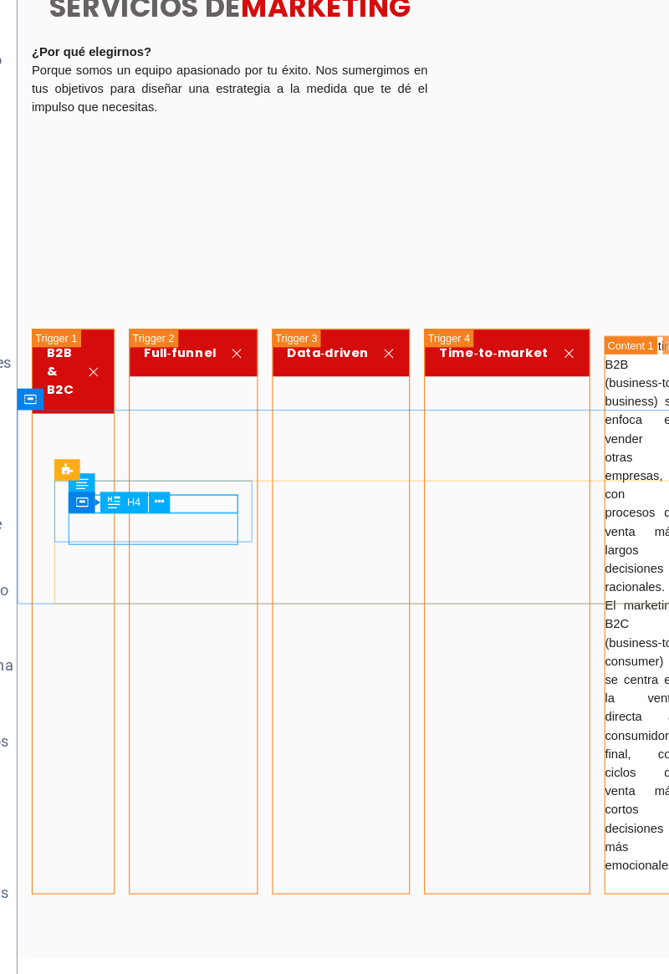
click at [145, 525] on span "H4" at bounding box center [144, 522] width 9 height 7
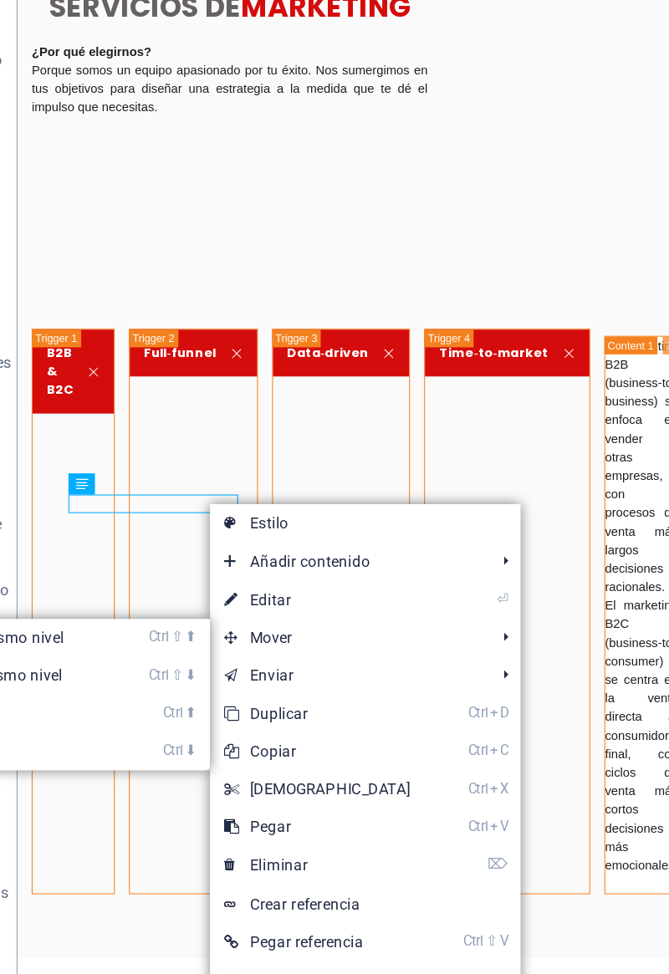
click at [75, 665] on link "Ctrl ⬆ Mover el elemento arriba" at bounding box center [8, 662] width 247 height 25
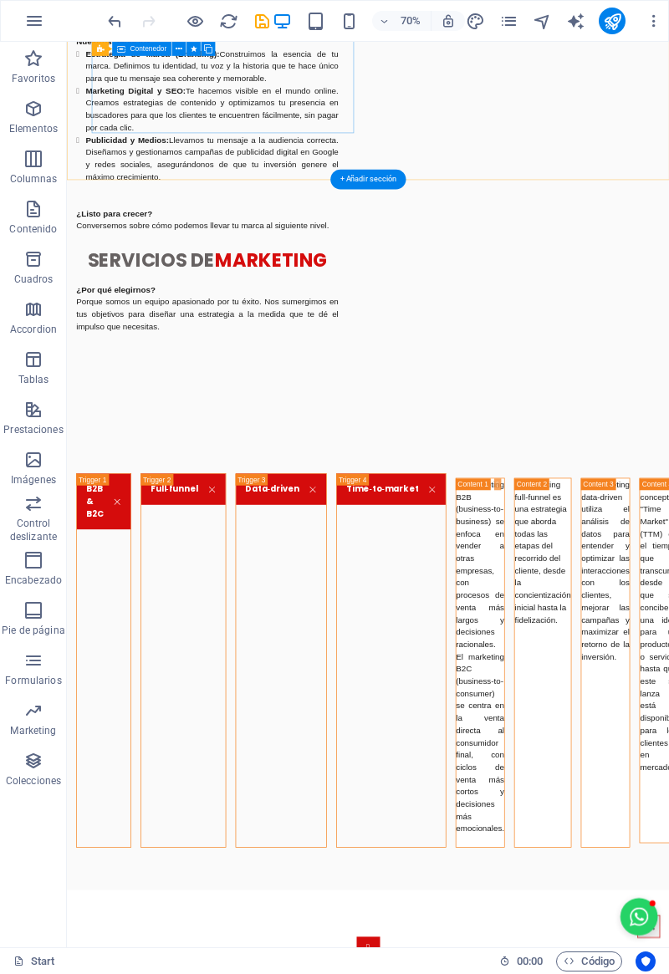
scroll to position [1862, 0]
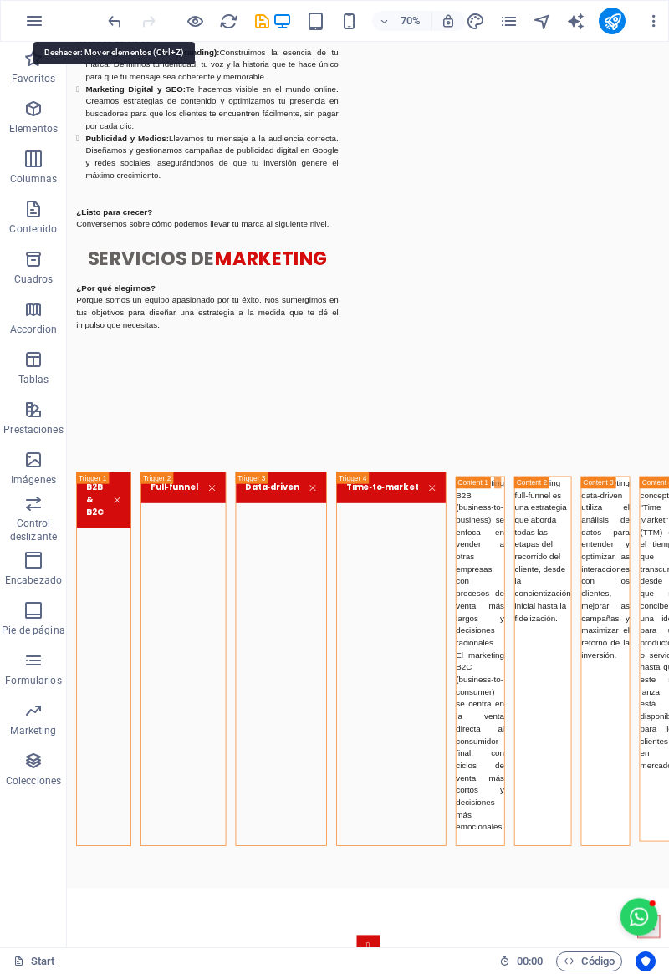
click at [120, 20] on icon "undo" at bounding box center [114, 21] width 19 height 19
click at [119, 21] on icon "undo" at bounding box center [114, 21] width 19 height 19
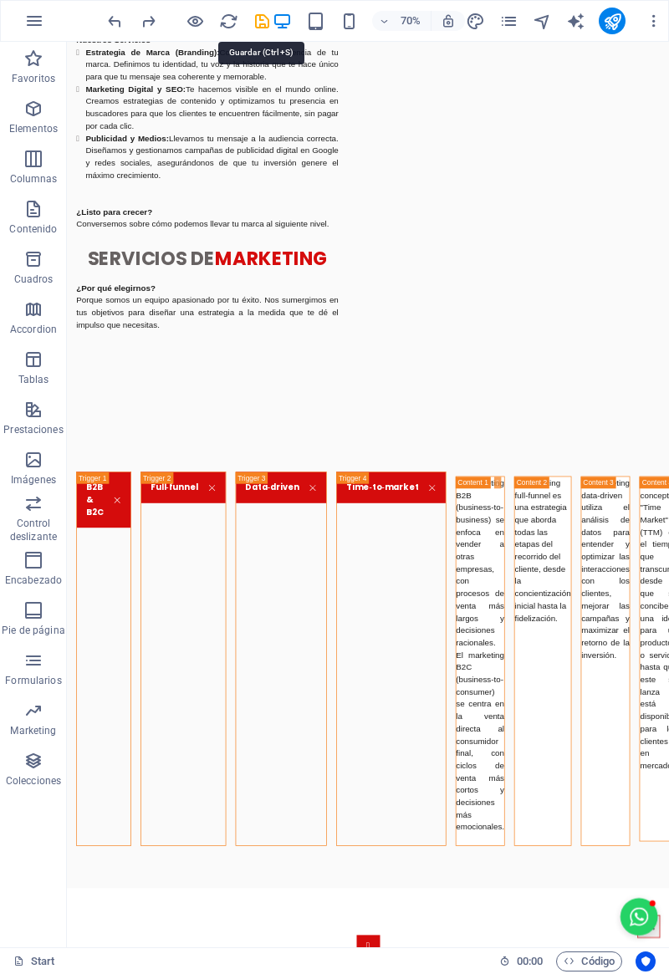
click at [259, 34] on div "70% Más" at bounding box center [334, 21] width 667 height 40
click at [255, 19] on icon "save" at bounding box center [262, 21] width 19 height 19
checkbox input "false"
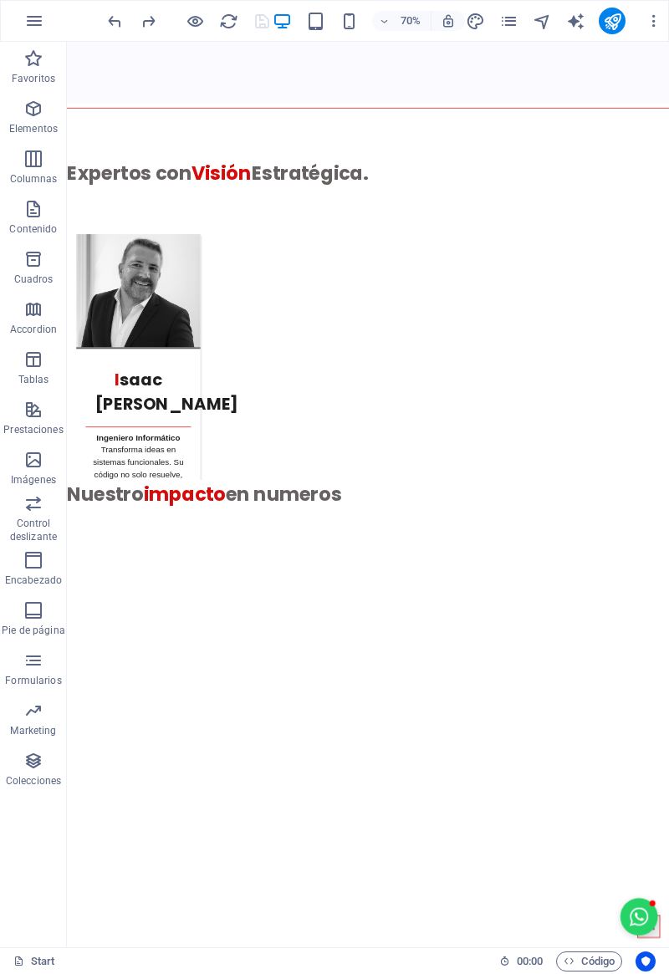
scroll to position [5040, 0]
